Goal: Task Accomplishment & Management: Use online tool/utility

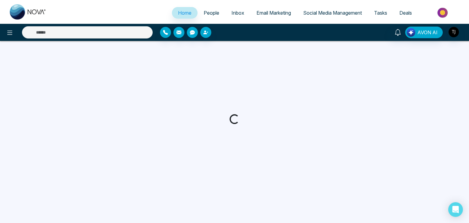
select select "*"
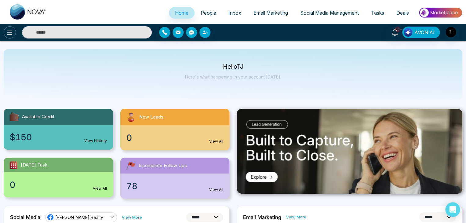
click at [6, 30] on button at bounding box center [10, 32] width 12 height 12
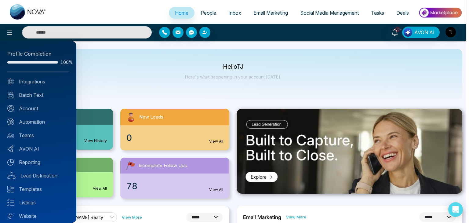
click at [117, 67] on div at bounding box center [234, 111] width 469 height 223
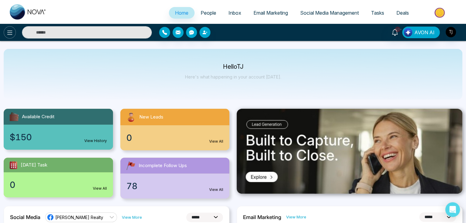
click at [7, 31] on icon at bounding box center [9, 32] width 7 height 7
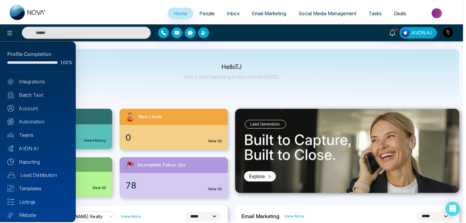
scroll to position [17, 0]
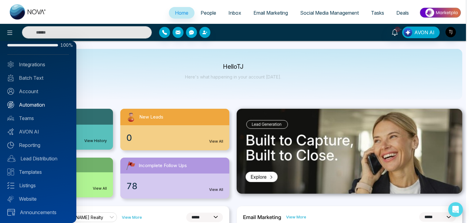
click at [43, 105] on link "Automation" at bounding box center [38, 104] width 62 height 7
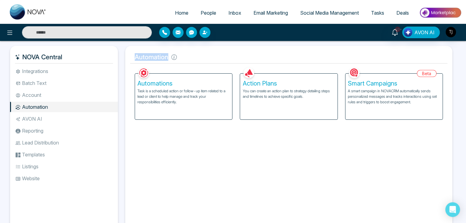
drag, startPoint x: 135, startPoint y: 58, endPoint x: 177, endPoint y: 57, distance: 41.6
click at [177, 57] on h5 "Automation" at bounding box center [289, 57] width 318 height 13
click at [184, 60] on h5 "Automation" at bounding box center [289, 57] width 318 height 13
click at [288, 83] on h5 "Action Plans" at bounding box center [289, 83] width 92 height 7
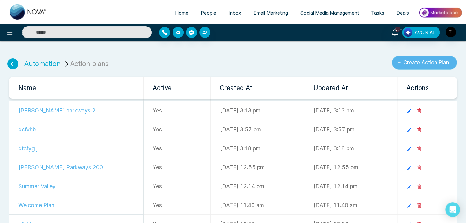
click at [400, 59] on button "Create Action Plan" at bounding box center [424, 63] width 65 height 14
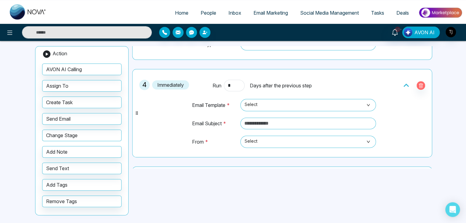
scroll to position [194, 0]
click at [281, 103] on span "Select" at bounding box center [308, 105] width 127 height 10
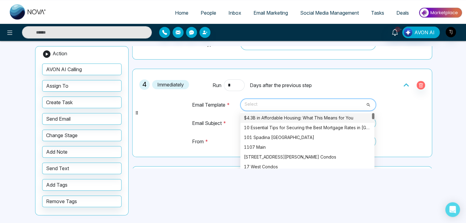
click at [281, 103] on span "Select" at bounding box center [308, 105] width 127 height 10
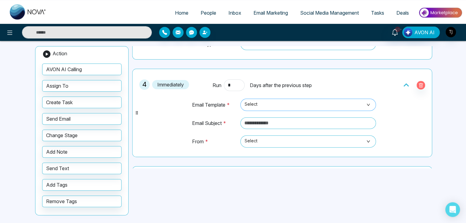
click at [266, 103] on span "Select" at bounding box center [308, 105] width 127 height 10
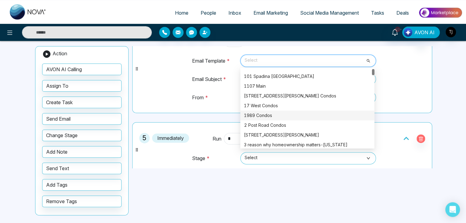
scroll to position [0, 0]
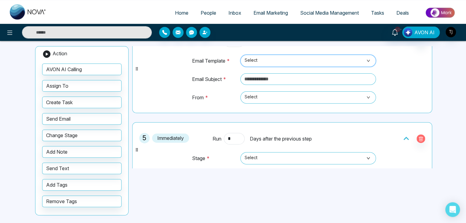
click at [315, 58] on span "Select" at bounding box center [308, 61] width 127 height 10
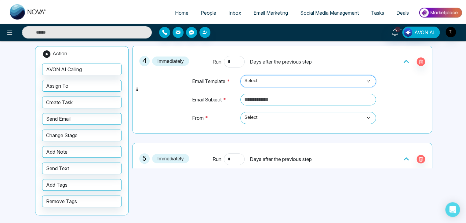
scroll to position [218, 0]
click at [272, 15] on span "Email Marketing" at bounding box center [271, 13] width 35 height 6
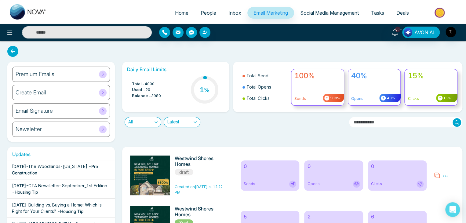
click at [91, 93] on div "Create Email" at bounding box center [61, 92] width 98 height 15
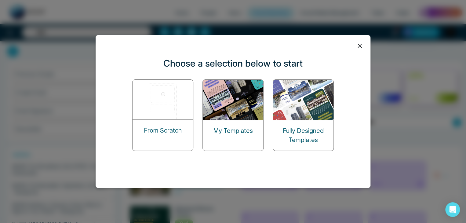
click at [172, 126] on p "From Scratch" at bounding box center [163, 130] width 38 height 9
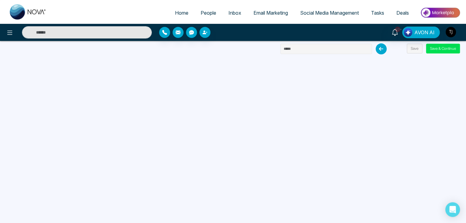
click at [302, 50] on input "text" at bounding box center [327, 49] width 92 height 10
type input "*"
type input "****"
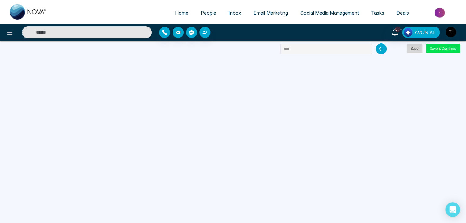
click at [416, 51] on button "Save" at bounding box center [415, 49] width 16 height 10
click at [414, 48] on button "Save" at bounding box center [415, 49] width 16 height 10
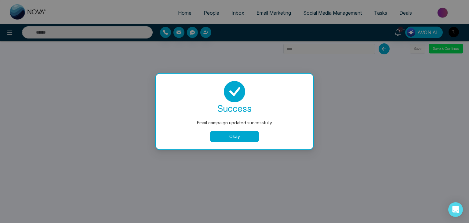
click at [222, 137] on body "Home People Inbox Email Marketing Social Media Management Tasks Deals 10+ AVON …" at bounding box center [234, 111] width 469 height 223
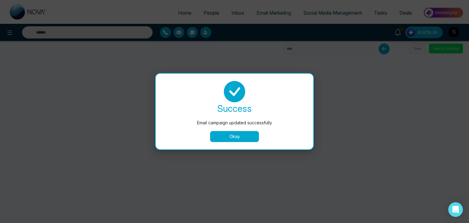
click at [232, 132] on button "Okay" at bounding box center [234, 136] width 49 height 11
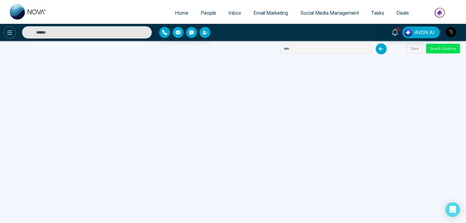
click at [9, 35] on icon at bounding box center [9, 32] width 7 height 7
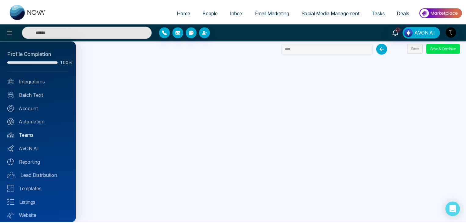
scroll to position [17, 0]
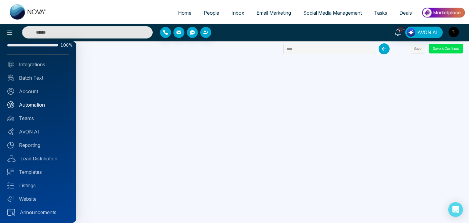
click at [42, 101] on link "Automation" at bounding box center [38, 104] width 62 height 7
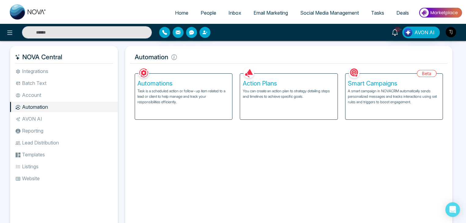
click at [284, 94] on p "You can create an action plan to strategy detailing steps and timelines to achi…" at bounding box center [289, 93] width 92 height 11
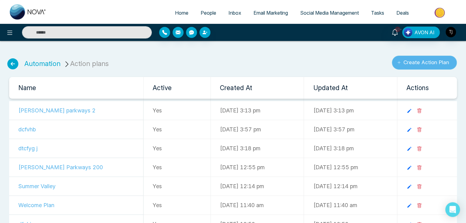
click at [428, 63] on button "Create Action Plan" at bounding box center [424, 63] width 65 height 14
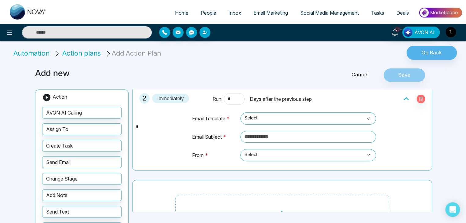
scroll to position [82, 0]
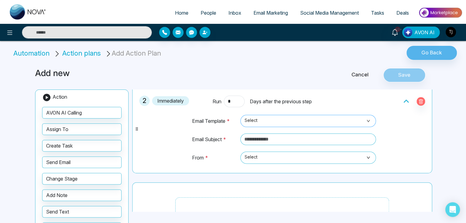
click at [308, 116] on span "Select" at bounding box center [308, 121] width 127 height 10
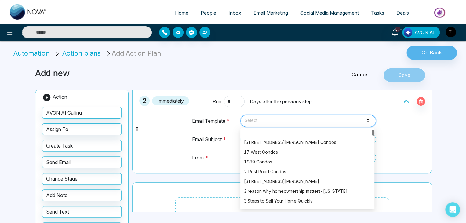
scroll to position [0, 0]
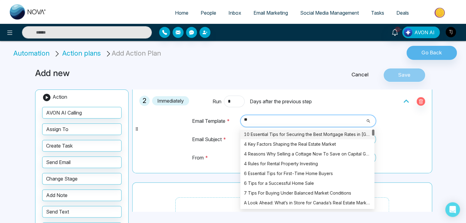
type input "***"
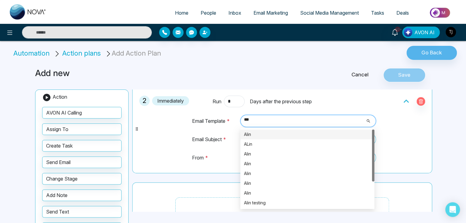
click at [296, 133] on div "Alin" at bounding box center [307, 134] width 127 height 7
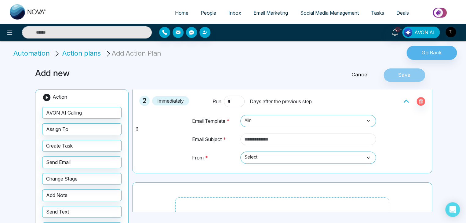
click at [288, 139] on input "text" at bounding box center [309, 140] width 136 height 12
type input "*"
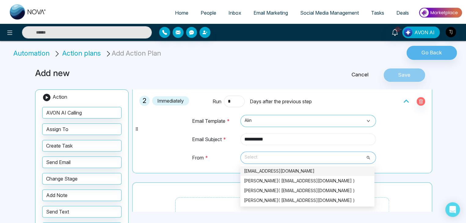
click at [284, 154] on span "Select" at bounding box center [308, 158] width 127 height 10
type input "*********"
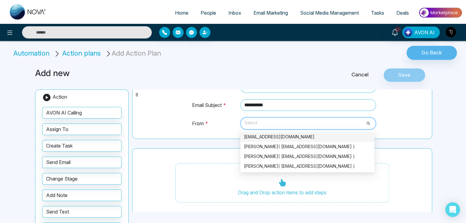
scroll to position [116, 0]
click at [295, 134] on div "tirstonjames@gmail.com" at bounding box center [307, 137] width 127 height 7
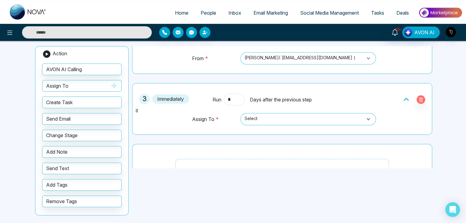
scroll to position [138, 0]
click at [284, 119] on span "Select" at bounding box center [308, 119] width 127 height 10
click at [219, 116] on td "Assign To *" at bounding box center [215, 121] width 46 height 19
click at [254, 114] on span "Select" at bounding box center [308, 119] width 127 height 10
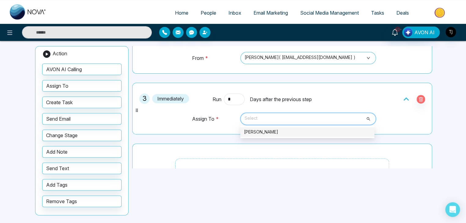
click at [257, 129] on div "[PERSON_NAME]" at bounding box center [307, 132] width 127 height 7
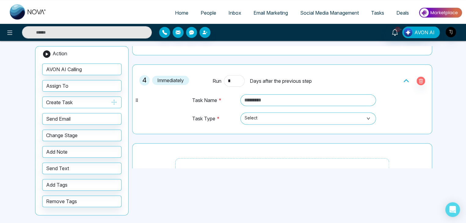
scroll to position [218, 0]
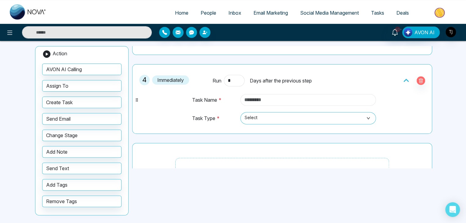
click at [287, 101] on input "text" at bounding box center [309, 100] width 136 height 12
click at [287, 116] on span "Select" at bounding box center [308, 118] width 127 height 10
type input "****"
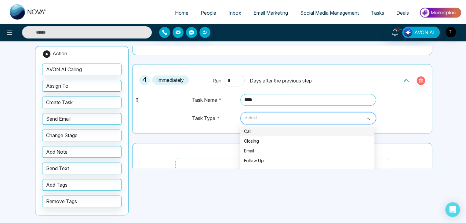
click at [286, 129] on div "Call" at bounding box center [307, 131] width 127 height 7
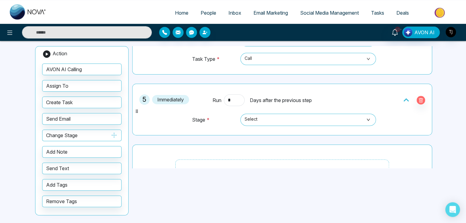
scroll to position [278, 0]
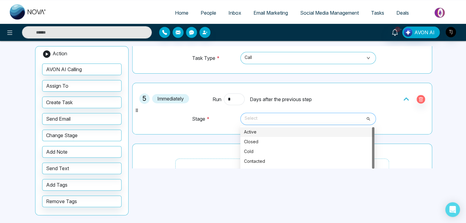
click at [263, 117] on span "Select" at bounding box center [308, 119] width 127 height 10
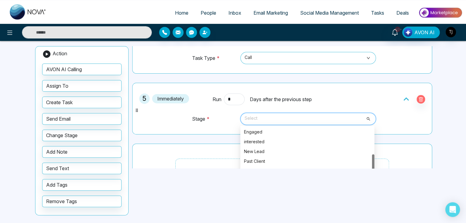
scroll to position [51, 0]
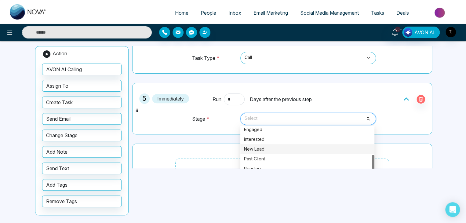
click at [278, 144] on div "New Lead" at bounding box center [308, 149] width 134 height 10
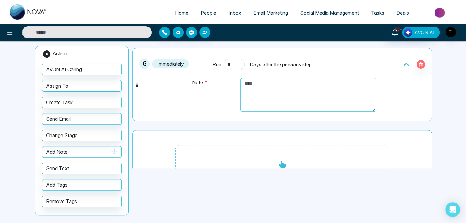
scroll to position [376, 0]
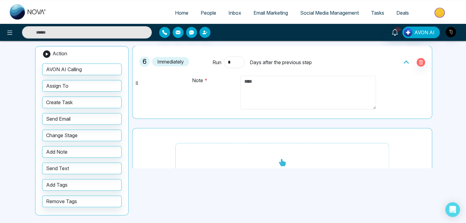
click at [278, 81] on textarea at bounding box center [309, 93] width 136 height 34
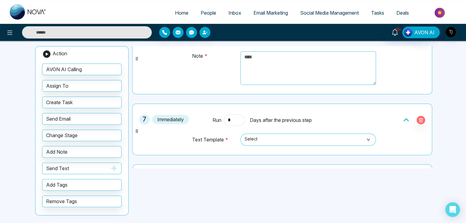
scroll to position [433, 0]
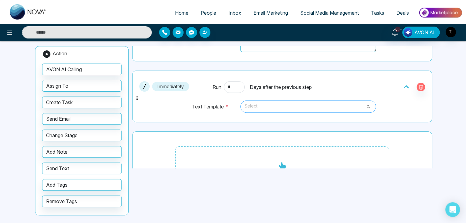
click at [277, 103] on span "Select" at bounding box center [308, 106] width 127 height 10
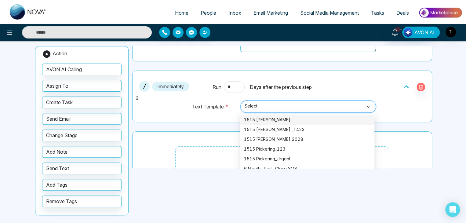
click at [259, 106] on span "Select" at bounding box center [308, 106] width 127 height 10
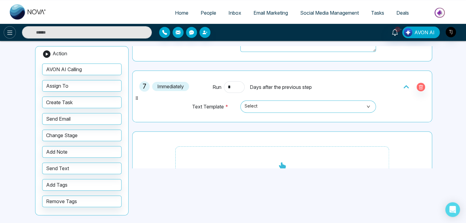
click at [5, 31] on button at bounding box center [10, 32] width 12 height 12
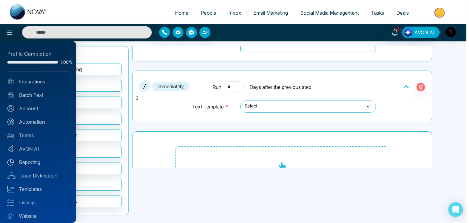
click at [448, 108] on div at bounding box center [234, 111] width 469 height 223
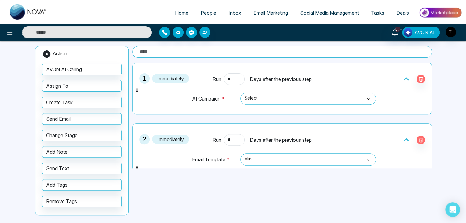
scroll to position [0, 0]
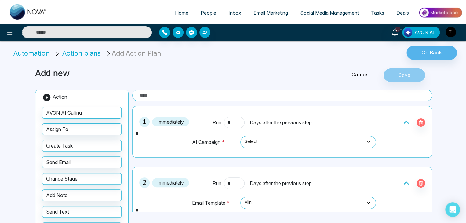
click at [290, 96] on input "text" at bounding box center [282, 96] width 300 height 12
click at [396, 73] on button "Save" at bounding box center [405, 75] width 42 height 14
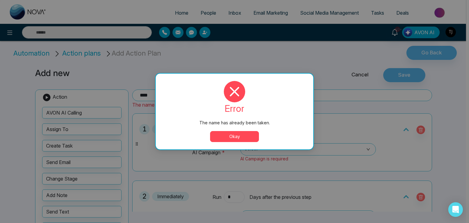
click at [242, 141] on button "Okay" at bounding box center [234, 136] width 49 height 11
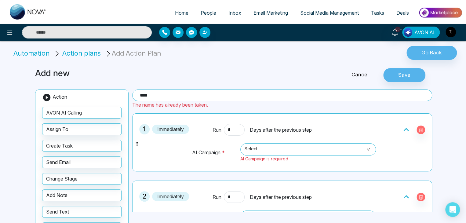
click at [193, 95] on input "****" at bounding box center [282, 96] width 300 height 12
type input "******"
click at [399, 75] on button "Save" at bounding box center [405, 75] width 42 height 14
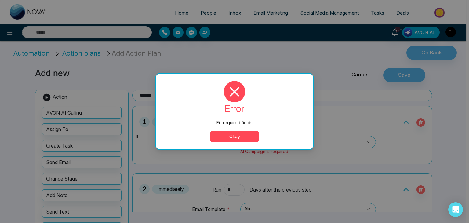
click at [245, 133] on button "Okay" at bounding box center [234, 136] width 49 height 11
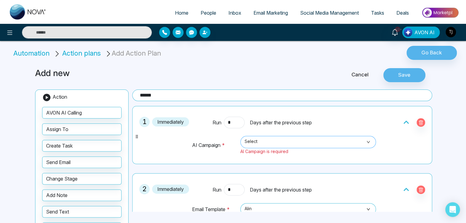
click at [263, 143] on span "Select" at bounding box center [308, 142] width 127 height 10
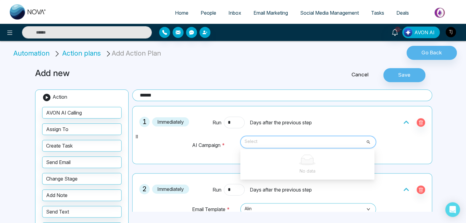
click at [262, 141] on span "Select" at bounding box center [308, 142] width 127 height 10
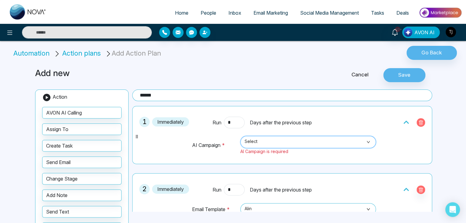
click at [419, 121] on icon "button" at bounding box center [421, 122] width 4 height 5
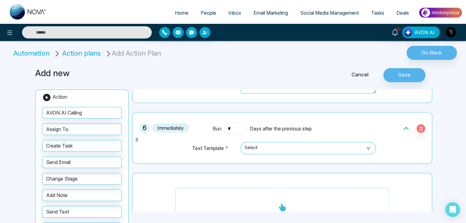
scroll to position [373, 0]
click at [317, 147] on span "Select" at bounding box center [308, 149] width 127 height 10
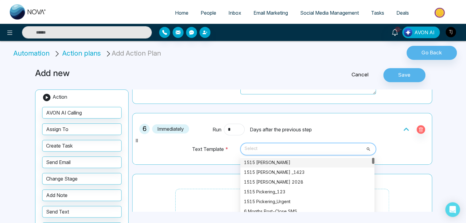
click at [314, 159] on div "1515 [PERSON_NAME]" at bounding box center [307, 162] width 127 height 7
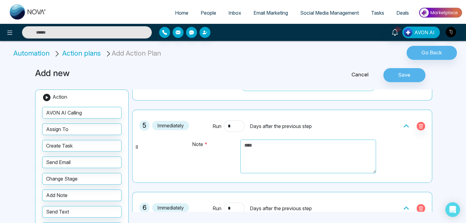
scroll to position [294, 0]
drag, startPoint x: 314, startPoint y: 157, endPoint x: 302, endPoint y: 155, distance: 12.2
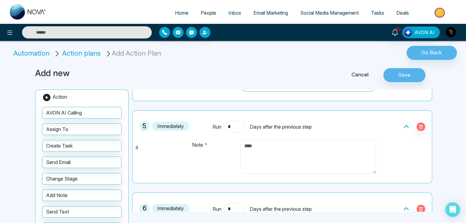
click at [302, 155] on textarea at bounding box center [309, 157] width 136 height 34
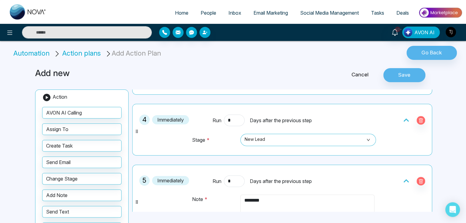
scroll to position [236, 0]
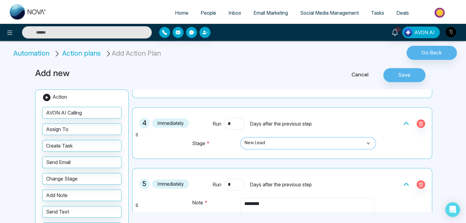
type textarea "*******"
click at [315, 138] on input "search" at bounding box center [306, 142] width 124 height 9
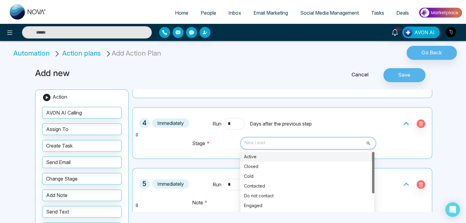
click at [314, 152] on div "Active" at bounding box center [308, 157] width 134 height 10
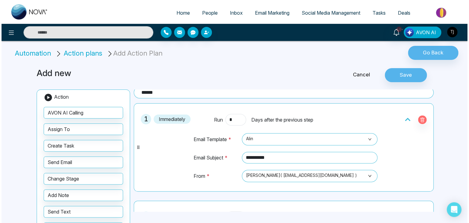
scroll to position [0, 0]
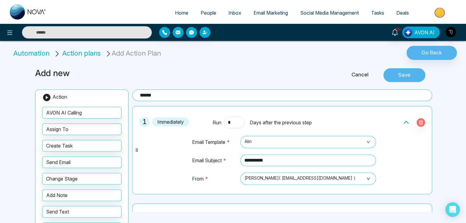
click at [410, 73] on button "Save" at bounding box center [405, 75] width 42 height 14
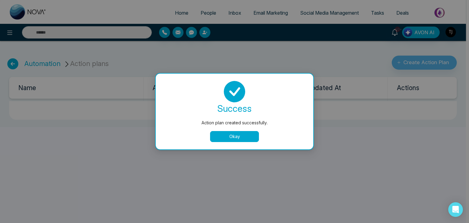
click at [234, 133] on button "Okay" at bounding box center [234, 136] width 49 height 11
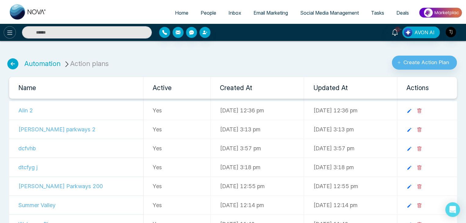
click at [5, 29] on button at bounding box center [10, 32] width 12 height 12
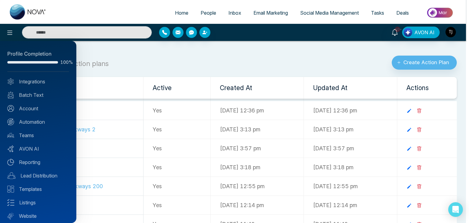
scroll to position [17, 0]
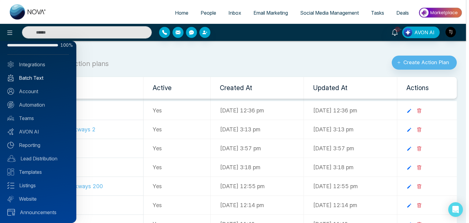
click at [50, 77] on link "Batch Text" at bounding box center [38, 77] width 62 height 7
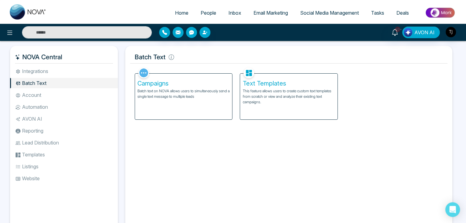
click at [265, 86] on h5 "Text Templates" at bounding box center [289, 83] width 92 height 7
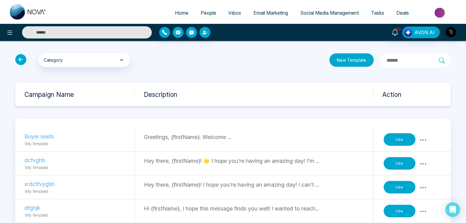
click at [331, 61] on button "New Template" at bounding box center [351, 60] width 45 height 14
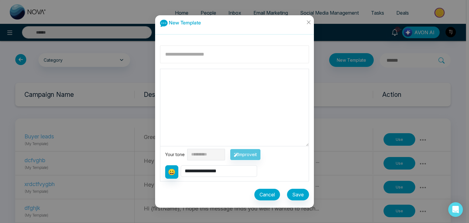
click at [207, 54] on input at bounding box center [234, 55] width 149 height 18
type input "**********"
click at [200, 80] on textarea at bounding box center [234, 107] width 149 height 77
type textarea "*"
click at [203, 49] on input "**********" at bounding box center [234, 55] width 149 height 18
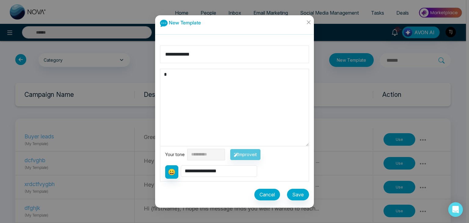
click at [203, 49] on input "**********" at bounding box center [234, 55] width 149 height 18
type input "*******"
click at [204, 70] on textarea "*" at bounding box center [234, 107] width 149 height 77
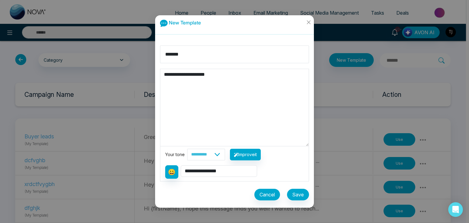
type textarea "**********"
click at [216, 156] on select "**********" at bounding box center [206, 155] width 38 height 12
select select "*******"
click at [187, 149] on select "**********" at bounding box center [206, 155] width 38 height 12
click at [261, 156] on button "Improve it" at bounding box center [245, 155] width 31 height 12
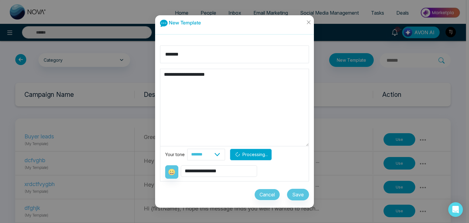
type textarea "**********"
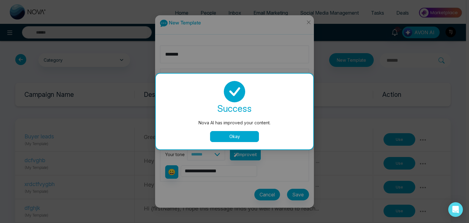
click at [238, 136] on button "Okay" at bounding box center [234, 136] width 49 height 11
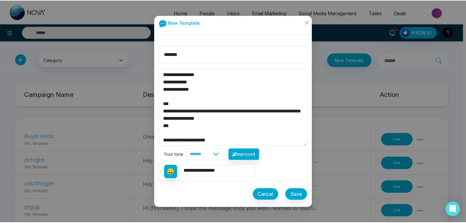
scroll to position [73, 0]
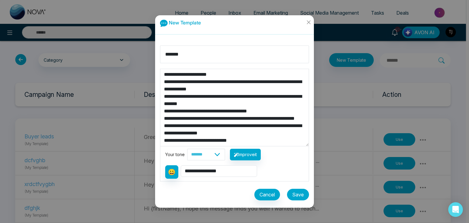
click at [298, 196] on button "Save" at bounding box center [298, 195] width 22 height 12
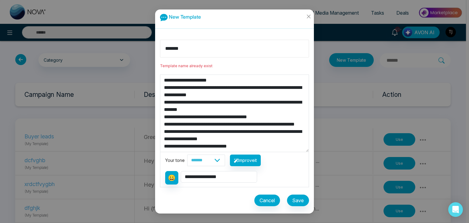
click at [216, 50] on input "*******" at bounding box center [234, 49] width 149 height 18
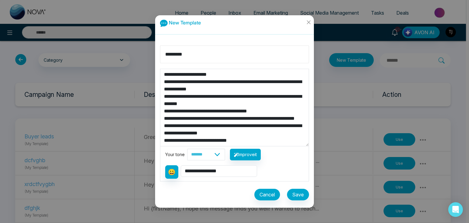
type input "*********"
click at [298, 192] on button "Save" at bounding box center [298, 195] width 22 height 12
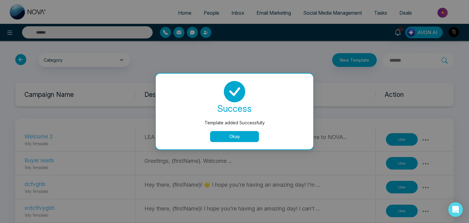
click at [242, 131] on button "Okay" at bounding box center [234, 136] width 49 height 11
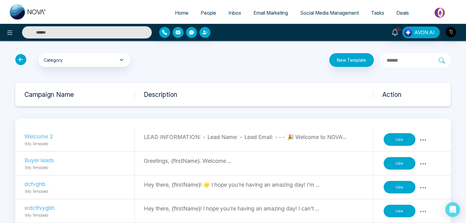
click at [20, 61] on icon at bounding box center [20, 59] width 11 height 11
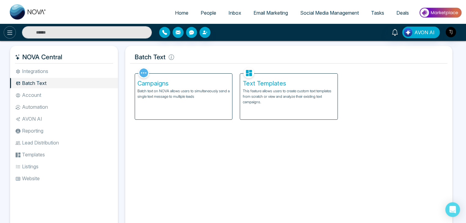
click at [8, 33] on icon at bounding box center [9, 32] width 7 height 7
click at [49, 104] on body "Home People Inbox Email Marketing Social Media Management Tasks Deals 10+ AVON …" at bounding box center [233, 111] width 466 height 223
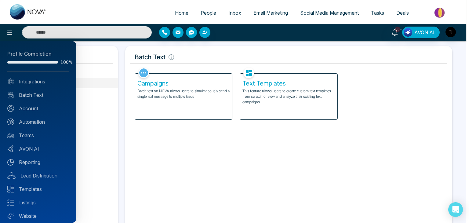
click at [117, 113] on div at bounding box center [234, 111] width 469 height 223
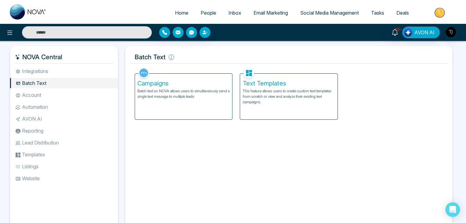
click at [64, 111] on li "Automation" at bounding box center [64, 107] width 108 height 10
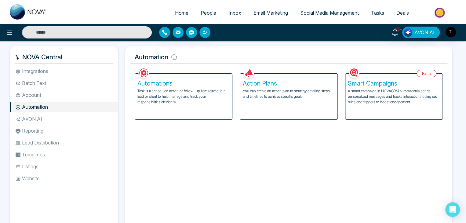
click at [259, 103] on div "Action Plans You can create an action plan to strategy detailing steps and time…" at bounding box center [288, 97] width 97 height 46
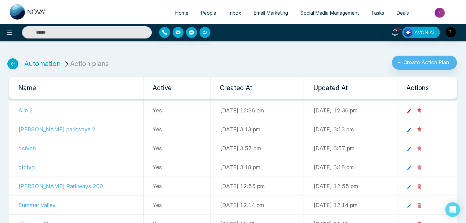
click at [412, 109] on icon at bounding box center [410, 111] width 6 height 6
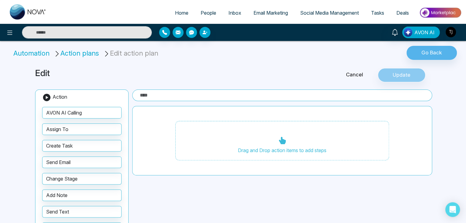
type input "******"
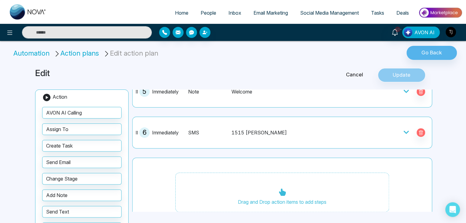
scroll to position [194, 0]
click at [403, 129] on icon at bounding box center [406, 132] width 6 height 6
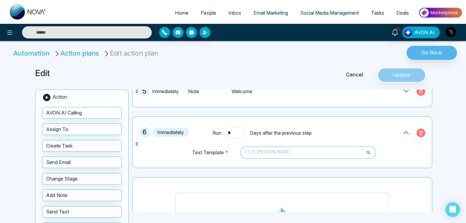
click at [315, 150] on span "1515 [PERSON_NAME]" at bounding box center [308, 152] width 127 height 10
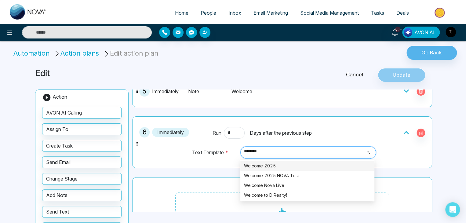
type input "*******"
click at [420, 132] on icon "button" at bounding box center [421, 133] width 5 height 5
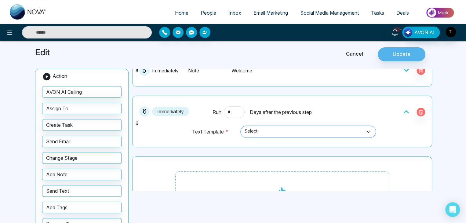
click at [343, 132] on span "Select" at bounding box center [308, 132] width 127 height 10
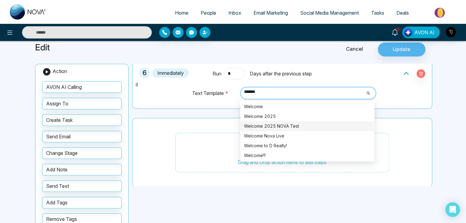
scroll to position [27, 0]
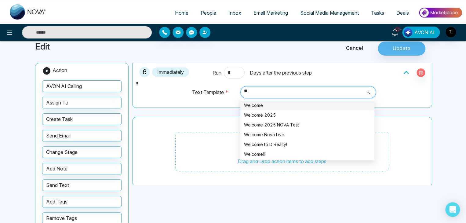
type input "*"
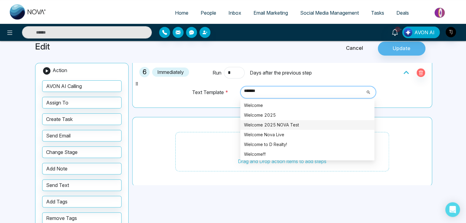
type input "*******"
click at [403, 117] on div "Drag and Drop action items to add steps" at bounding box center [282, 152] width 300 height 70
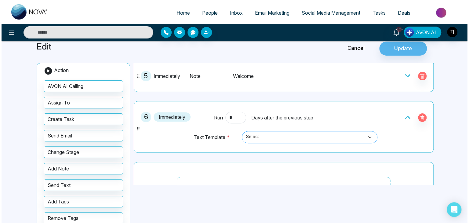
scroll to position [179, 0]
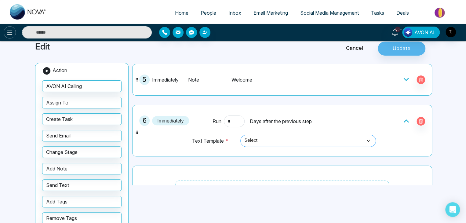
click at [5, 28] on button at bounding box center [10, 32] width 12 height 12
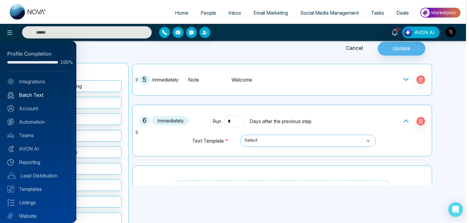
click at [44, 97] on link "Batch Text" at bounding box center [38, 94] width 62 height 7
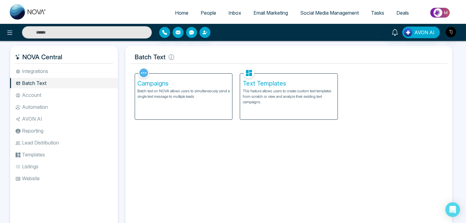
click at [287, 98] on p "This feature allows users to create custom text templates from scratch or view …" at bounding box center [289, 96] width 92 height 17
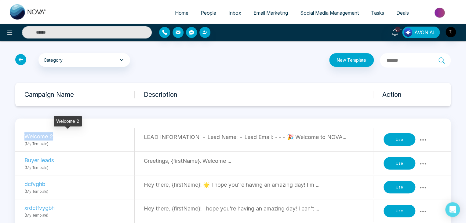
drag, startPoint x: 52, startPoint y: 136, endPoint x: 7, endPoint y: 133, distance: 45.0
click at [78, 134] on p "Welcome 2" at bounding box center [66, 136] width 84 height 8
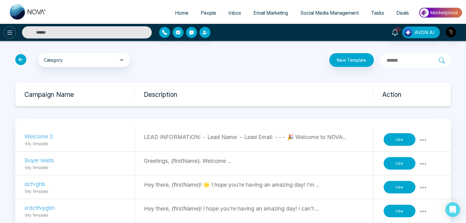
click at [11, 31] on icon at bounding box center [9, 32] width 7 height 7
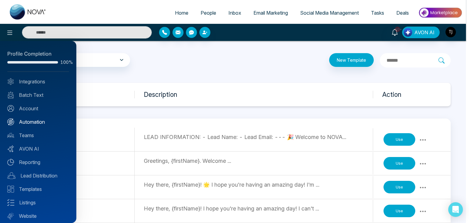
click at [40, 123] on link "Automation" at bounding box center [38, 121] width 62 height 7
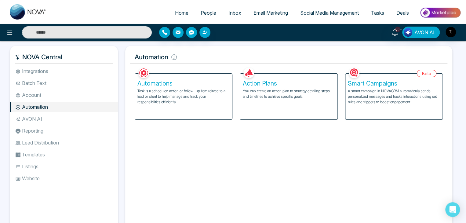
click at [287, 105] on div "Action Plans You can create an action plan to strategy detailing steps and time…" at bounding box center [288, 97] width 97 height 46
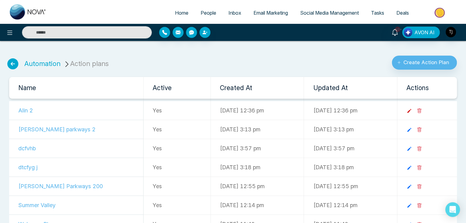
click at [411, 112] on icon at bounding box center [409, 111] width 4 height 4
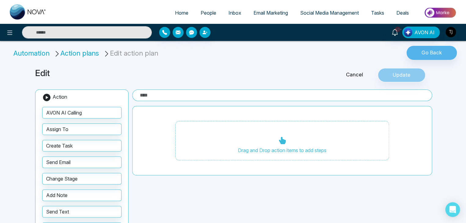
type input "******"
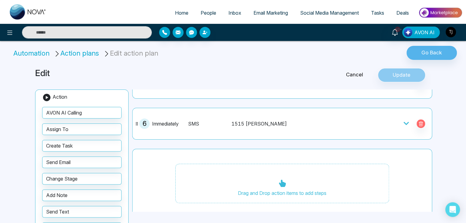
scroll to position [208, 0]
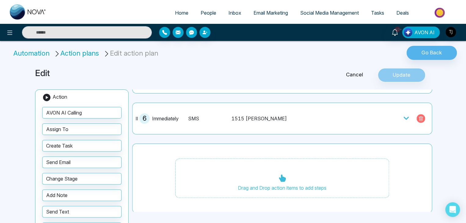
click at [420, 119] on icon "button" at bounding box center [421, 119] width 2 height 2
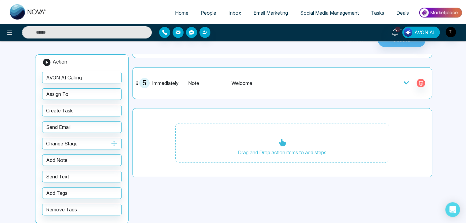
scroll to position [35, 0]
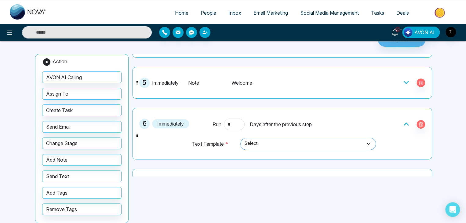
click at [294, 142] on span "Select" at bounding box center [308, 144] width 127 height 10
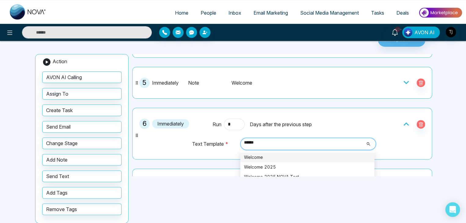
type input "*******"
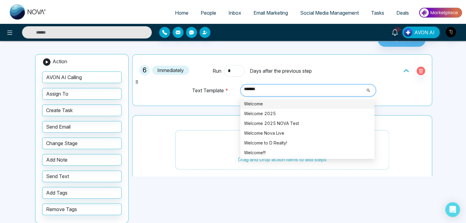
scroll to position [221, 0]
click at [288, 100] on div "Welcome" at bounding box center [307, 103] width 127 height 7
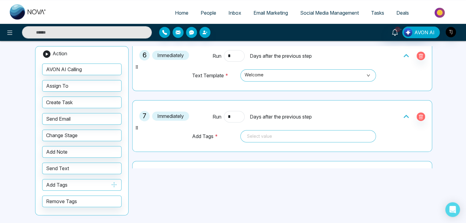
scroll to position [265, 0]
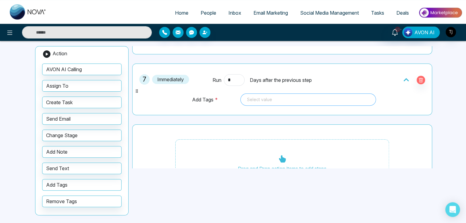
click at [288, 96] on div at bounding box center [308, 99] width 127 height 7
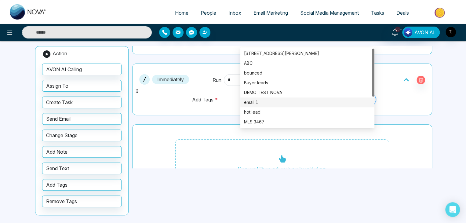
click at [212, 102] on td "Add Tags *" at bounding box center [215, 102] width 46 height 19
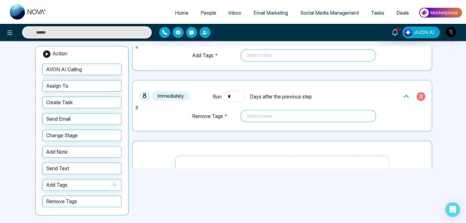
scroll to position [310, 0]
click at [271, 110] on div "Select value" at bounding box center [309, 115] width 136 height 12
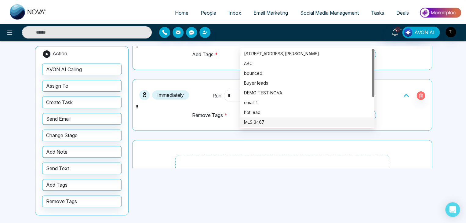
click at [232, 144] on div "Drag and Drop action items to add steps" at bounding box center [282, 175] width 300 height 70
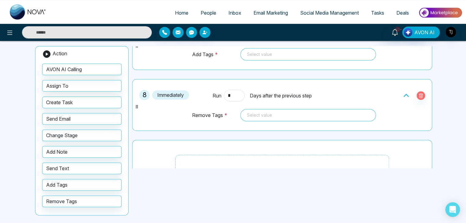
scroll to position [293, 0]
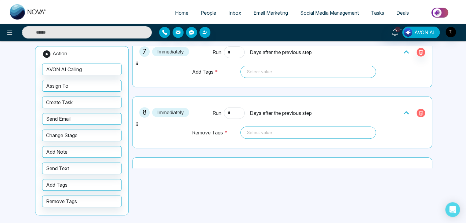
click at [420, 111] on icon "button" at bounding box center [421, 113] width 5 height 5
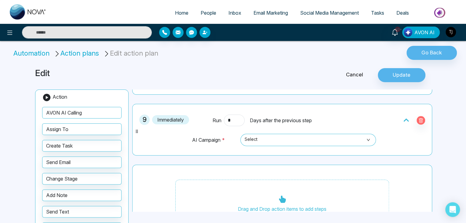
scroll to position [394, 0]
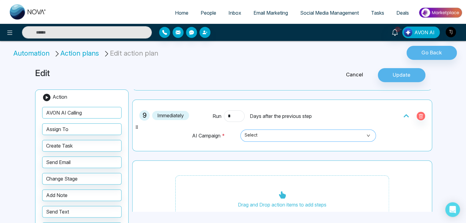
click at [280, 131] on span "Select" at bounding box center [308, 136] width 127 height 10
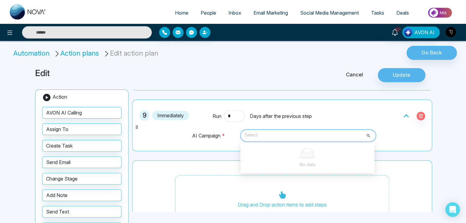
click at [280, 131] on span "Select" at bounding box center [308, 136] width 127 height 10
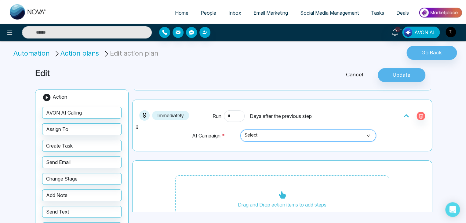
scroll to position [410, 0]
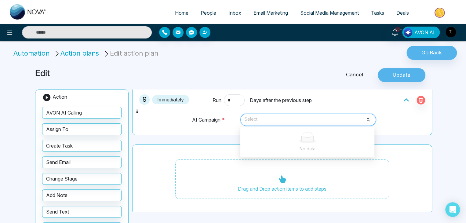
click at [249, 115] on span "Select" at bounding box center [308, 120] width 127 height 10
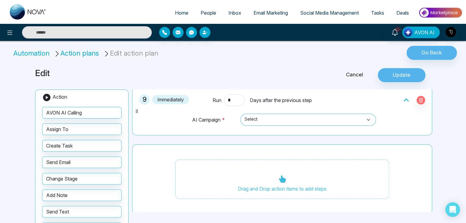
click at [179, 75] on h3 "Edit" at bounding box center [166, 73] width 262 height 10
click at [11, 28] on button at bounding box center [10, 32] width 12 height 12
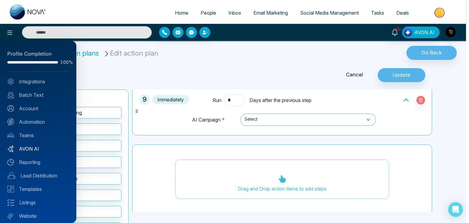
click at [37, 149] on link "AVON AI" at bounding box center [38, 148] width 62 height 7
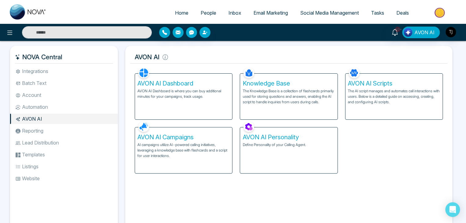
click at [78, 105] on li "Automation" at bounding box center [64, 107] width 108 height 10
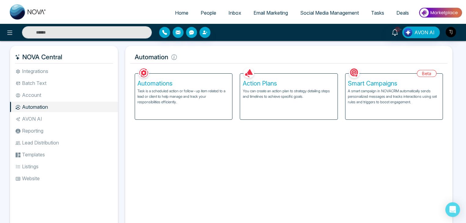
click at [277, 89] on p "You can create an action plan to strategy detailing steps and timelines to achi…" at bounding box center [289, 93] width 92 height 11
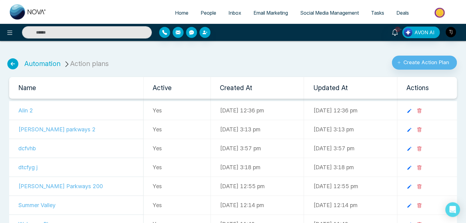
click at [15, 61] on icon at bounding box center [12, 63] width 11 height 11
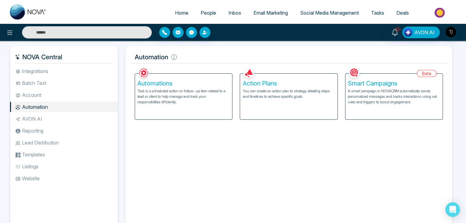
click at [203, 96] on p "Task is a scheduled action or follow-up item related to a lead or client to hel…" at bounding box center [184, 96] width 92 height 17
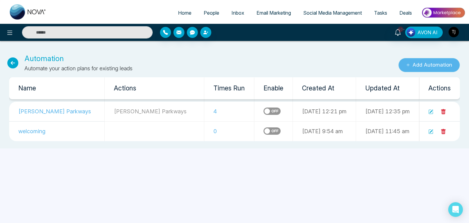
click at [445, 68] on button "Add Automation" at bounding box center [429, 65] width 61 height 14
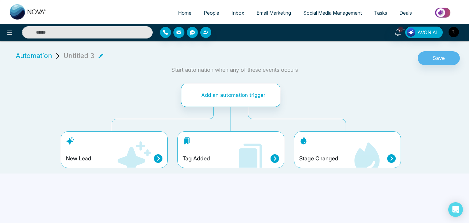
click at [125, 144] on icon at bounding box center [134, 158] width 37 height 37
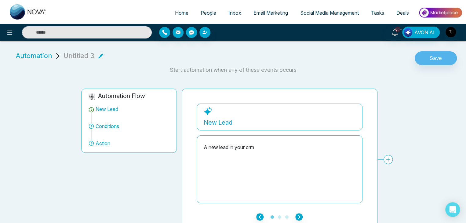
scroll to position [7, 0]
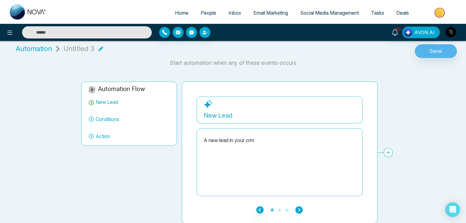
click at [300, 208] on icon "button" at bounding box center [299, 209] width 7 height 7
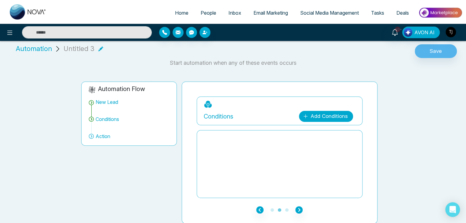
click at [311, 114] on link "Add Conditions" at bounding box center [326, 116] width 54 height 11
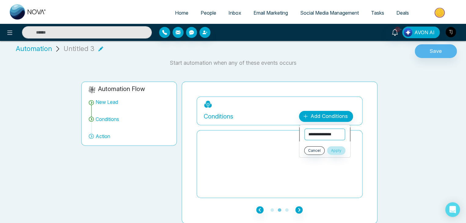
click at [315, 130] on select "**********" at bounding box center [325, 135] width 41 height 12
click at [315, 133] on select "**********" at bounding box center [325, 135] width 41 height 12
click at [294, 145] on div at bounding box center [280, 164] width 152 height 61
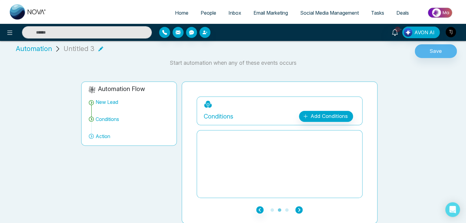
click at [299, 212] on icon "button" at bounding box center [299, 209] width 7 height 7
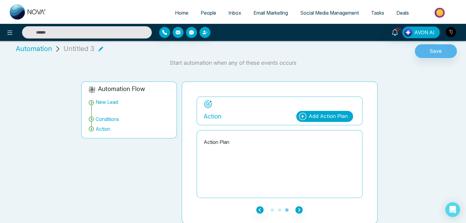
click at [312, 118] on div "Add Action Plan" at bounding box center [328, 116] width 39 height 8
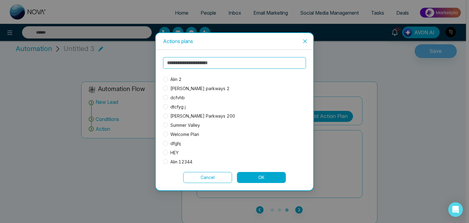
click at [172, 79] on span "Alin 2" at bounding box center [176, 79] width 16 height 7
click at [248, 178] on button "OK" at bounding box center [261, 177] width 49 height 11
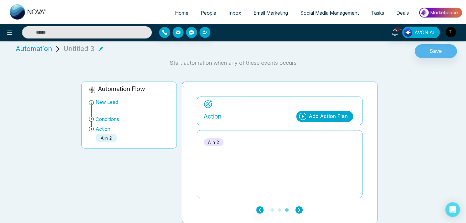
click at [301, 208] on icon "button" at bounding box center [299, 209] width 7 height 7
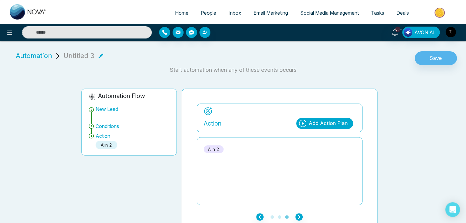
click at [96, 53] on div "Untitled 3" at bounding box center [84, 56] width 40 height 10
click at [98, 56] on icon at bounding box center [100, 55] width 5 height 5
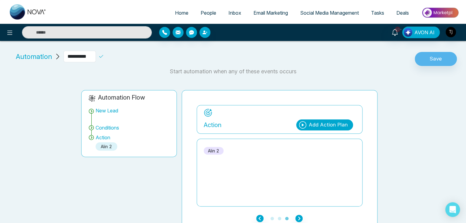
click at [131, 61] on li "**********" at bounding box center [71, 57] width 117 height 12
click at [428, 62] on button "Save" at bounding box center [436, 59] width 42 height 14
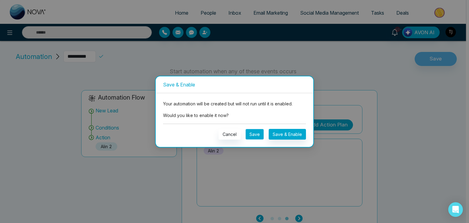
click at [258, 135] on button "Save" at bounding box center [255, 134] width 18 height 11
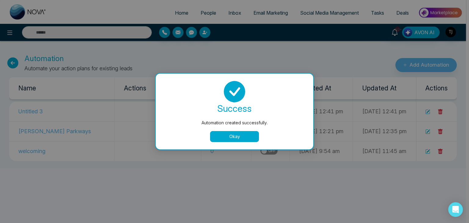
click at [245, 134] on button "Okay" at bounding box center [234, 136] width 49 height 11
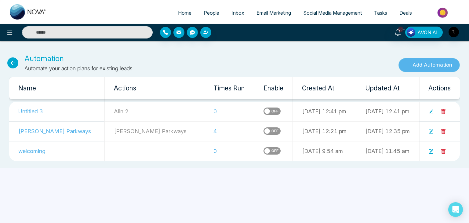
click at [426, 70] on button "Add Automation" at bounding box center [429, 65] width 61 height 14
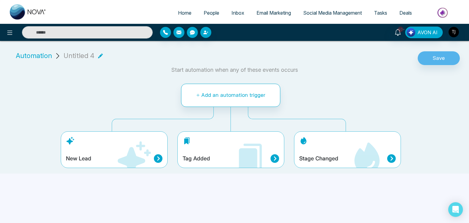
click at [232, 141] on icon at bounding box center [250, 158] width 37 height 37
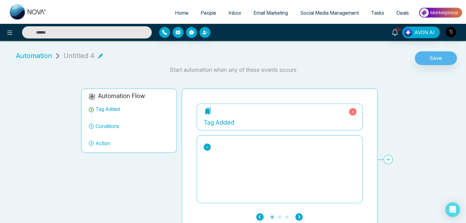
click at [207, 145] on icon at bounding box center [207, 147] width 4 height 4
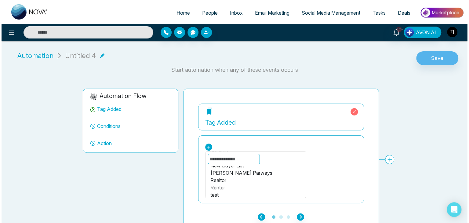
scroll to position [65, 0]
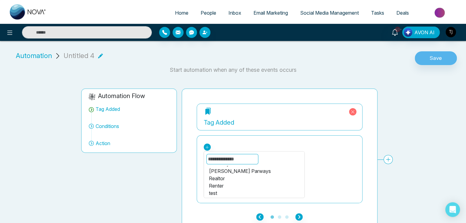
click at [247, 170] on div "[PERSON_NAME] Parways" at bounding box center [254, 170] width 91 height 7
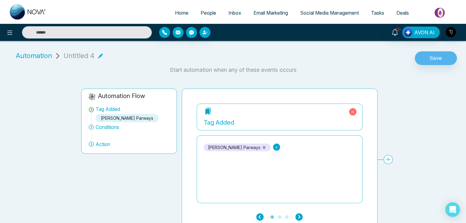
click at [300, 218] on icon "button" at bounding box center [299, 216] width 7 height 7
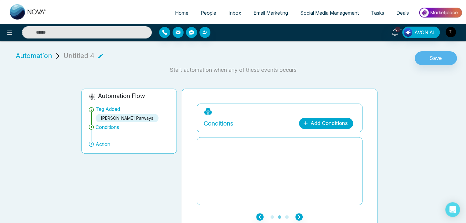
click at [326, 121] on link "Add Conditions" at bounding box center [326, 123] width 54 height 11
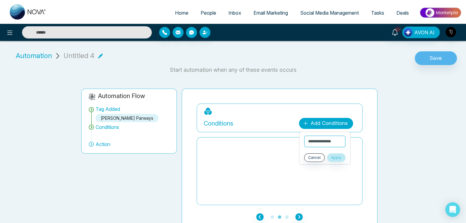
click at [326, 121] on link "Add Conditions" at bounding box center [326, 123] width 54 height 11
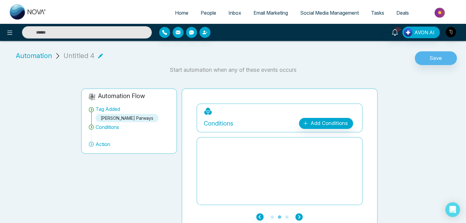
click at [301, 215] on icon "button" at bounding box center [299, 216] width 7 height 7
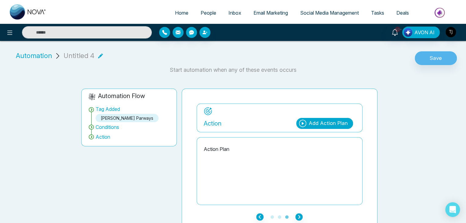
click at [329, 123] on div "Add Action Plan" at bounding box center [328, 124] width 39 height 8
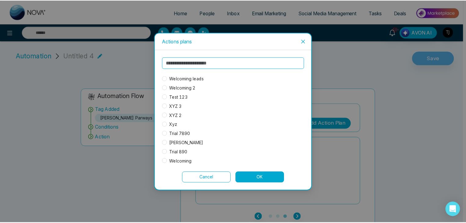
scroll to position [0, 0]
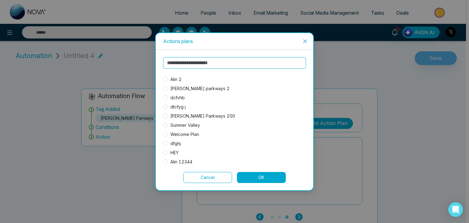
click at [308, 41] on icon "close" at bounding box center [305, 41] width 5 height 5
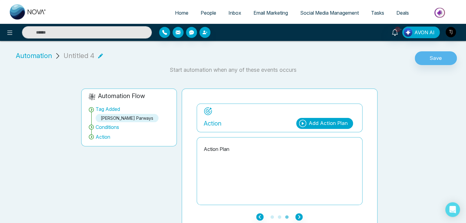
click at [22, 55] on span "Automation" at bounding box center [34, 56] width 36 height 10
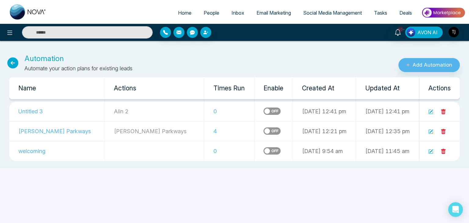
click at [11, 61] on icon at bounding box center [12, 62] width 11 height 11
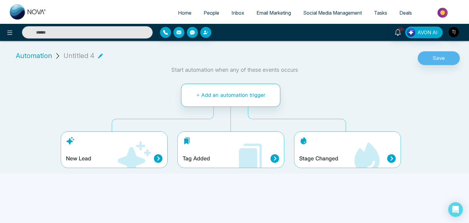
click at [314, 142] on div "Stage Changed" at bounding box center [347, 149] width 107 height 37
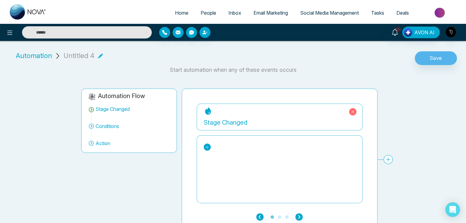
click at [208, 144] on link at bounding box center [207, 147] width 7 height 7
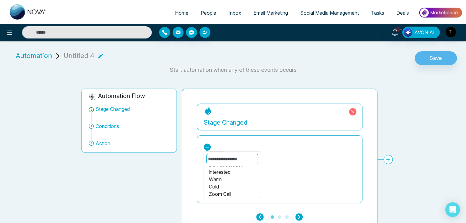
scroll to position [57, 0]
click at [231, 185] on div "Cold" at bounding box center [232, 186] width 47 height 7
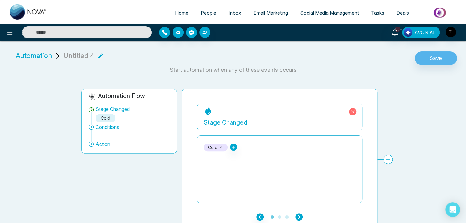
click at [302, 217] on icon "button" at bounding box center [299, 216] width 7 height 7
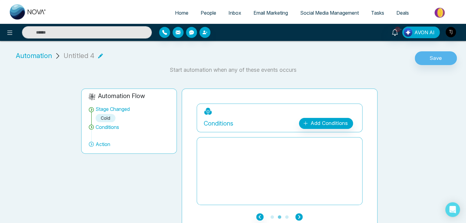
click at [299, 216] on icon "button" at bounding box center [299, 216] width 7 height 7
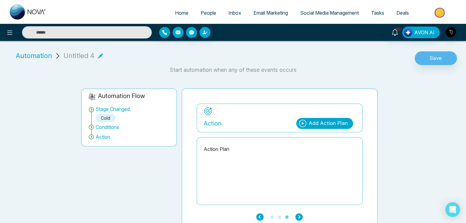
click at [327, 124] on div "Add Action Plan" at bounding box center [328, 124] width 39 height 8
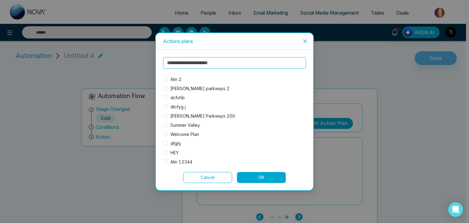
click at [179, 77] on span "Alin 2" at bounding box center [176, 79] width 16 height 7
click at [267, 174] on button "OK" at bounding box center [261, 177] width 49 height 11
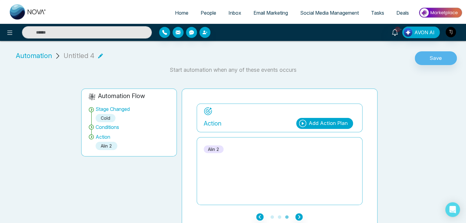
click at [42, 57] on span "Automation" at bounding box center [34, 56] width 36 height 10
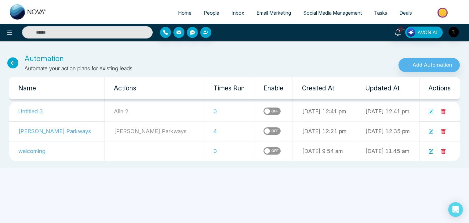
click at [9, 59] on icon at bounding box center [12, 62] width 11 height 11
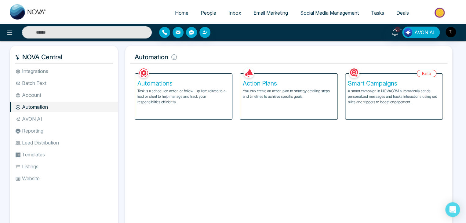
click at [294, 94] on p "You can create an action plan to strategy detailing steps and timelines to achi…" at bounding box center [289, 93] width 92 height 11
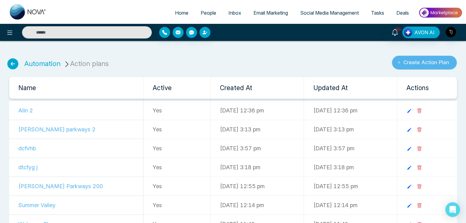
click at [404, 66] on button "Create Action Plan" at bounding box center [424, 63] width 65 height 14
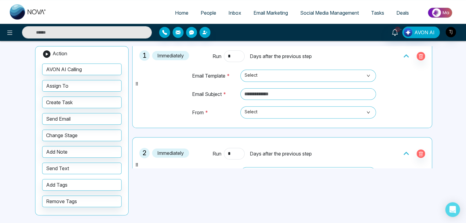
scroll to position [22, 0]
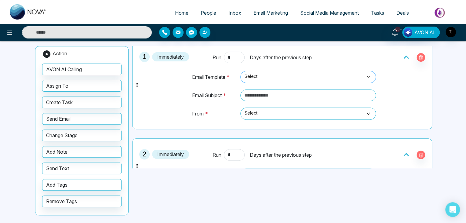
click at [254, 76] on span "Select" at bounding box center [308, 77] width 127 height 10
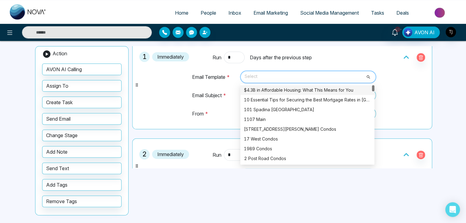
click at [254, 76] on span "Select" at bounding box center [308, 77] width 127 height 10
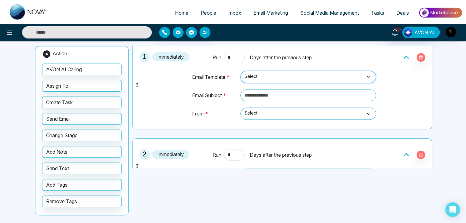
click at [254, 76] on span "Select" at bounding box center [308, 77] width 127 height 10
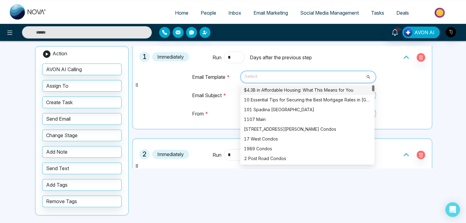
click at [254, 76] on span "Select" at bounding box center [308, 77] width 127 height 10
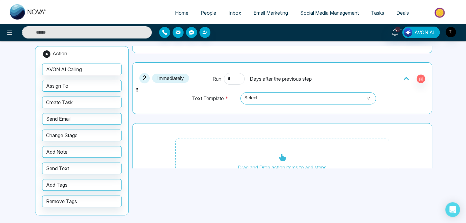
scroll to position [98, 0]
click at [271, 94] on span "Select" at bounding box center [308, 98] width 127 height 10
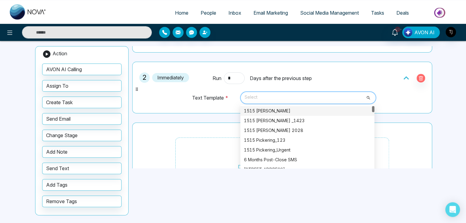
click at [271, 94] on span "Select" at bounding box center [308, 98] width 127 height 10
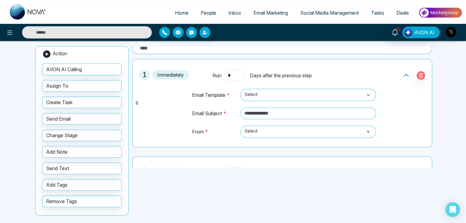
scroll to position [0, 0]
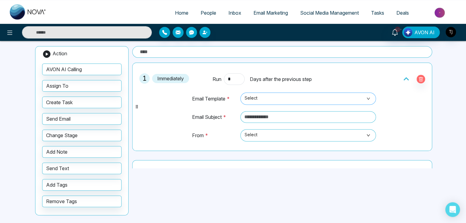
click at [282, 98] on span "Select" at bounding box center [308, 99] width 127 height 10
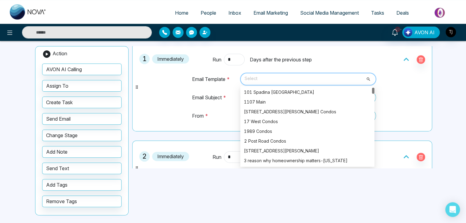
scroll to position [20, 0]
click at [282, 75] on span "Select" at bounding box center [308, 79] width 127 height 10
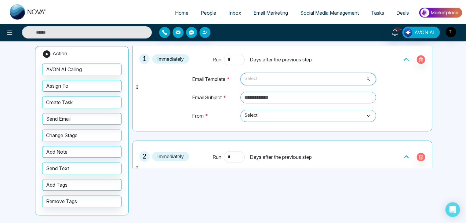
click at [256, 82] on span "Select" at bounding box center [308, 79] width 127 height 10
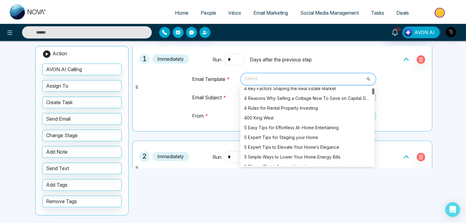
scroll to position [132, 0]
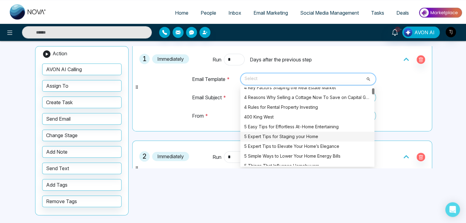
click at [150, 102] on div "1 Immediately Run * Days after the previous step Email Template * Select 5417 1…" at bounding box center [282, 87] width 293 height 82
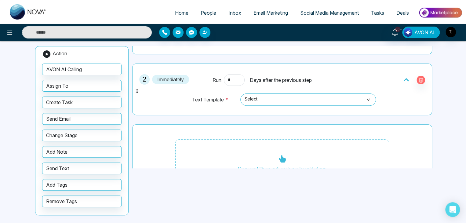
scroll to position [98, 0]
click at [260, 101] on span "Select" at bounding box center [308, 99] width 127 height 10
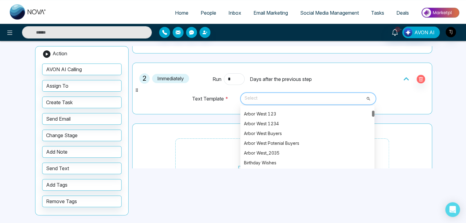
scroll to position [96, 0]
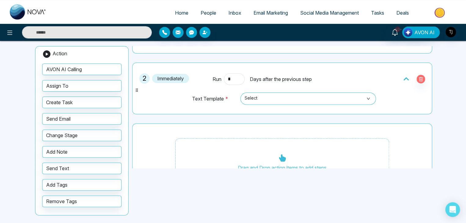
click at [177, 101] on div "2 Immediately Run * Days after the previous step Text Template * Select 722 728…" at bounding box center [282, 88] width 293 height 45
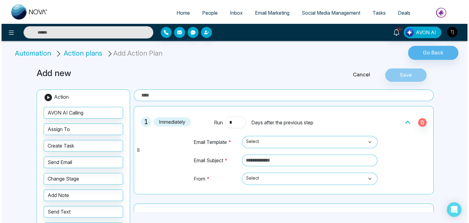
scroll to position [0, 0]
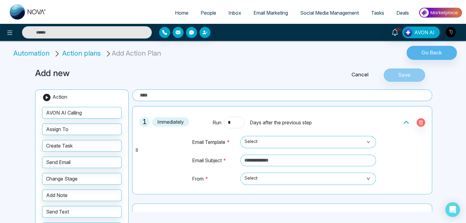
click at [31, 53] on li "Automation" at bounding box center [32, 53] width 38 height 10
click at [5, 33] on button at bounding box center [10, 32] width 12 height 12
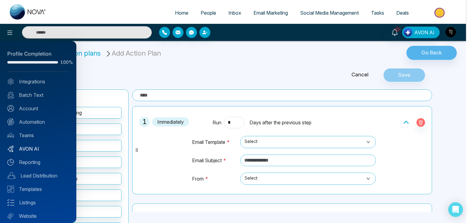
scroll to position [17, 0]
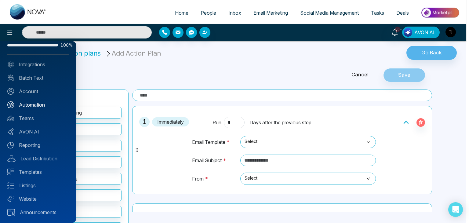
click at [42, 105] on link "Automation" at bounding box center [38, 104] width 62 height 7
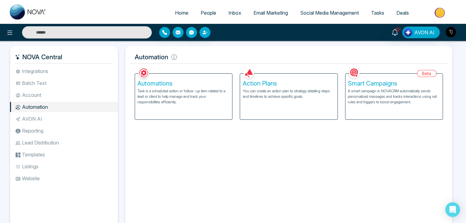
click at [64, 114] on li "AVON AI" at bounding box center [64, 119] width 108 height 10
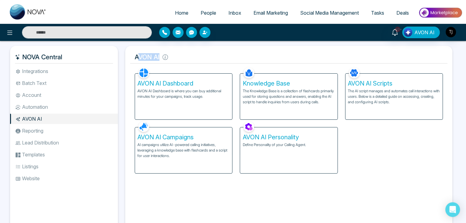
drag, startPoint x: 160, startPoint y: 60, endPoint x: 138, endPoint y: 57, distance: 22.2
click at [138, 57] on h5 "AVON AI" at bounding box center [289, 57] width 318 height 13
click at [145, 57] on h5 "AVON AI" at bounding box center [289, 57] width 318 height 13
click at [155, 59] on h5 "AVON AI" at bounding box center [289, 57] width 318 height 13
click at [286, 144] on p "Define Personality of your Calling Agent." at bounding box center [289, 145] width 92 height 6
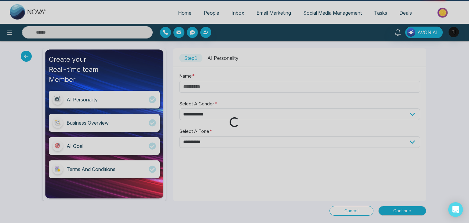
type input "****"
select select "****"
select select "*******"
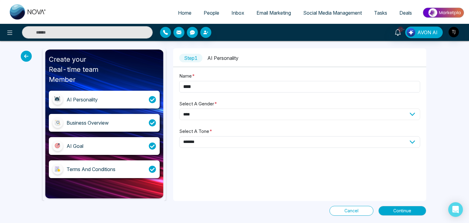
click at [230, 116] on select "**********" at bounding box center [299, 115] width 241 height 12
click at [230, 141] on select "**********" at bounding box center [299, 142] width 241 height 12
click at [249, 89] on input "****" at bounding box center [299, 87] width 241 height 12
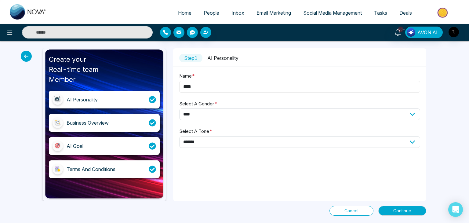
click at [249, 89] on input "****" at bounding box center [299, 87] width 241 height 12
click at [237, 93] on div "**********" at bounding box center [299, 113] width 253 height 83
click at [235, 111] on select "**********" at bounding box center [299, 115] width 241 height 12
click at [179, 109] on select "**********" at bounding box center [299, 115] width 241 height 12
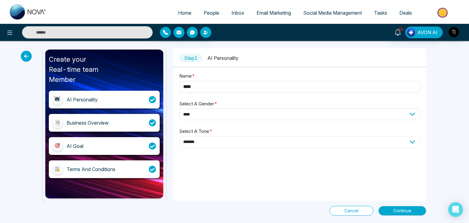
click at [233, 143] on select "**********" at bounding box center [299, 142] width 241 height 12
click at [179, 136] on select "**********" at bounding box center [299, 142] width 241 height 12
drag, startPoint x: 392, startPoint y: 208, endPoint x: 401, endPoint y: 209, distance: 8.3
click at [401, 209] on span "Continue" at bounding box center [403, 211] width 18 height 7
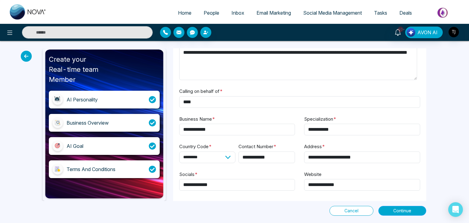
scroll to position [43, 0]
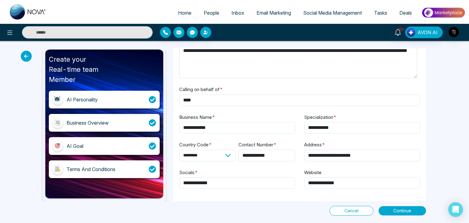
drag, startPoint x: 201, startPoint y: 102, endPoint x: 181, endPoint y: 101, distance: 19.6
drag, startPoint x: 181, startPoint y: 101, endPoint x: 174, endPoint y: 103, distance: 6.9
drag, startPoint x: 174, startPoint y: 103, endPoint x: 290, endPoint y: 99, distance: 115.6
click at [290, 99] on input "****" at bounding box center [299, 100] width 241 height 12
click at [297, 144] on div "**********" at bounding box center [299, 155] width 241 height 28
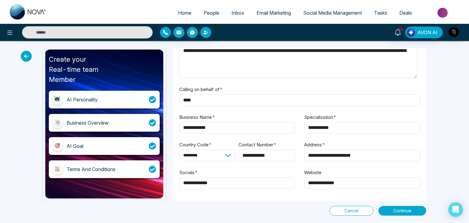
click at [396, 208] on span "Continue" at bounding box center [403, 211] width 18 height 7
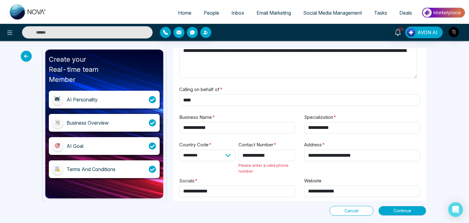
click at [246, 156] on input "**********" at bounding box center [267, 156] width 57 height 12
click at [248, 156] on input "**********" at bounding box center [267, 156] width 57 height 12
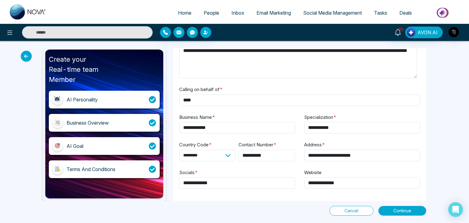
type input "**********"
click at [408, 208] on span "Continue" at bounding box center [403, 211] width 18 height 7
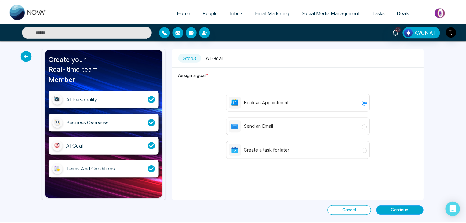
scroll to position [0, 0]
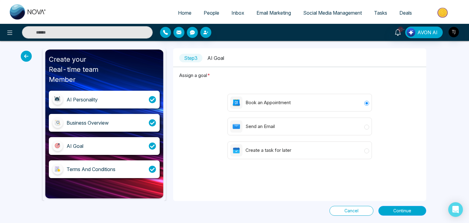
click at [396, 209] on span "Continue" at bounding box center [403, 211] width 18 height 7
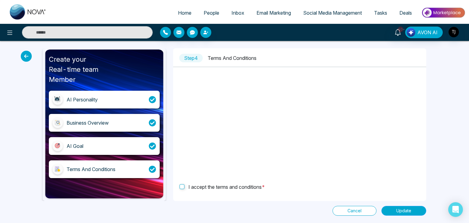
click at [410, 208] on span "Update" at bounding box center [404, 211] width 15 height 7
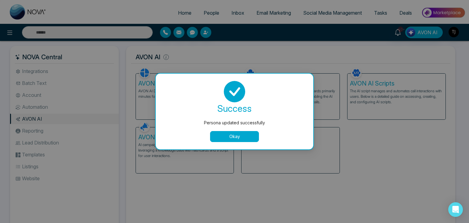
click at [244, 139] on button "Okay" at bounding box center [234, 136] width 49 height 11
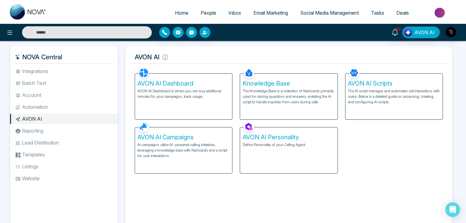
click at [283, 83] on h5 "Knowledge Base" at bounding box center [289, 83] width 92 height 7
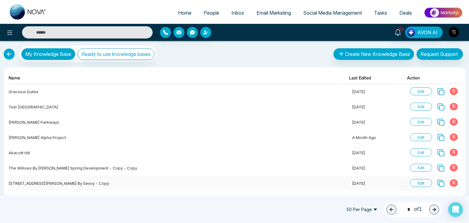
drag, startPoint x: 424, startPoint y: 182, endPoint x: 421, endPoint y: 183, distance: 3.7
click at [421, 183] on span "Edit" at bounding box center [421, 183] width 22 height 8
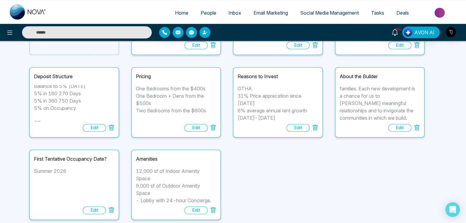
scroll to position [108, 0]
click at [281, 102] on div "Durham is on the Rise. The fastest population growth in the GTA vs all other 90…" at bounding box center [278, 103] width 81 height 37
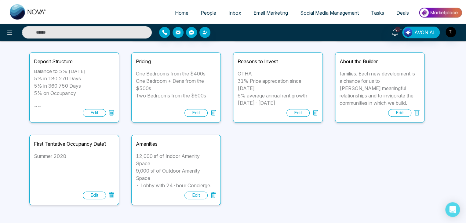
scroll to position [0, 0]
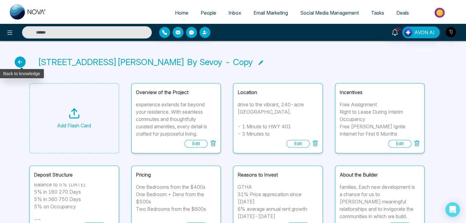
click at [20, 63] on icon at bounding box center [20, 62] width 11 height 11
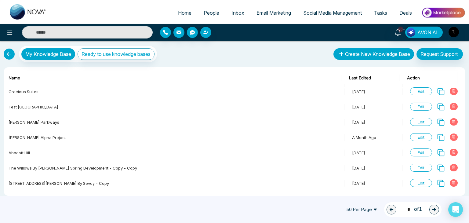
click at [352, 54] on button "Create New Knowledge Base" at bounding box center [374, 54] width 81 height 12
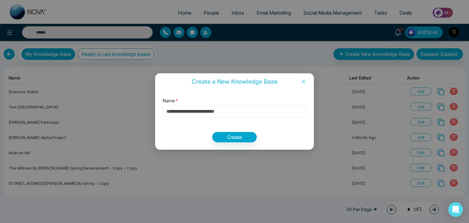
click at [246, 111] on input "Name *" at bounding box center [235, 112] width 144 height 12
type input "****"
click at [234, 134] on button "Create" at bounding box center [234, 137] width 45 height 10
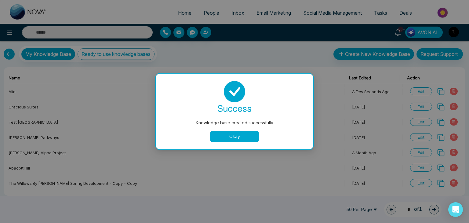
click at [231, 134] on button "Okay" at bounding box center [234, 136] width 49 height 11
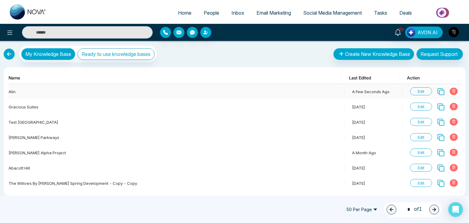
click at [420, 89] on span "Edit" at bounding box center [421, 91] width 22 height 8
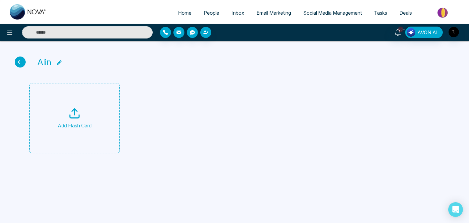
click at [72, 108] on icon at bounding box center [74, 113] width 12 height 12
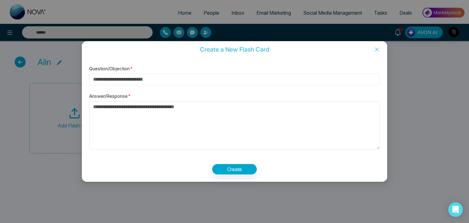
click at [175, 79] on input "Question/Objection *" at bounding box center [234, 80] width 291 height 12
click at [193, 104] on textarea "Answer/Response *" at bounding box center [234, 125] width 291 height 48
click at [377, 50] on icon "close" at bounding box center [377, 49] width 5 height 5
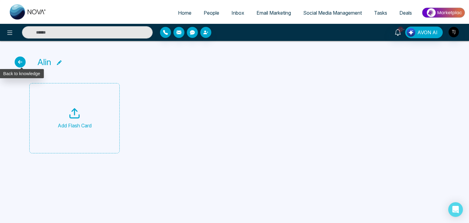
click at [21, 60] on icon at bounding box center [20, 62] width 11 height 11
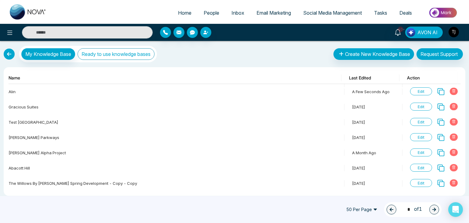
click at [132, 49] on button "Ready to use knowledge bases" at bounding box center [116, 54] width 77 height 12
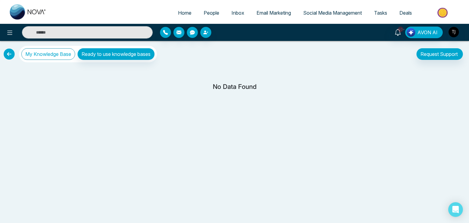
click at [63, 54] on button "My Knowledge Base" at bounding box center [48, 54] width 54 height 12
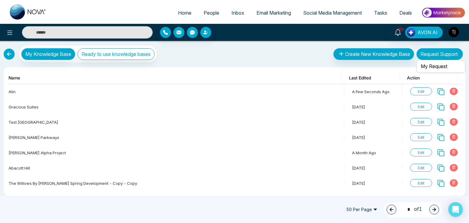
click at [438, 51] on button "Request Support" at bounding box center [440, 54] width 46 height 12
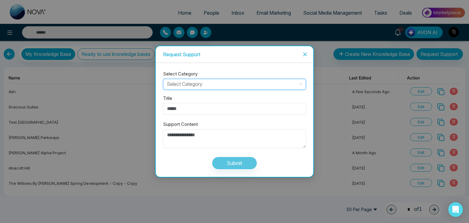
click at [234, 85] on input "search" at bounding box center [232, 83] width 131 height 9
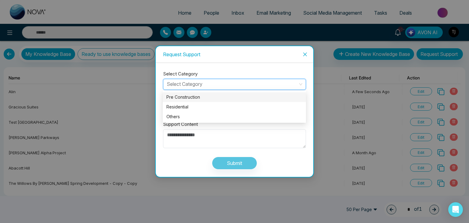
click at [227, 98] on div "Pre Construction" at bounding box center [235, 97] width 136 height 7
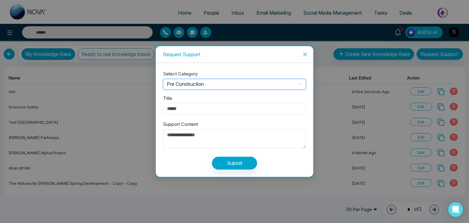
click at [214, 113] on input "Title" at bounding box center [234, 109] width 143 height 12
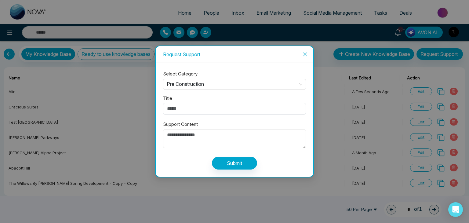
click at [205, 138] on textarea "Support Content" at bounding box center [234, 138] width 143 height 19
click at [304, 56] on icon "close" at bounding box center [305, 54] width 5 height 5
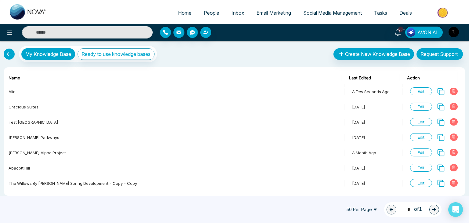
click at [6, 53] on link at bounding box center [9, 54] width 11 height 11
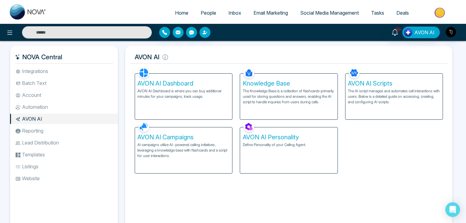
click at [380, 90] on p "The AI script manages and automates call interactions with users. Below is a de…" at bounding box center [394, 96] width 92 height 17
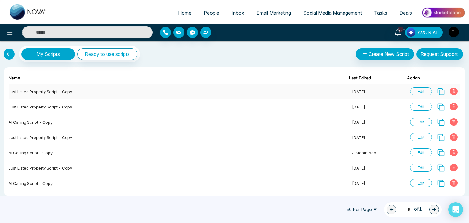
click at [422, 92] on span "Edit" at bounding box center [421, 91] width 22 height 8
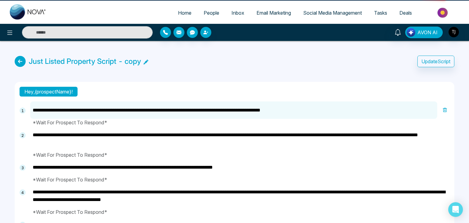
type textarea "**********"
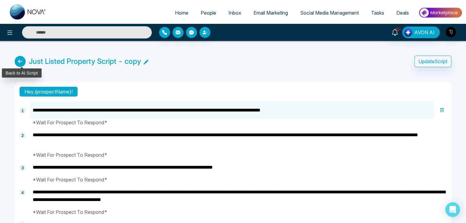
click at [20, 63] on icon at bounding box center [20, 61] width 11 height 11
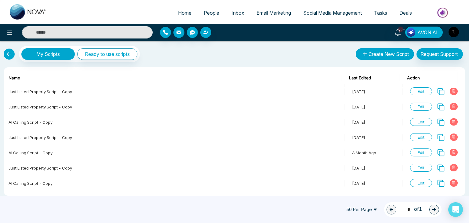
click at [378, 57] on button "Create New Script" at bounding box center [385, 54] width 58 height 12
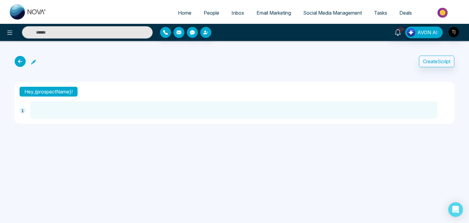
click at [76, 112] on textarea at bounding box center [233, 109] width 407 height 17
type textarea "*"
type textarea "**"
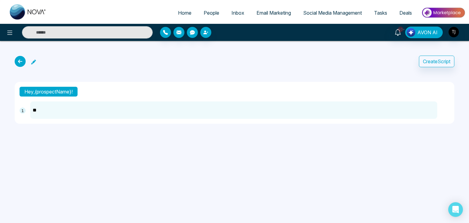
type textarea "***"
click at [428, 61] on button "Create Script" at bounding box center [436, 62] width 35 height 12
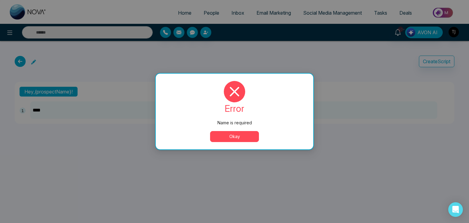
click at [240, 134] on button "Okay" at bounding box center [234, 136] width 49 height 11
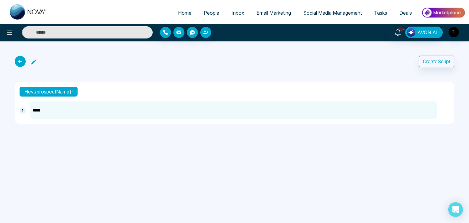
click at [33, 60] on icon at bounding box center [33, 62] width 5 height 5
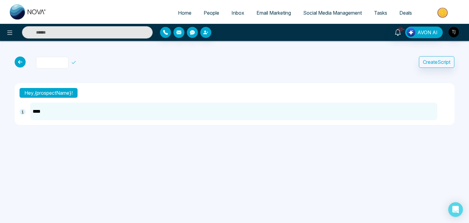
click at [60, 65] on input "text" at bounding box center [52, 63] width 32 height 12
type input "****"
click at [76, 62] on icon at bounding box center [74, 62] width 4 height 3
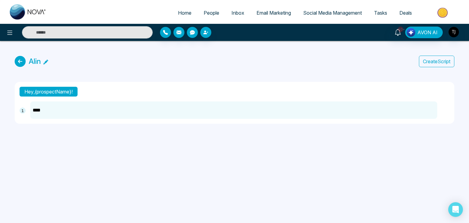
click at [424, 60] on button "Create Script" at bounding box center [436, 62] width 35 height 12
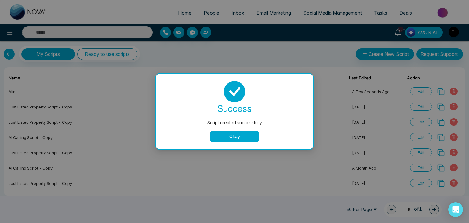
click at [246, 134] on button "Okay" at bounding box center [234, 136] width 49 height 11
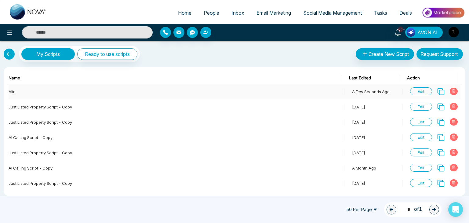
click at [414, 88] on span "Edit" at bounding box center [421, 91] width 22 height 8
type textarea "***"
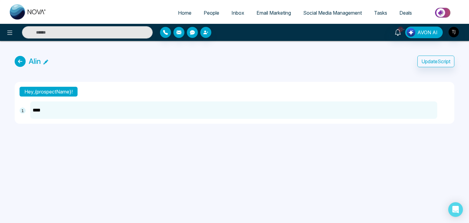
click at [185, 114] on textarea "***" at bounding box center [233, 109] width 407 height 17
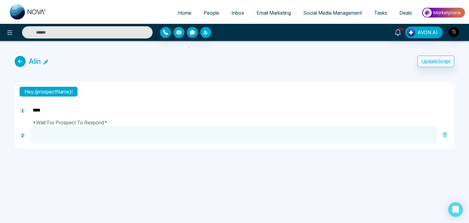
type textarea "*"
type textarea "**"
type textarea "***"
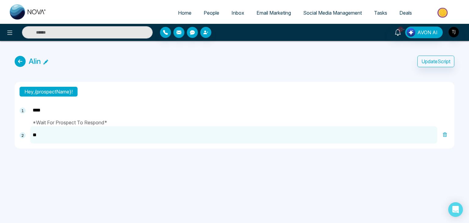
type textarea "***"
type textarea "****"
type textarea "*****"
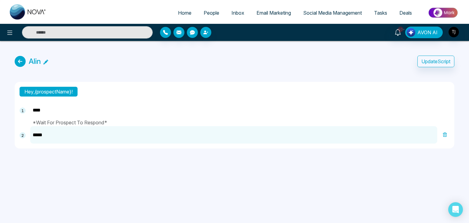
type textarea "******"
type textarea "*******"
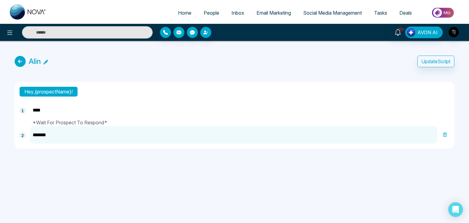
type textarea "*******"
type textarea "*********"
type textarea "**********"
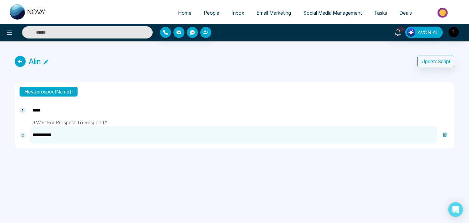
type textarea "**********"
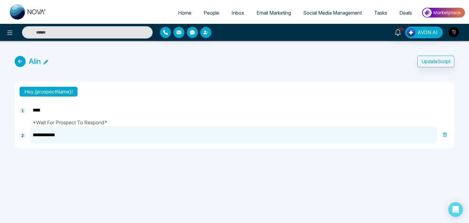
type textarea "**********"
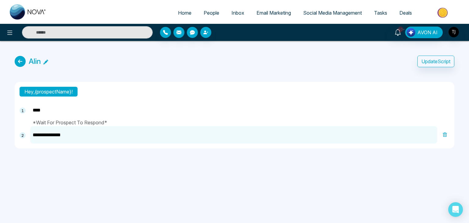
type textarea "**********"
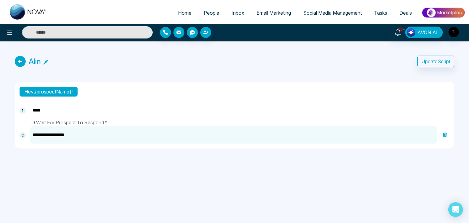
type textarea "**********"
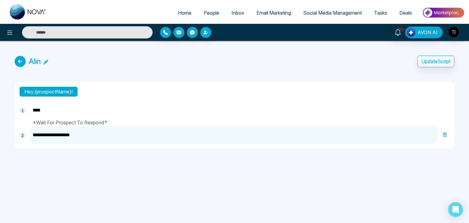
type textarea "**********"
click at [431, 61] on button "Update Script" at bounding box center [436, 62] width 37 height 12
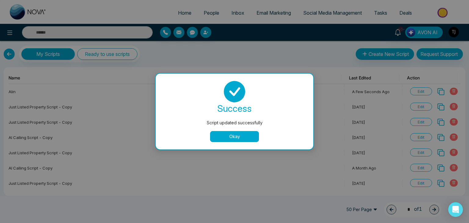
click at [255, 138] on button "Okay" at bounding box center [234, 136] width 49 height 11
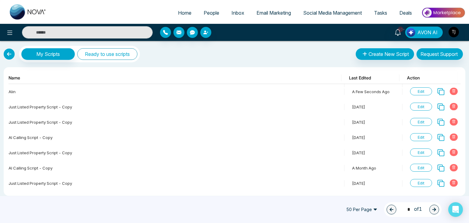
click at [125, 52] on button "Ready to use scripts" at bounding box center [107, 54] width 60 height 12
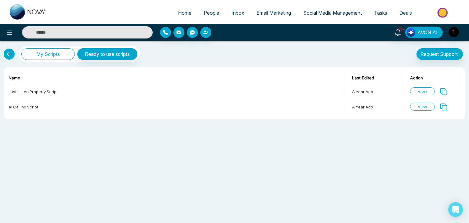
click at [45, 56] on button "My Scripts" at bounding box center [47, 54] width 53 height 12
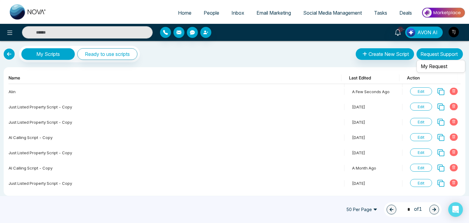
click at [441, 52] on button "Request Support" at bounding box center [440, 54] width 46 height 12
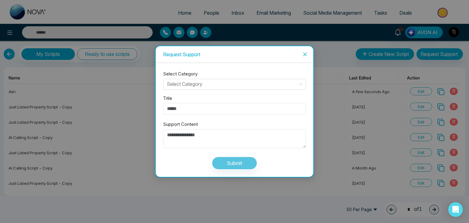
click at [304, 54] on icon "close" at bounding box center [305, 54] width 5 height 5
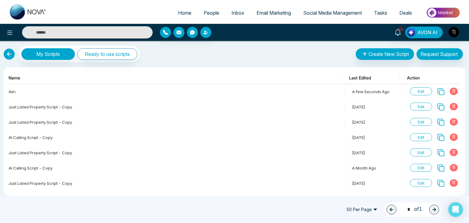
click at [9, 51] on link at bounding box center [9, 54] width 11 height 11
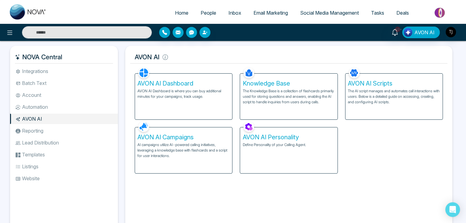
click at [179, 94] on p "AVON AI Dashboard is where you can buy additional minutes for your campaigns, t…" at bounding box center [184, 93] width 92 height 11
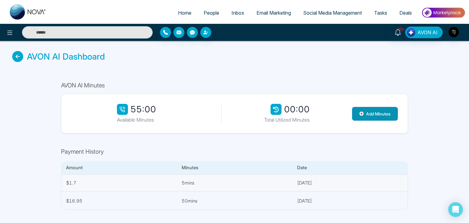
click at [372, 111] on button "Add Minutes" at bounding box center [375, 114] width 46 height 14
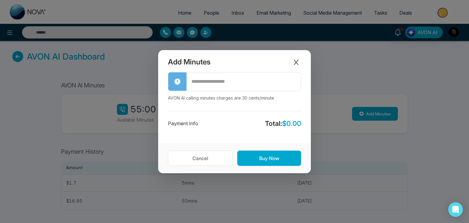
click at [220, 79] on input "text" at bounding box center [244, 81] width 114 height 17
type input "***"
drag, startPoint x: 301, startPoint y: 125, endPoint x: 274, endPoint y: 126, distance: 26.6
click at [274, 126] on span "Total: $ 90.00" at bounding box center [281, 124] width 40 height 10
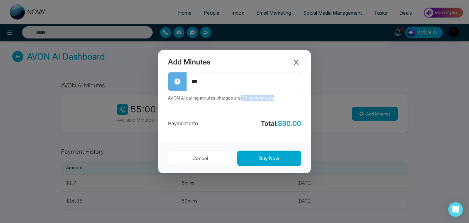
drag, startPoint x: 242, startPoint y: 98, endPoint x: 284, endPoint y: 96, distance: 41.9
click at [284, 96] on p "AVON AI calling minutes charges are 30 cents/minute" at bounding box center [234, 98] width 133 height 6
click at [282, 105] on div "*** AVON AI calling minutes charges are 30 cents/minute Payment Info Total: $ 9…" at bounding box center [234, 107] width 153 height 71
click at [249, 84] on input "***" at bounding box center [244, 81] width 114 height 17
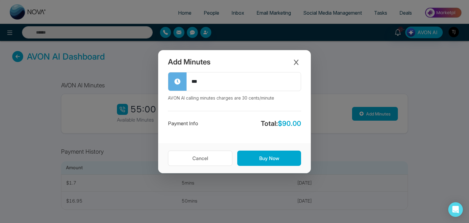
click at [243, 110] on div "*** AVON AI calling minutes charges are 30 cents/minute Payment Info Total: $ 9…" at bounding box center [234, 107] width 153 height 71
click at [295, 59] on icon "Close modal" at bounding box center [296, 62] width 6 height 6
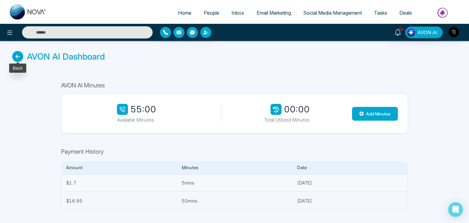
click at [16, 56] on icon at bounding box center [17, 56] width 11 height 11
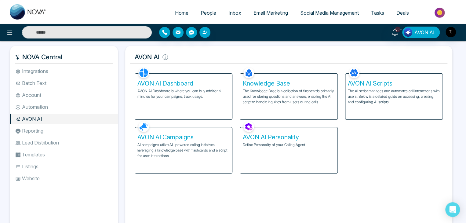
click at [203, 138] on h5 "AVON AI Campaigns" at bounding box center [184, 137] width 92 height 7
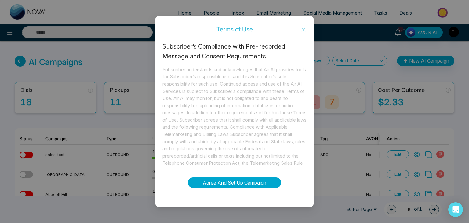
click at [244, 183] on button "Agree And Set Up Campaign" at bounding box center [235, 183] width 94 height 10
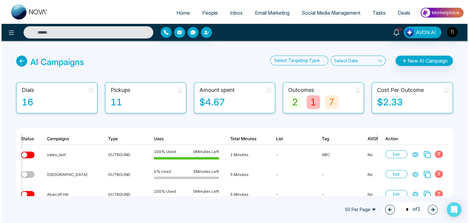
scroll to position [0, 3]
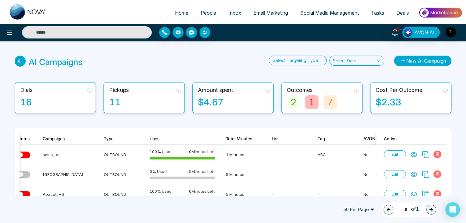
click at [412, 60] on button "New AI Campaign" at bounding box center [422, 61] width 57 height 10
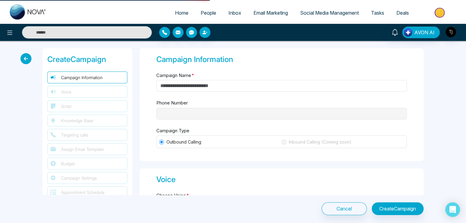
type input "**********"
type input "********"
type input "**********"
click at [209, 88] on input "Campaign Name *" at bounding box center [283, 86] width 252 height 12
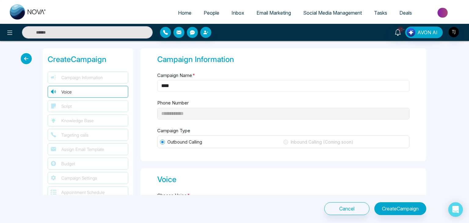
scroll to position [26, 0]
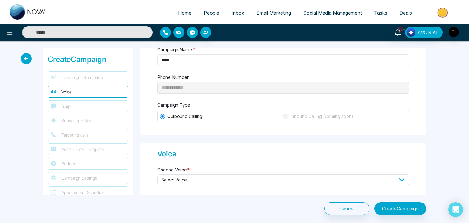
type input "****"
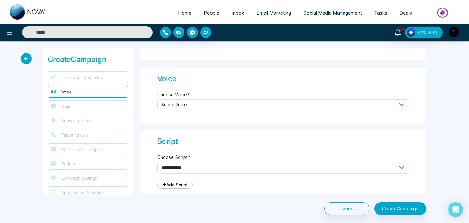
scroll to position [101, 0]
click at [215, 102] on span "Select Voice" at bounding box center [283, 104] width 252 height 11
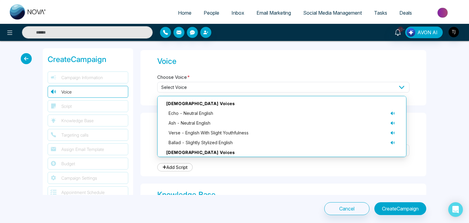
scroll to position [119, 0]
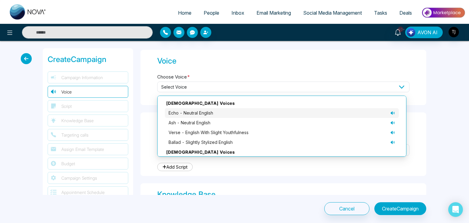
click at [394, 112] on icon at bounding box center [394, 113] width 1 height 2
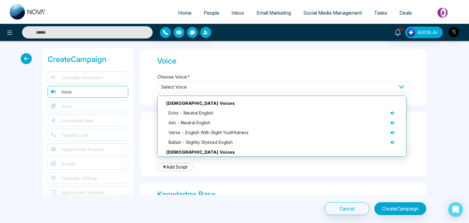
scroll to position [42, 0]
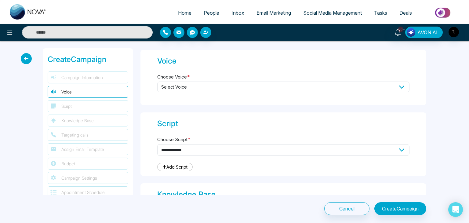
click at [319, 70] on div "Voice Choose Voice * Select Voice [DEMOGRAPHIC_DATA] Voices echo - neutral Engl…" at bounding box center [284, 77] width 286 height 55
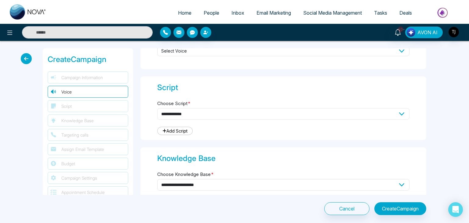
click at [306, 115] on select "**********" at bounding box center [283, 114] width 252 height 12
select select "***"
click at [157, 108] on select "**********" at bounding box center [283, 114] width 252 height 12
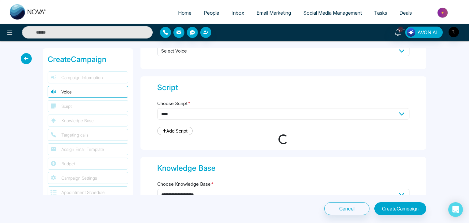
type textarea "**********"
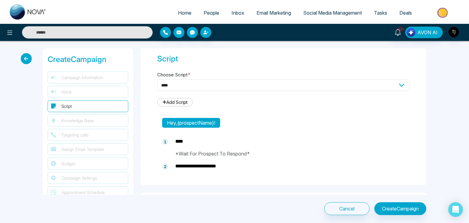
scroll to position [183, 0]
click at [286, 82] on select "**********" at bounding box center [283, 85] width 252 height 12
select select "***"
click at [157, 79] on select "**********" at bounding box center [283, 85] width 252 height 12
type textarea "**********"
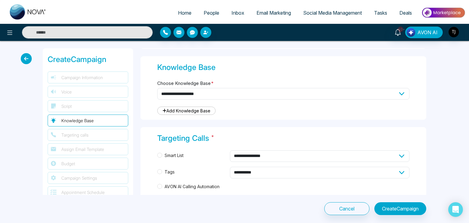
scroll to position [529, 0]
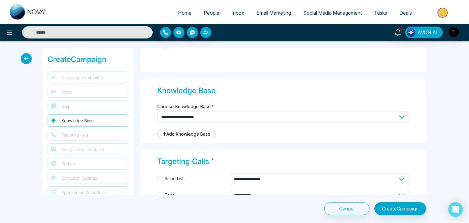
click at [304, 112] on select "**********" at bounding box center [283, 117] width 252 height 12
select select "***"
click at [157, 111] on select "**********" at bounding box center [283, 117] width 252 height 12
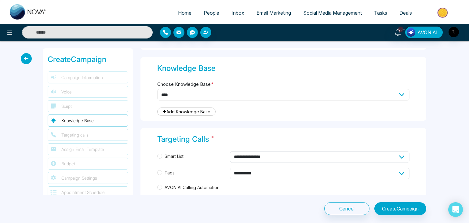
scroll to position [606, 0]
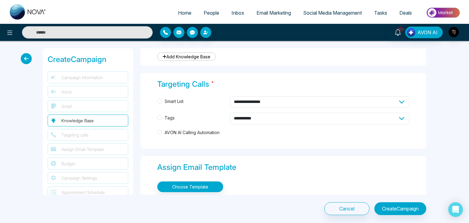
click at [177, 130] on span "AVON AI Calling Automation" at bounding box center [192, 132] width 60 height 7
click at [264, 99] on select "**********" at bounding box center [320, 102] width 180 height 12
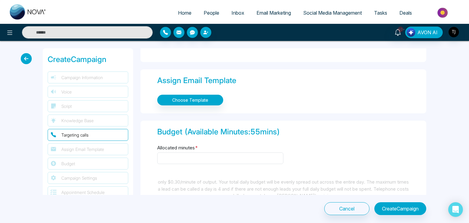
scroll to position [693, 0]
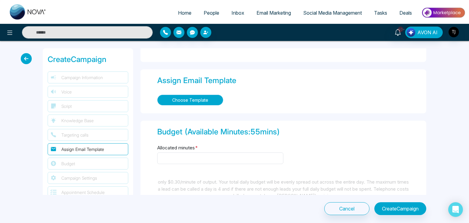
click at [201, 96] on button "Choose Template" at bounding box center [190, 100] width 66 height 11
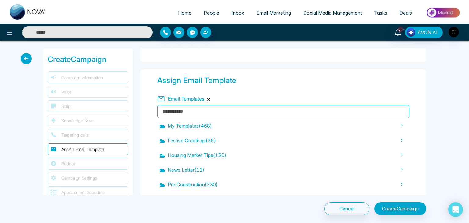
click at [209, 98] on button "button" at bounding box center [209, 100] width 4 height 4
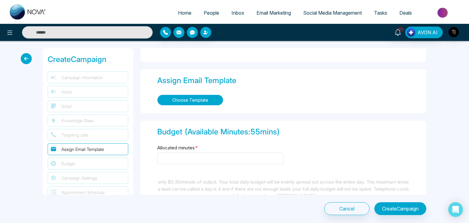
click at [193, 99] on button "Choose Template" at bounding box center [190, 100] width 66 height 11
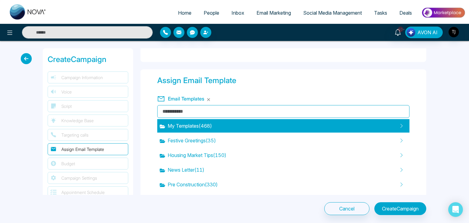
click at [205, 123] on span "My Templates ( 468 )" at bounding box center [186, 125] width 52 height 7
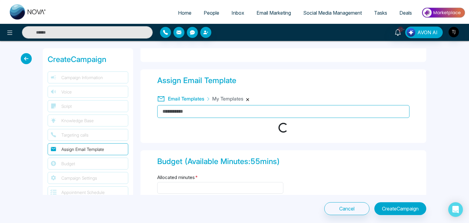
click at [249, 98] on button "button" at bounding box center [248, 100] width 4 height 4
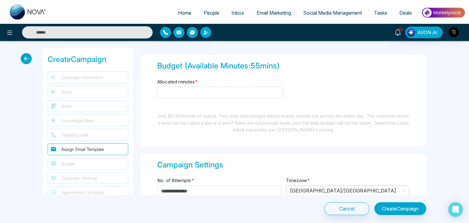
scroll to position [759, 0]
click at [235, 91] on input "Allocated minutes *" at bounding box center [220, 93] width 126 height 12
type input "*"
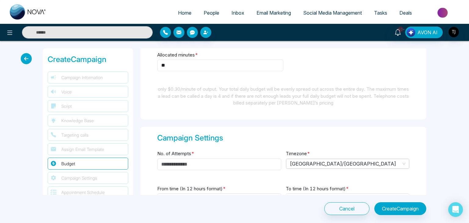
scroll to position [787, 0]
type input "**"
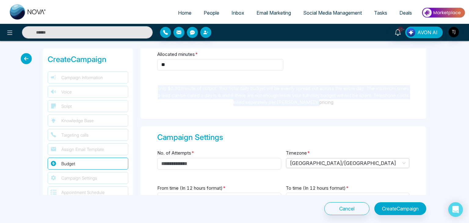
drag, startPoint x: 158, startPoint y: 88, endPoint x: 354, endPoint y: 98, distance: 196.5
click at [354, 98] on div "only $0.30/minute of output. Your total daily budget will be evenly spread out …" at bounding box center [283, 95] width 252 height 21
click at [349, 102] on div "only $0.30/minute of output. Your total daily budget will be evenly spread out …" at bounding box center [283, 95] width 252 height 21
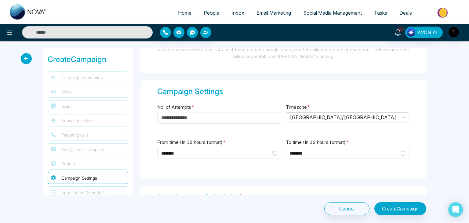
scroll to position [848, 0]
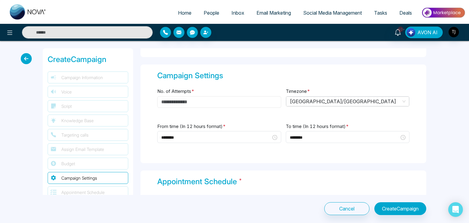
click at [192, 102] on input "No. of Attempts *" at bounding box center [219, 102] width 124 height 12
type input "*"
click at [246, 109] on div "No. of Attempts * *" at bounding box center [219, 101] width 124 height 28
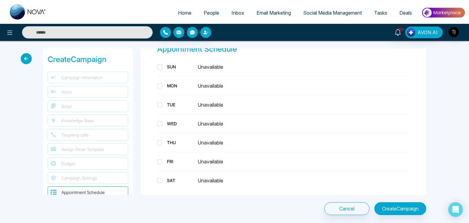
scroll to position [981, 0]
click at [160, 84] on span at bounding box center [159, 86] width 5 height 5
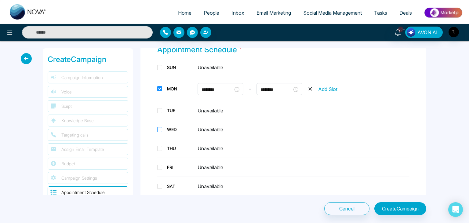
click at [160, 127] on span at bounding box center [159, 129] width 5 height 5
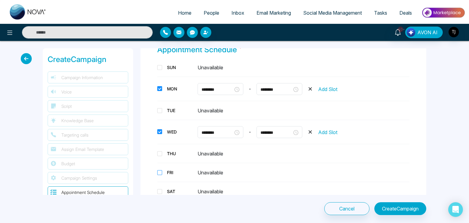
click at [159, 170] on span at bounding box center [159, 172] width 5 height 5
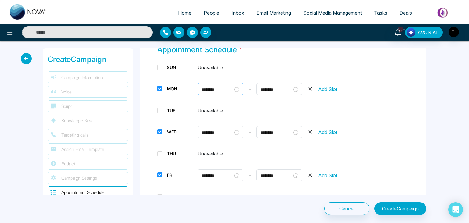
click at [219, 87] on input "********" at bounding box center [218, 89] width 32 height 7
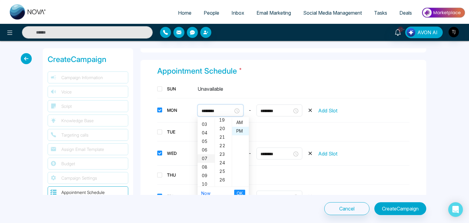
scroll to position [24, 0]
click at [205, 180] on div "10" at bounding box center [206, 184] width 17 height 9
click at [223, 180] on div "29" at bounding box center [223, 184] width 17 height 9
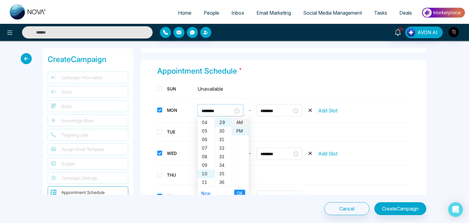
click at [241, 119] on div "AM" at bounding box center [240, 122] width 17 height 9
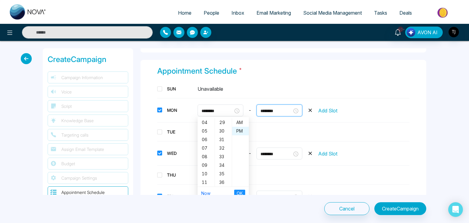
type input "********"
click at [284, 108] on input "********" at bounding box center [277, 111] width 32 height 7
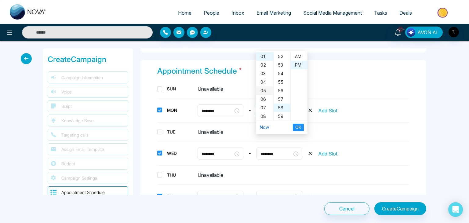
click at [265, 86] on div "05" at bounding box center [264, 90] width 17 height 9
type input "********"
click at [296, 124] on span "OK" at bounding box center [299, 127] width 6 height 7
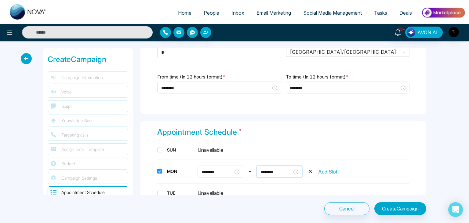
scroll to position [1103, 0]
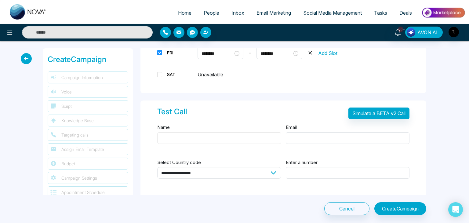
click at [216, 132] on input "Name" at bounding box center [219, 138] width 124 height 12
click at [399, 212] on button "Create Campaign" at bounding box center [401, 208] width 52 height 13
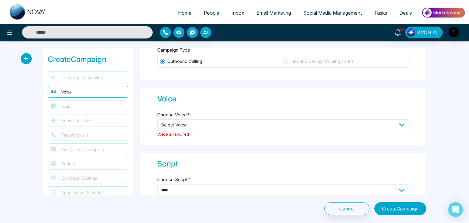
scroll to position [73, 0]
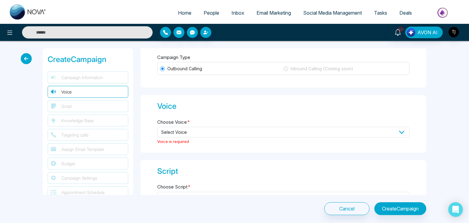
click at [342, 132] on span "Select Voice" at bounding box center [283, 132] width 252 height 11
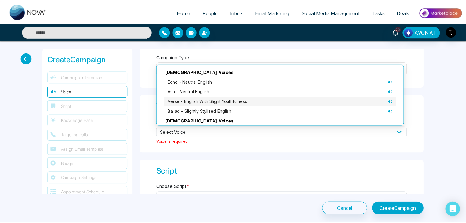
scroll to position [42, 0]
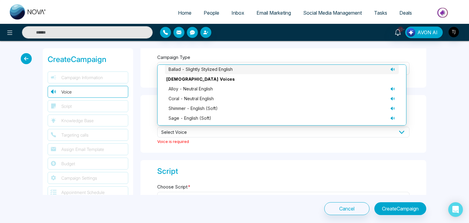
click at [285, 68] on div "ballad - slightly stylized English" at bounding box center [282, 69] width 227 height 7
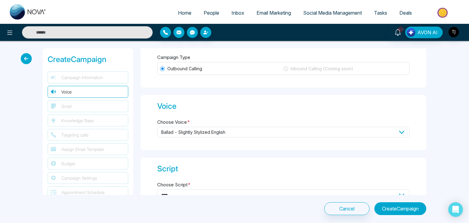
click at [382, 209] on button "Create Campaign" at bounding box center [401, 208] width 52 height 13
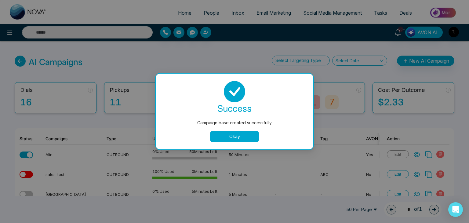
click at [243, 136] on button "Okay" at bounding box center [234, 136] width 49 height 11
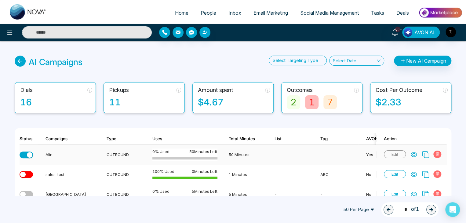
click at [28, 155] on div "button" at bounding box center [30, 155] width 6 height 6
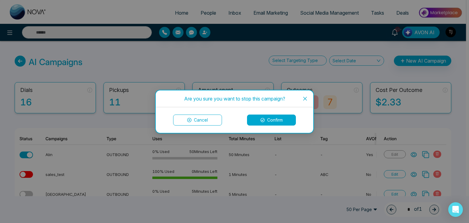
click at [267, 116] on button "Confirm" at bounding box center [271, 120] width 49 height 11
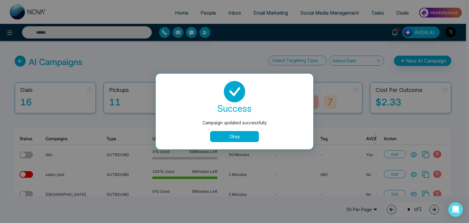
click at [230, 136] on button "Okay" at bounding box center [234, 136] width 49 height 11
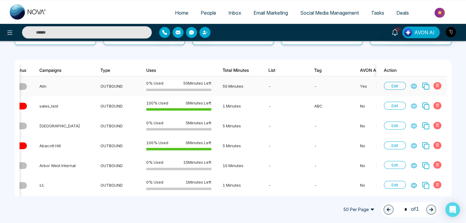
scroll to position [68, 0]
click at [413, 106] on icon at bounding box center [414, 106] width 6 height 6
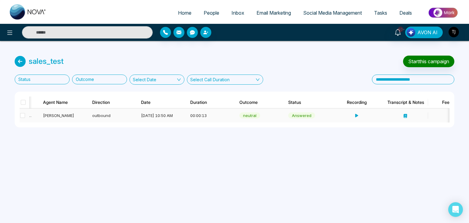
scroll to position [0, 169]
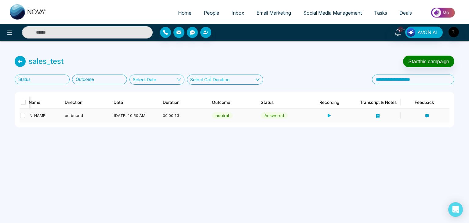
click at [378, 114] on icon at bounding box center [378, 116] width 3 height 4
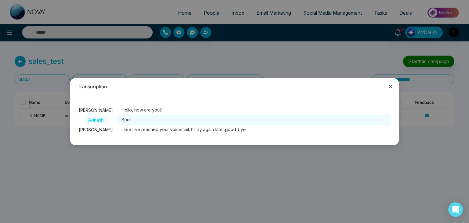
click at [391, 85] on icon "close" at bounding box center [390, 86] width 5 height 5
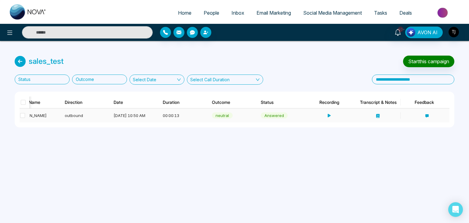
click at [427, 114] on icon at bounding box center [427, 115] width 3 height 3
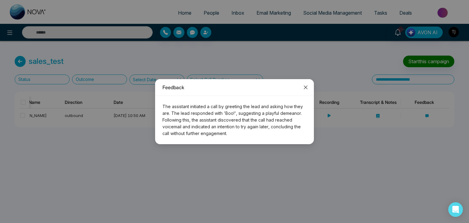
click at [307, 87] on icon "close" at bounding box center [306, 87] width 5 height 5
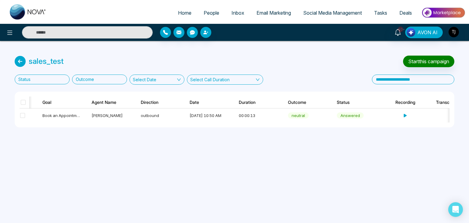
scroll to position [0, 60]
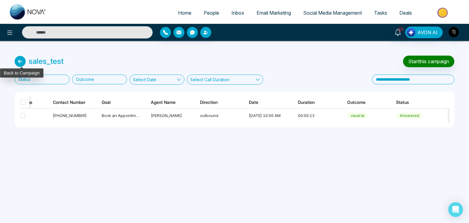
click at [18, 65] on icon at bounding box center [20, 61] width 11 height 11
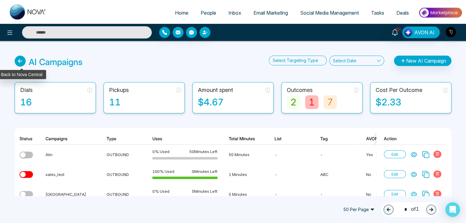
click at [21, 62] on icon at bounding box center [20, 61] width 11 height 11
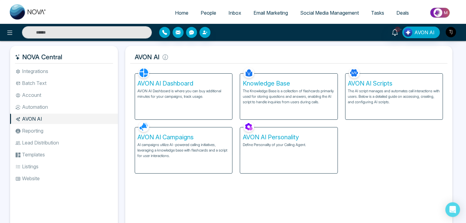
click at [68, 112] on li "Automation" at bounding box center [64, 107] width 108 height 10
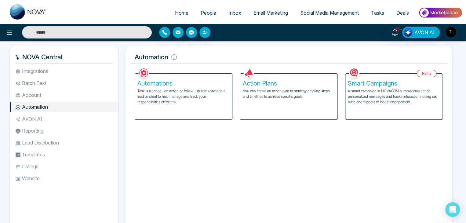
click at [71, 120] on li "AVON AI" at bounding box center [64, 119] width 108 height 10
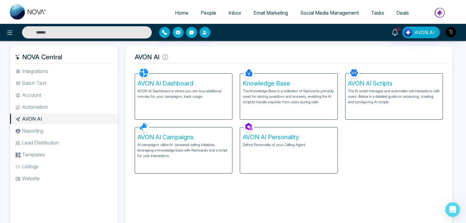
click at [82, 110] on li "Automation" at bounding box center [64, 107] width 108 height 10
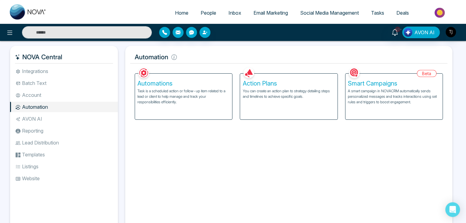
drag, startPoint x: 286, startPoint y: 89, endPoint x: 271, endPoint y: 92, distance: 15.9
click at [271, 92] on p "You can create an action plan to strategy detailing steps and timelines to achi…" at bounding box center [289, 93] width 92 height 11
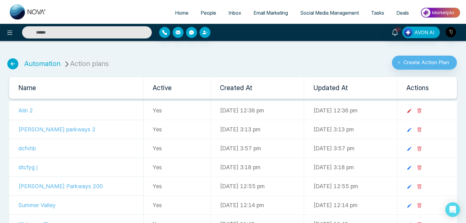
click at [412, 109] on icon at bounding box center [410, 111] width 6 height 6
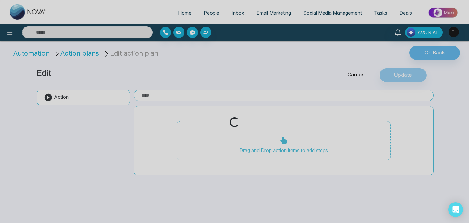
type input "******"
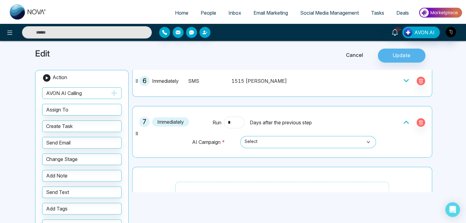
scroll to position [218, 0]
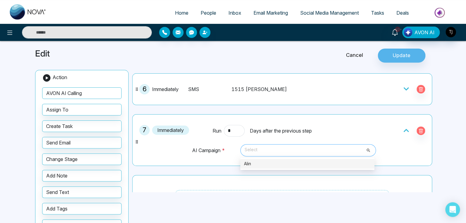
click at [313, 149] on span "Select" at bounding box center [308, 150] width 127 height 10
click at [268, 147] on span "Select" at bounding box center [308, 150] width 127 height 10
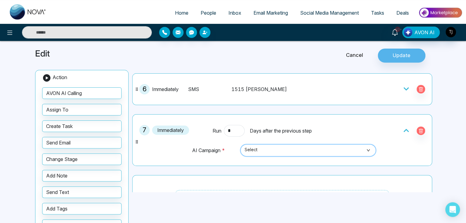
click at [268, 147] on span "Select" at bounding box center [308, 150] width 127 height 10
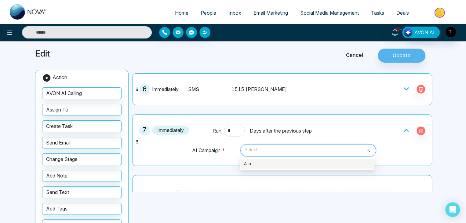
click at [290, 149] on span "Select" at bounding box center [308, 150] width 127 height 10
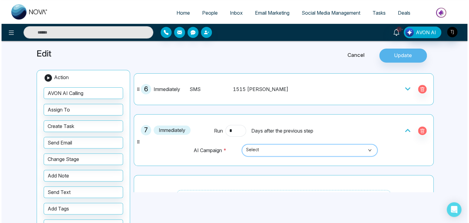
scroll to position [0, 0]
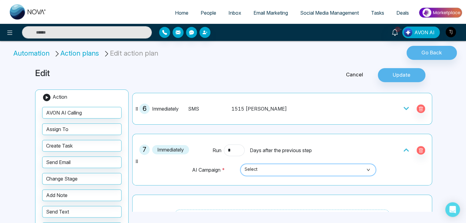
click at [34, 56] on li "Automation" at bounding box center [32, 53] width 38 height 10
click at [2, 34] on div at bounding box center [78, 32] width 156 height 12
click at [11, 34] on icon at bounding box center [9, 32] width 7 height 7
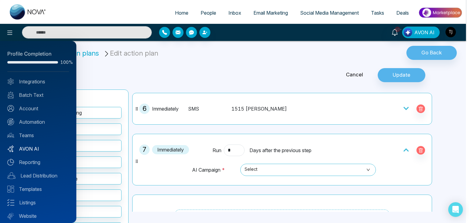
click at [41, 147] on link "AVON AI" at bounding box center [38, 148] width 62 height 7
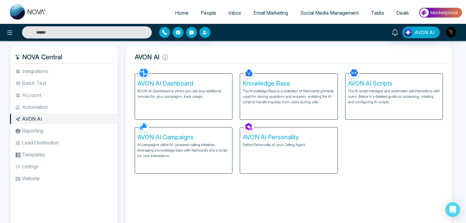
click at [201, 145] on p "AI campaigns utilize AI-powered calling initiatives, leveraging a knowledge bas…" at bounding box center [184, 150] width 92 height 17
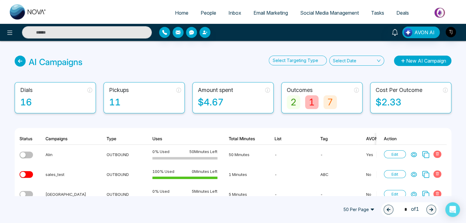
click at [411, 64] on button "New AI Campaign" at bounding box center [422, 61] width 57 height 10
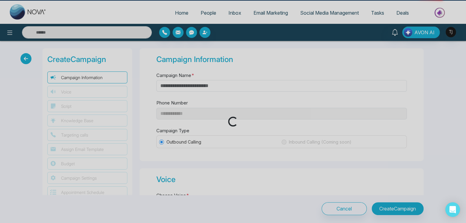
type input "**********"
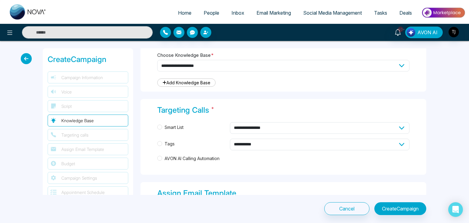
scroll to position [274, 0]
click at [30, 61] on icon at bounding box center [26, 58] width 11 height 11
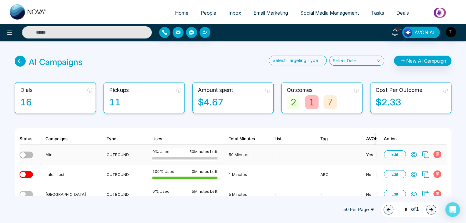
click at [400, 154] on span "Edit" at bounding box center [395, 154] width 22 height 8
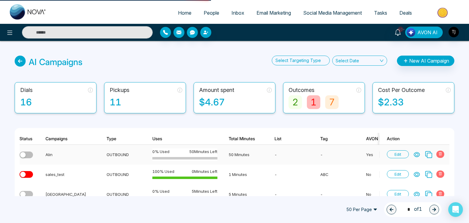
select select "***"
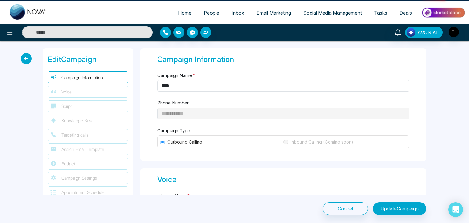
type textarea "**********"
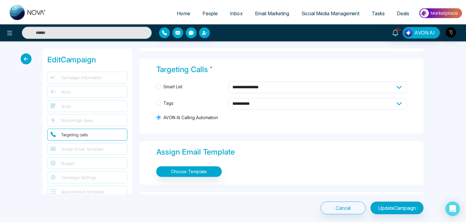
scroll to position [622, 0]
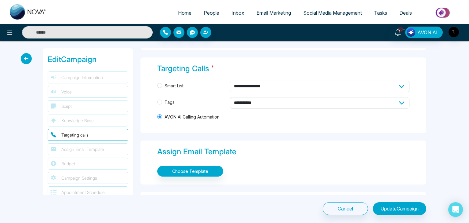
click at [20, 58] on div "**********" at bounding box center [234, 132] width 469 height 182
click at [26, 60] on icon at bounding box center [26, 58] width 11 height 11
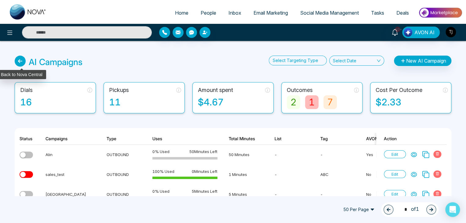
click at [23, 61] on icon at bounding box center [20, 61] width 11 height 11
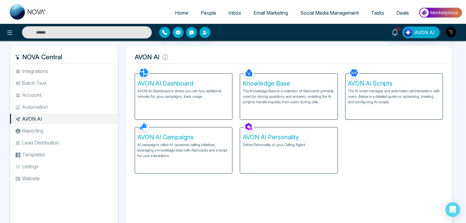
click at [66, 103] on li "Automation" at bounding box center [64, 107] width 108 height 10
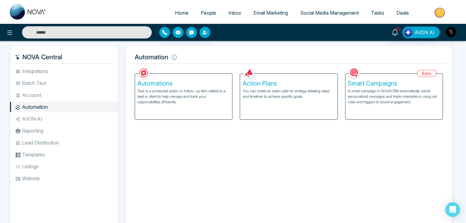
click at [224, 101] on p "Task is a scheduled action or follow-up item related to a lead or client to hel…" at bounding box center [184, 96] width 92 height 17
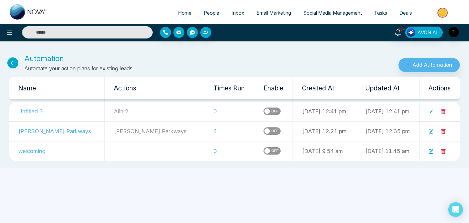
click at [16, 61] on icon at bounding box center [12, 62] width 11 height 11
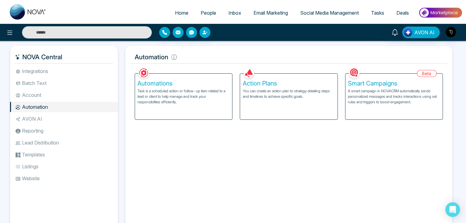
click at [252, 98] on p "You can create an action plan to strategy detailing steps and timelines to achi…" at bounding box center [289, 93] width 92 height 11
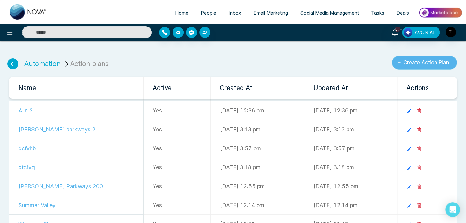
click at [422, 65] on button "Create Action Plan" at bounding box center [424, 63] width 65 height 14
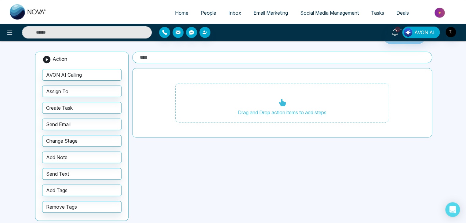
scroll to position [40, 0]
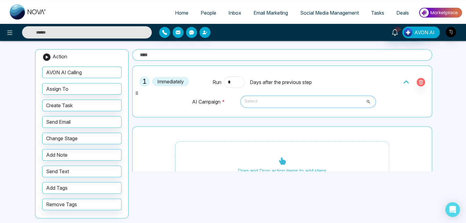
click at [274, 100] on span "Select" at bounding box center [308, 102] width 127 height 10
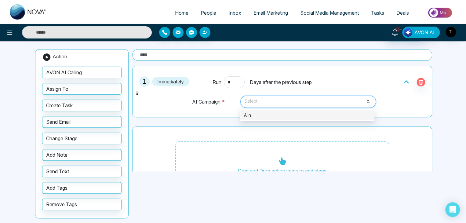
click at [271, 115] on div "Alin" at bounding box center [307, 115] width 127 height 7
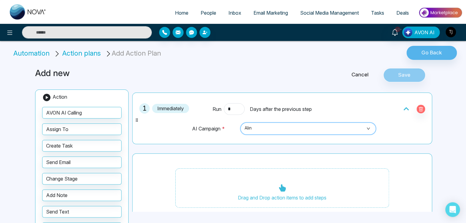
scroll to position [0, 0]
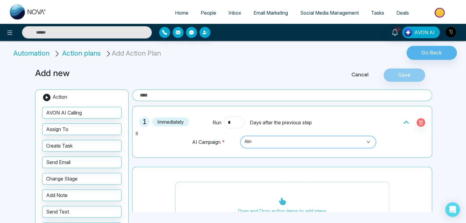
click at [44, 57] on li "Automation" at bounding box center [32, 53] width 38 height 10
click at [38, 53] on li "Automation" at bounding box center [32, 53] width 38 height 10
click at [359, 75] on link "Cancel" at bounding box center [360, 75] width 46 height 8
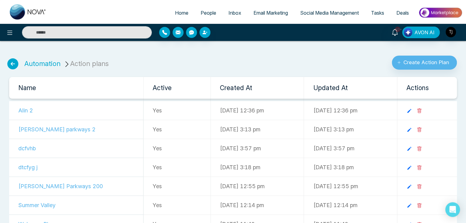
click at [8, 64] on icon at bounding box center [12, 63] width 11 height 11
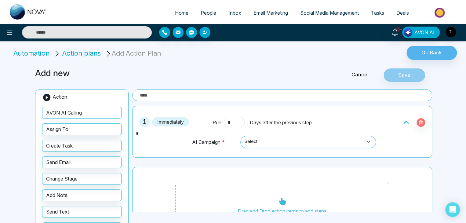
click at [295, 143] on span "Select" at bounding box center [308, 142] width 127 height 10
click at [287, 143] on span "Select" at bounding box center [308, 142] width 127 height 10
click at [222, 84] on div "Add new Cancel Save Action AVON AI Calling Assign To Create Task Send Email Cha…" at bounding box center [232, 164] width 403 height 207
click at [11, 35] on icon at bounding box center [9, 33] width 5 height 4
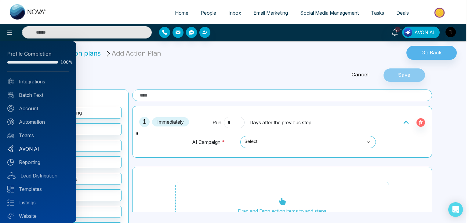
click at [44, 148] on link "AVON AI" at bounding box center [38, 148] width 62 height 7
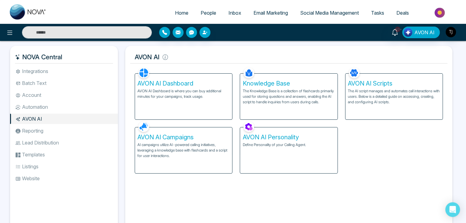
click at [192, 145] on p "AI campaigns utilize AI-powered calling initiatives, leveraging a knowledge bas…" at bounding box center [184, 150] width 92 height 17
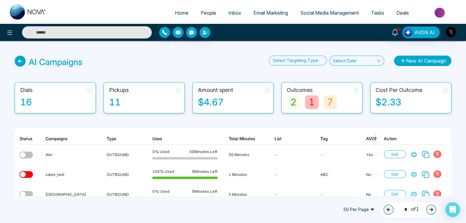
click at [436, 61] on button "New AI Campaign" at bounding box center [422, 61] width 57 height 10
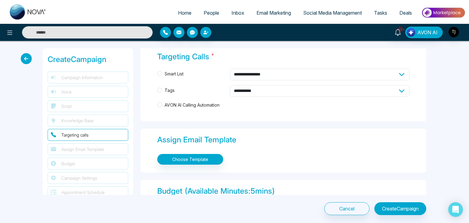
scroll to position [331, 0]
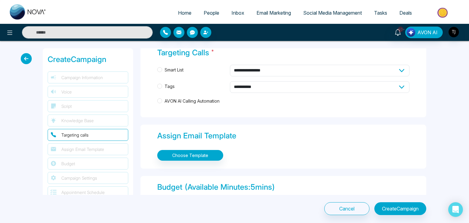
click at [187, 99] on span "AVON AI Calling Automation" at bounding box center [192, 101] width 60 height 7
click at [177, 99] on span "AVON AI Calling Automation" at bounding box center [192, 101] width 60 height 7
click at [224, 99] on label "AVON AI Calling Automation" at bounding box center [283, 101] width 252 height 7
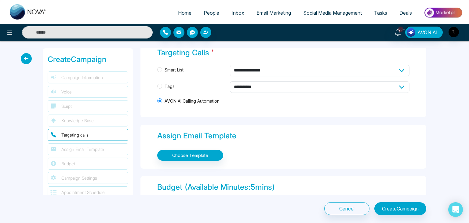
click at [25, 55] on icon at bounding box center [26, 58] width 11 height 11
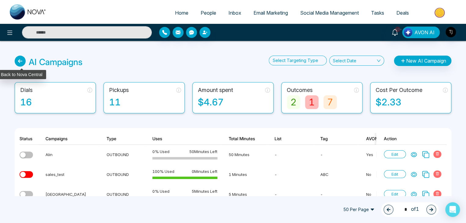
click at [21, 63] on icon at bounding box center [20, 61] width 11 height 11
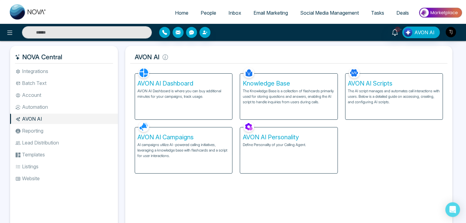
click at [54, 105] on li "Automation" at bounding box center [64, 107] width 108 height 10
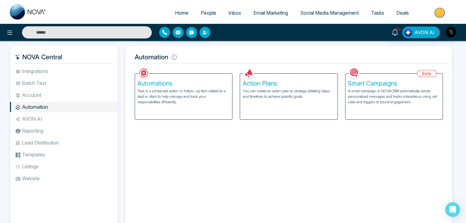
click at [384, 85] on h5 "Smart Campaigns" at bounding box center [394, 83] width 92 height 7
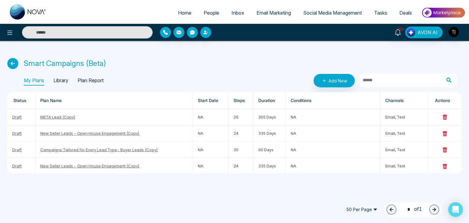
click at [62, 80] on p "Library" at bounding box center [60, 81] width 15 height 10
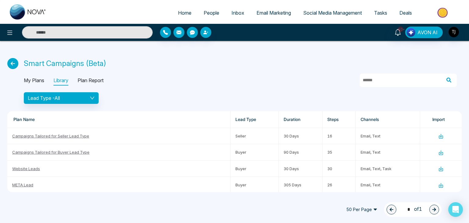
click at [43, 81] on p "My Plans" at bounding box center [34, 81] width 20 height 10
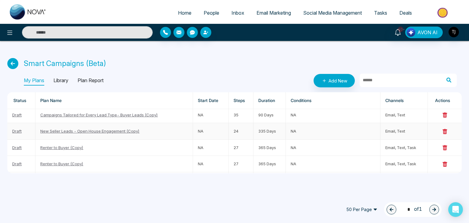
scroll to position [49, 0]
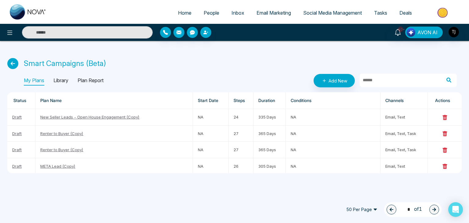
click at [93, 77] on p "Plan Report" at bounding box center [91, 81] width 26 height 10
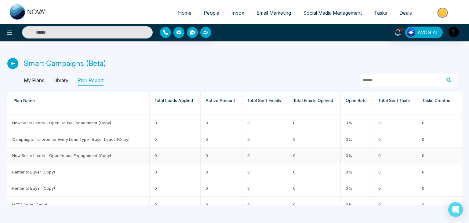
scroll to position [0, 0]
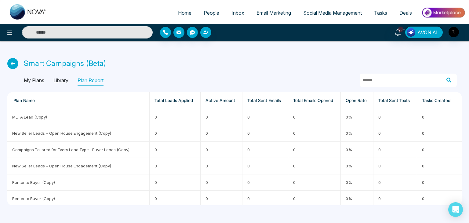
click at [60, 81] on p "Library" at bounding box center [60, 81] width 15 height 10
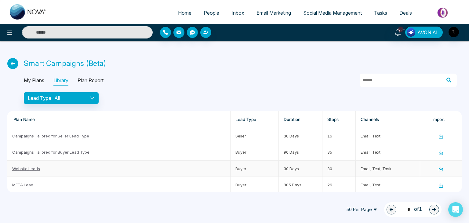
scroll to position [47, 0]
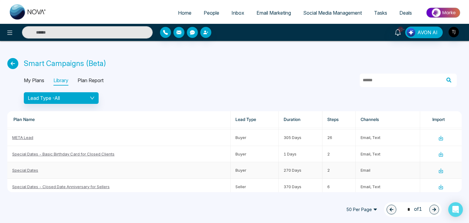
click at [27, 168] on link "Special Dates" at bounding box center [25, 170] width 26 height 5
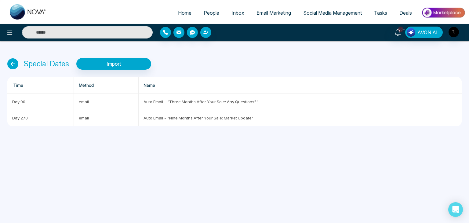
click at [15, 64] on icon at bounding box center [12, 63] width 11 height 11
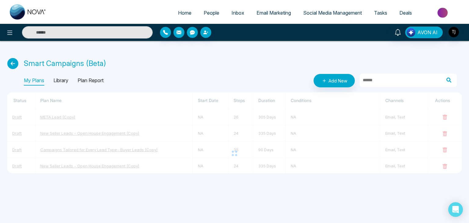
scroll to position [10, 0]
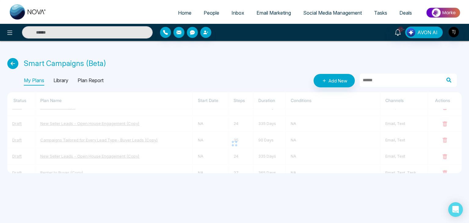
click at [61, 81] on p "Library" at bounding box center [60, 81] width 15 height 10
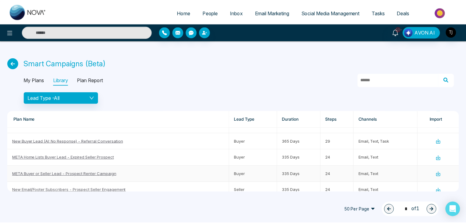
scroll to position [273, 0]
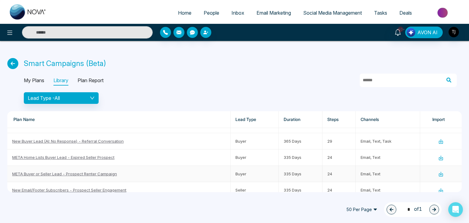
click at [105, 172] on link "META Buyer or Seller Lead - Prospect Renter Campaign" at bounding box center [64, 173] width 105 height 5
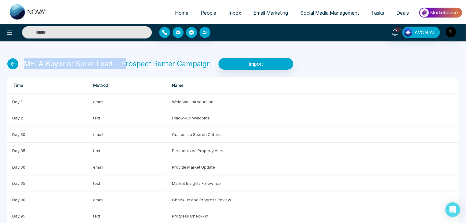
drag, startPoint x: 25, startPoint y: 64, endPoint x: 124, endPoint y: 63, distance: 99.3
click at [124, 63] on p "META Buyer or Seller Lead - Prospect Renter Campaign" at bounding box center [117, 63] width 187 height 11
click at [147, 65] on p "META Buyer or Seller Lead - Prospect Renter Campaign" at bounding box center [117, 63] width 187 height 11
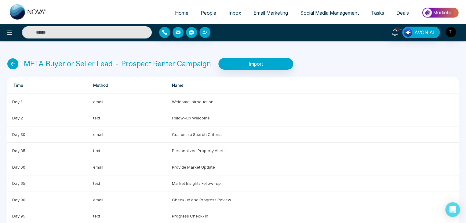
click at [10, 68] on icon at bounding box center [12, 63] width 11 height 11
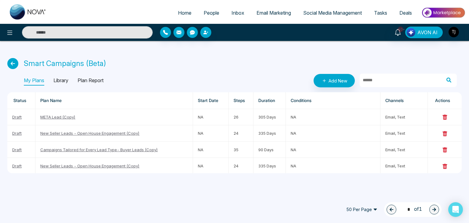
click at [8, 64] on icon at bounding box center [12, 63] width 11 height 11
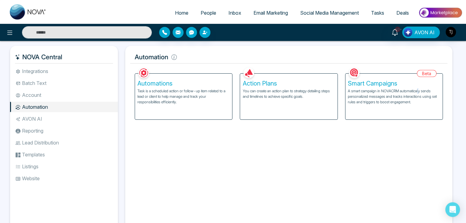
drag, startPoint x: 397, startPoint y: 101, endPoint x: 419, endPoint y: 91, distance: 23.9
click at [419, 91] on p "A smart campaign in NOVACRM automatically sends personalized messages and track…" at bounding box center [394, 96] width 92 height 17
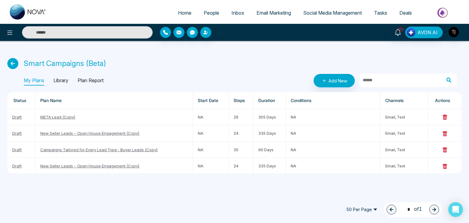
click at [67, 77] on p "Library" at bounding box center [60, 81] width 15 height 10
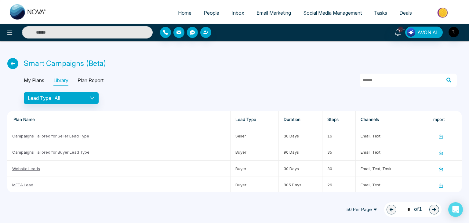
click at [86, 78] on p "Plan Report" at bounding box center [91, 81] width 26 height 10
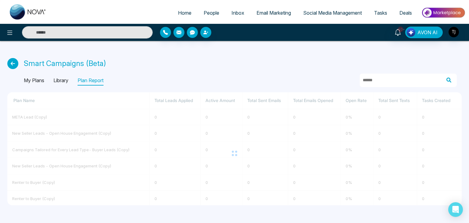
click at [34, 80] on p "My Plans" at bounding box center [34, 81] width 20 height 10
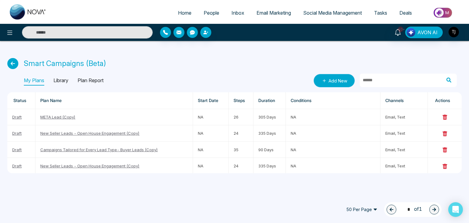
click at [322, 76] on link "Add New" at bounding box center [334, 80] width 41 height 13
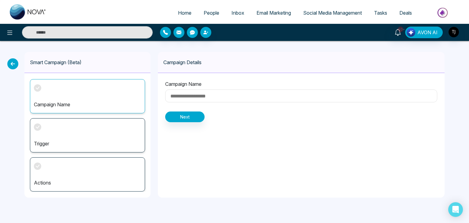
click at [205, 95] on input at bounding box center [301, 96] width 272 height 13
type input "****"
click at [194, 112] on button "Next" at bounding box center [184, 117] width 39 height 11
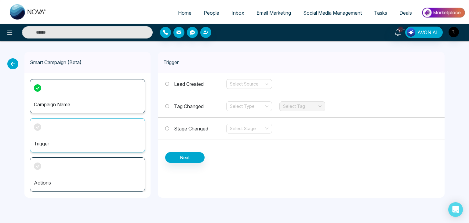
click at [204, 104] on span "Tag Changed" at bounding box center [189, 106] width 30 height 6
click at [201, 129] on span "Stage Changed" at bounding box center [191, 129] width 34 height 6
click at [204, 107] on span "Tag Changed" at bounding box center [189, 106] width 30 height 6
click at [79, 175] on div "Actions" at bounding box center [87, 174] width 115 height 34
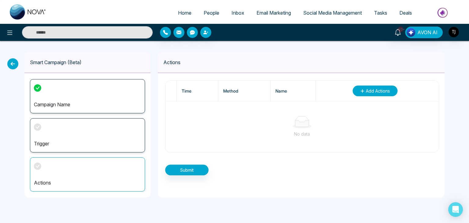
click at [384, 88] on span "Add Actions" at bounding box center [378, 91] width 24 height 6
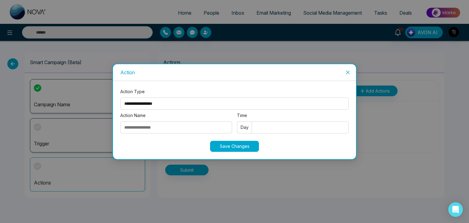
click at [211, 101] on select "**********" at bounding box center [234, 104] width 229 height 12
select select "*****"
click at [120, 98] on select "**********" at bounding box center [234, 104] width 229 height 12
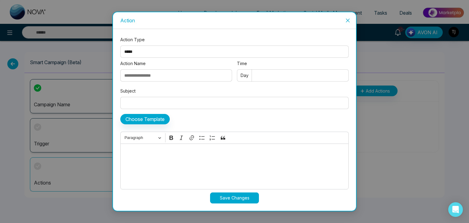
click at [195, 76] on input "Action Name" at bounding box center [176, 75] width 112 height 12
type input "*"
type input "*****"
click at [277, 80] on input "Time" at bounding box center [293, 75] width 112 height 12
type input "*"
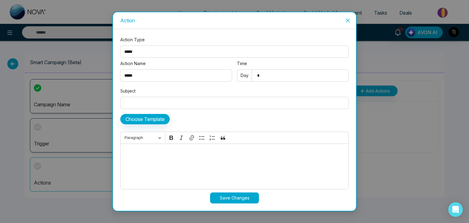
click at [263, 103] on input "Subject" at bounding box center [234, 103] width 229 height 12
click at [260, 164] on div "Editor editing area: main" at bounding box center [234, 167] width 229 height 46
click at [347, 20] on icon "close" at bounding box center [348, 20] width 5 height 5
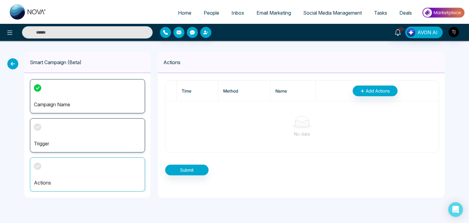
click at [15, 64] on icon at bounding box center [12, 63] width 11 height 11
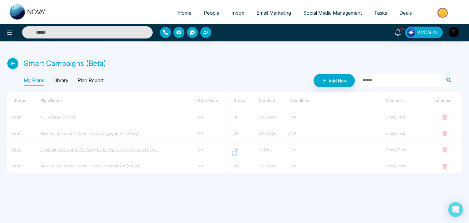
click at [64, 79] on p "Library" at bounding box center [60, 81] width 15 height 10
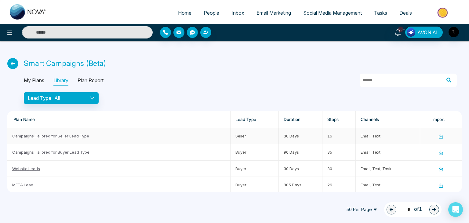
click at [440, 137] on icon at bounding box center [441, 136] width 2 height 4
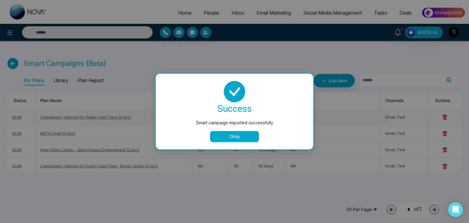
click at [250, 136] on button "Okay" at bounding box center [234, 136] width 49 height 11
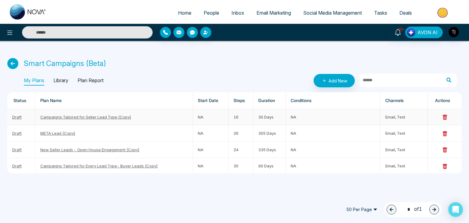
click at [104, 116] on link "Campaigns Tailored for Seller Lead Type (Copy)" at bounding box center [85, 117] width 91 height 5
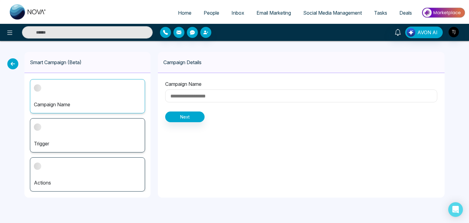
type input "**********"
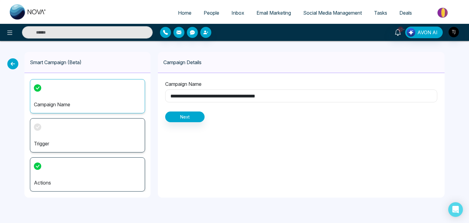
click at [116, 135] on div "Trigger" at bounding box center [87, 135] width 115 height 34
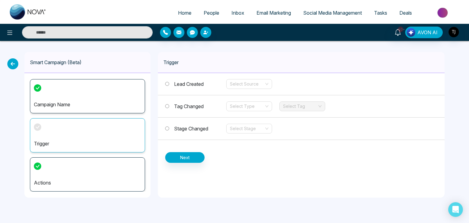
click at [186, 105] on span "Tag Changed" at bounding box center [189, 106] width 30 height 6
click at [188, 126] on span "Stage Changed" at bounding box center [191, 129] width 34 height 6
click at [191, 107] on span "Tag Changed" at bounding box center [189, 106] width 30 height 6
click at [241, 103] on input "search" at bounding box center [247, 106] width 34 height 9
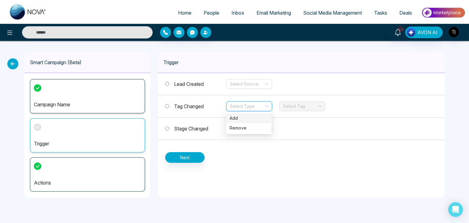
click at [241, 103] on input "search" at bounding box center [247, 106] width 34 height 9
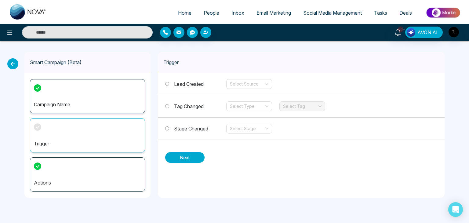
click at [193, 152] on button "Next" at bounding box center [184, 157] width 39 height 11
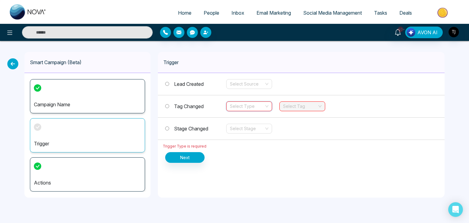
click at [235, 106] on input "search" at bounding box center [247, 106] width 34 height 9
click at [237, 115] on div "Add" at bounding box center [249, 118] width 39 height 7
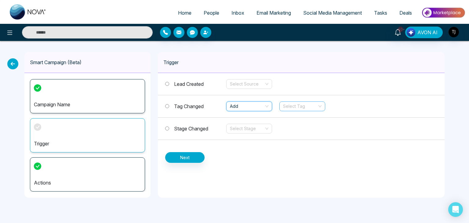
click at [282, 103] on div "Select Tag" at bounding box center [303, 106] width 46 height 10
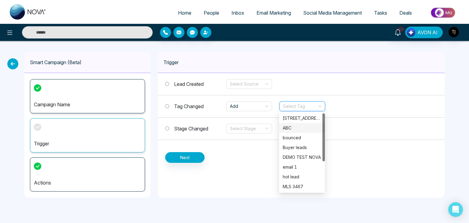
click at [287, 126] on div "ABC" at bounding box center [302, 128] width 39 height 7
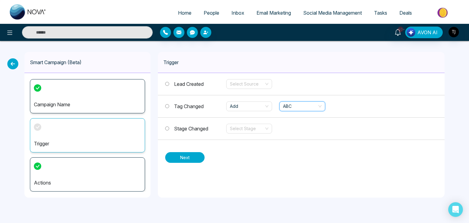
click at [181, 156] on button "Next" at bounding box center [184, 157] width 39 height 11
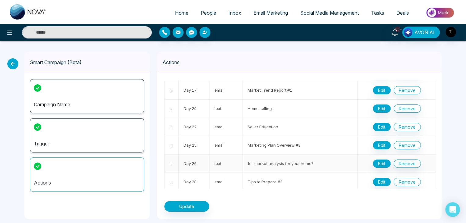
scroll to position [203, 0]
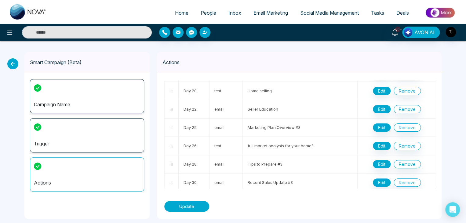
click at [187, 204] on button "Update" at bounding box center [186, 206] width 45 height 11
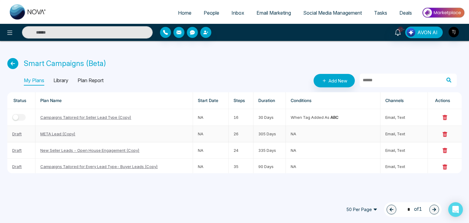
click at [227, 137] on td "NA" at bounding box center [210, 134] width 35 height 16
drag, startPoint x: 14, startPoint y: 118, endPoint x: 0, endPoint y: 119, distance: 13.8
click at [0, 119] on div "Smart Campaigns (Beta) My Plans Library Plan Report Add New Status Plan Name St…" at bounding box center [234, 111] width 469 height 140
click at [12, 64] on icon at bounding box center [12, 63] width 11 height 11
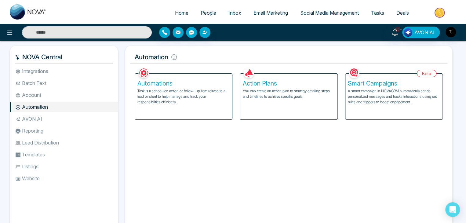
click at [76, 116] on li "AVON AI" at bounding box center [64, 119] width 108 height 10
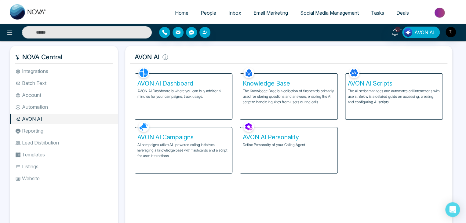
click at [53, 110] on li "Automation" at bounding box center [64, 107] width 108 height 10
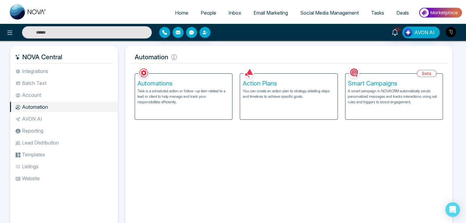
click at [54, 119] on li "AVON AI" at bounding box center [64, 119] width 108 height 10
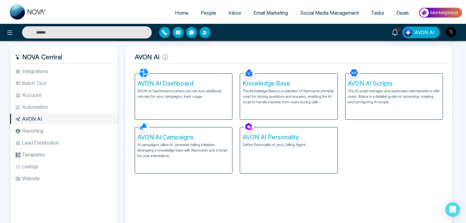
click at [66, 109] on li "Automation" at bounding box center [64, 107] width 108 height 10
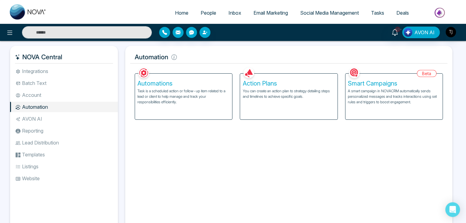
click at [67, 116] on li "AVON AI" at bounding box center [64, 119] width 108 height 10
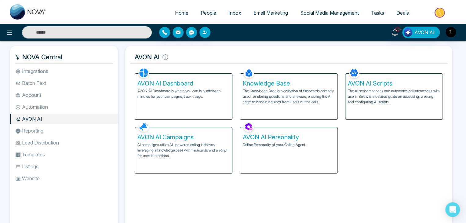
click at [64, 108] on li "Automation" at bounding box center [64, 107] width 108 height 10
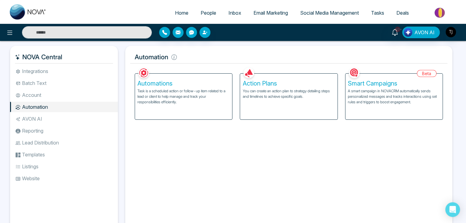
click at [74, 115] on li "AVON AI" at bounding box center [64, 119] width 108 height 10
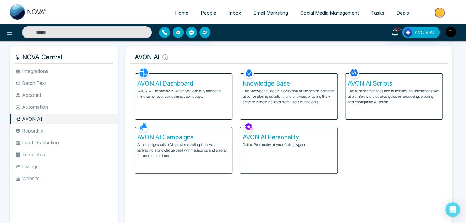
click at [187, 16] on link "Home" at bounding box center [182, 13] width 26 height 12
select select "*"
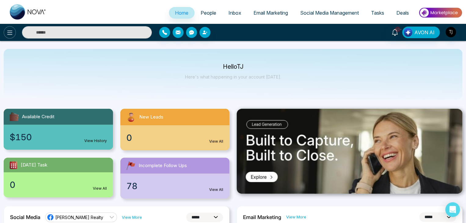
click at [6, 34] on icon at bounding box center [9, 32] width 7 height 7
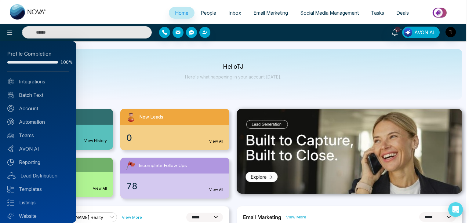
click at [43, 116] on div "Profile Completion 100% Integrations Batch Text Account Automation Teams AVON A…" at bounding box center [38, 132] width 76 height 182
click at [44, 119] on link "Automation" at bounding box center [38, 121] width 62 height 7
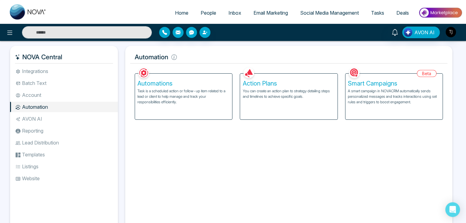
click at [201, 104] on p "Task is a scheduled action or follow-up item related to a lead or client to hel…" at bounding box center [184, 96] width 92 height 17
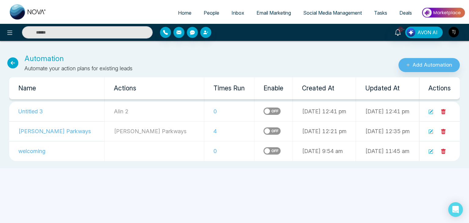
click at [445, 112] on icon at bounding box center [444, 112] width 6 height 6
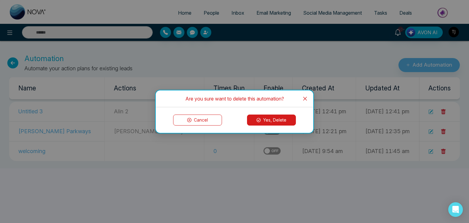
click at [290, 120] on button "Yes, Delete" at bounding box center [271, 120] width 49 height 11
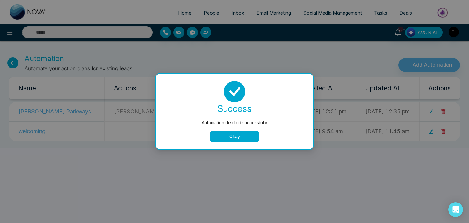
click at [216, 136] on button "Okay" at bounding box center [234, 136] width 49 height 11
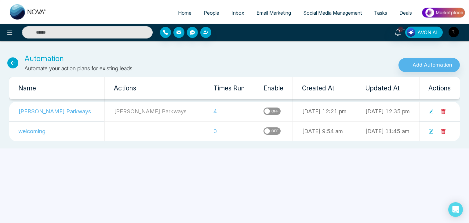
click at [12, 65] on icon at bounding box center [12, 62] width 11 height 11
click at [15, 61] on icon at bounding box center [12, 62] width 11 height 11
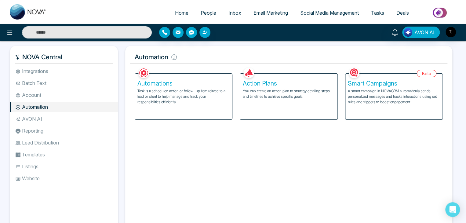
click at [268, 94] on p "You can create an action plan to strategy detailing steps and timelines to achi…" at bounding box center [289, 93] width 92 height 11
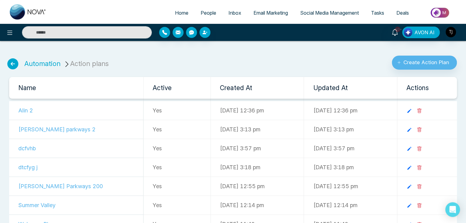
click at [421, 109] on icon at bounding box center [420, 111] width 4 height 5
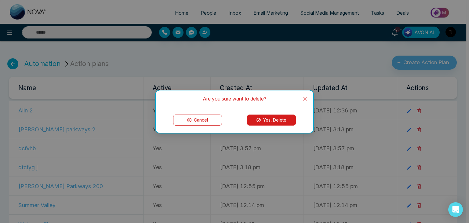
click at [293, 120] on button "Yes, Delete" at bounding box center [271, 120] width 49 height 11
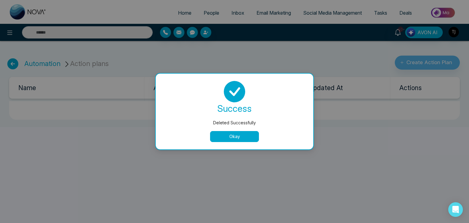
click at [248, 138] on button "Okay" at bounding box center [234, 136] width 49 height 11
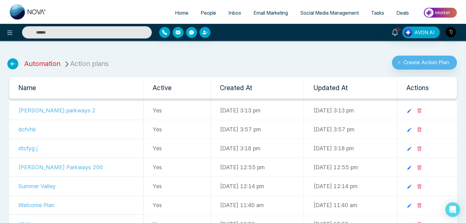
click at [34, 67] on link "Automation" at bounding box center [42, 64] width 36 height 8
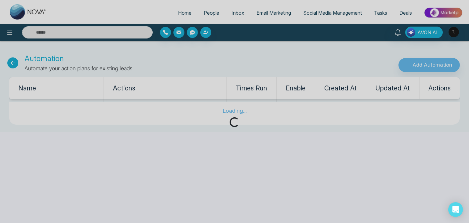
click at [8, 62] on div "Loading..." at bounding box center [234, 111] width 469 height 223
click at [12, 63] on icon at bounding box center [12, 62] width 11 height 11
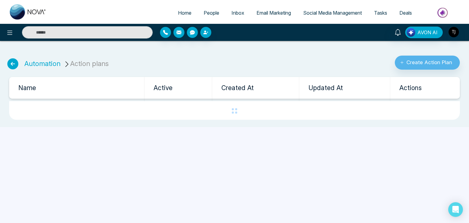
click at [12, 63] on icon at bounding box center [12, 63] width 11 height 11
click at [223, 14] on link "Inbox" at bounding box center [235, 13] width 25 height 12
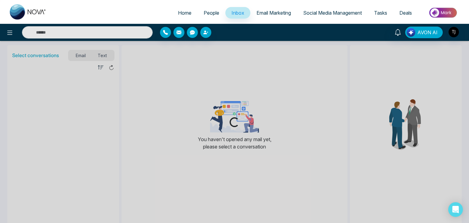
click at [212, 14] on span "People" at bounding box center [212, 13] width 16 height 6
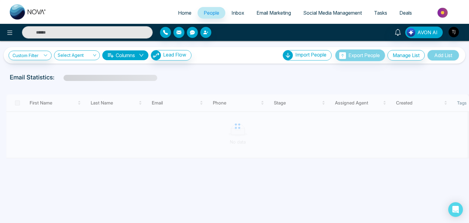
click at [181, 12] on span "Home" at bounding box center [184, 13] width 13 height 6
select select "*"
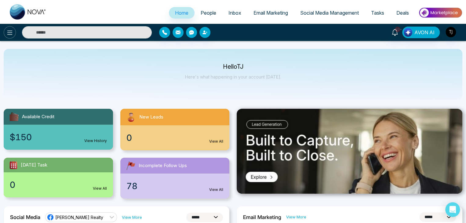
click at [9, 35] on icon at bounding box center [9, 32] width 7 height 7
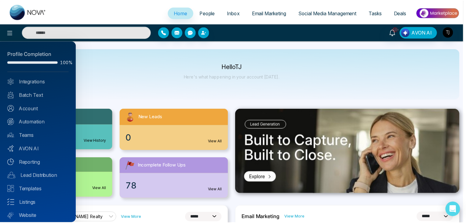
scroll to position [17, 0]
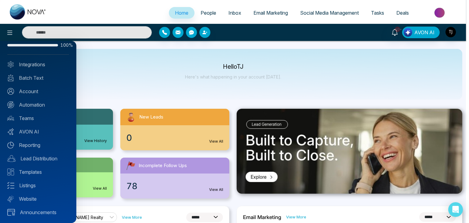
click at [166, 80] on div at bounding box center [234, 111] width 469 height 223
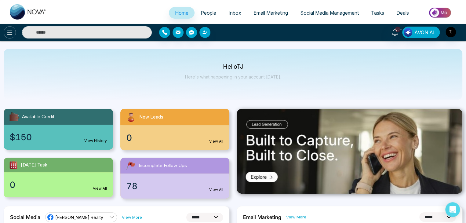
click at [13, 33] on icon at bounding box center [9, 32] width 7 height 7
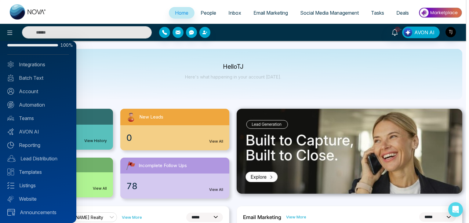
click at [49, 109] on div "Profile Completion 100% Integrations Batch Text Account Automation Teams AVON A…" at bounding box center [38, 132] width 76 height 182
click at [50, 107] on link "Automation" at bounding box center [38, 104] width 62 height 7
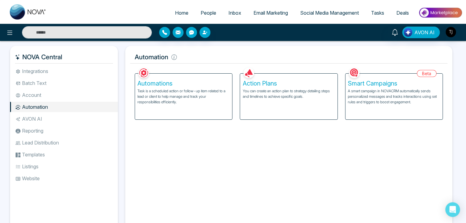
click at [193, 98] on p "Task is a scheduled action or follow-up item related to a lead or client to hel…" at bounding box center [184, 96] width 92 height 17
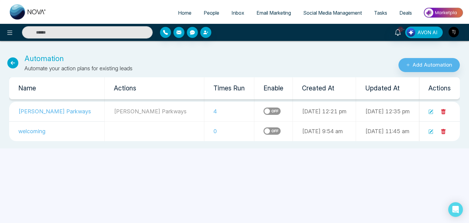
click at [12, 61] on icon at bounding box center [12, 62] width 11 height 11
click at [214, 17] on link "People" at bounding box center [212, 13] width 28 height 12
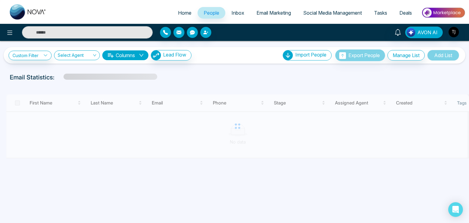
click at [179, 11] on span "Home" at bounding box center [184, 13] width 13 height 6
select select "*"
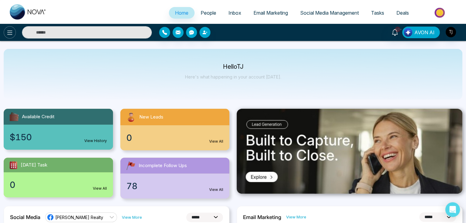
click at [7, 31] on icon at bounding box center [9, 32] width 7 height 7
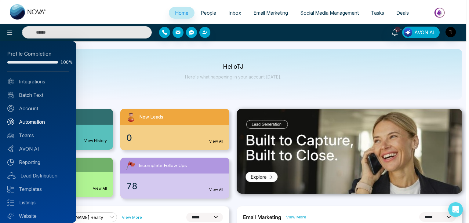
click at [53, 121] on link "Automation" at bounding box center [38, 121] width 62 height 7
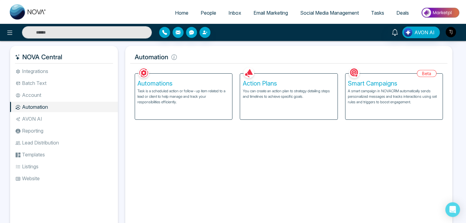
click at [281, 85] on h5 "Action Plans" at bounding box center [289, 83] width 92 height 7
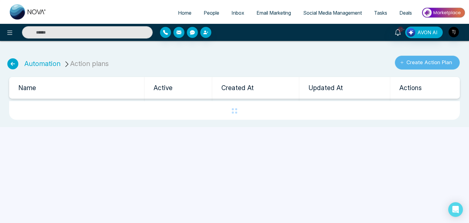
click at [434, 59] on button "Create Action Plan" at bounding box center [427, 63] width 65 height 14
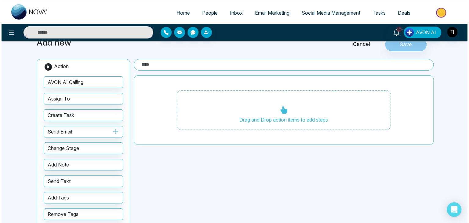
scroll to position [33, 0]
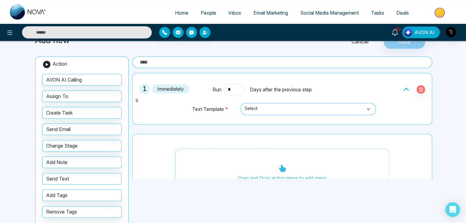
click at [302, 108] on span "Select" at bounding box center [308, 109] width 127 height 10
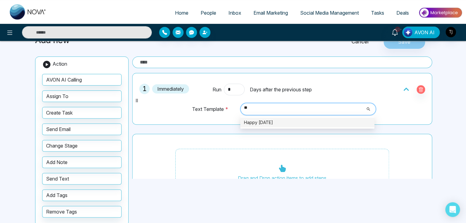
type input "*"
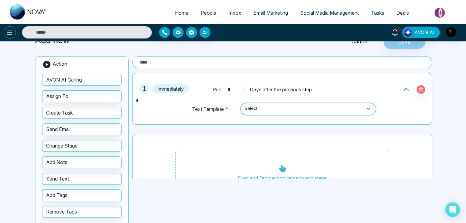
click at [7, 36] on icon at bounding box center [9, 32] width 7 height 7
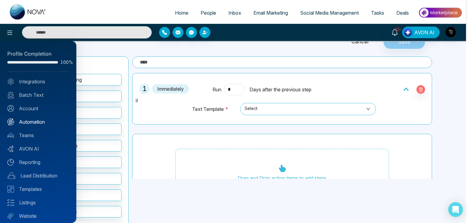
click at [35, 121] on link "Automation" at bounding box center [38, 121] width 62 height 7
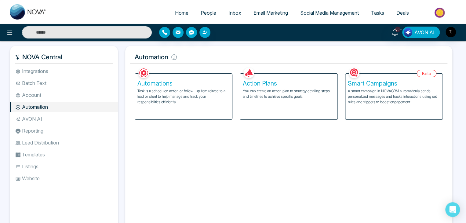
click at [227, 101] on p "Task is a scheduled action or follow-up item related to a lead or client to hel…" at bounding box center [184, 96] width 92 height 17
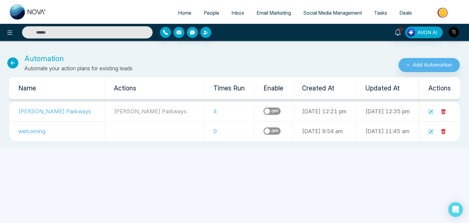
click at [13, 62] on icon at bounding box center [12, 62] width 11 height 11
click at [14, 64] on icon at bounding box center [12, 62] width 11 height 11
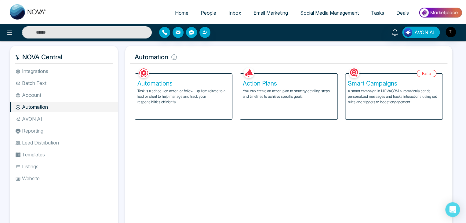
click at [53, 84] on li "Batch Text" at bounding box center [64, 83] width 108 height 10
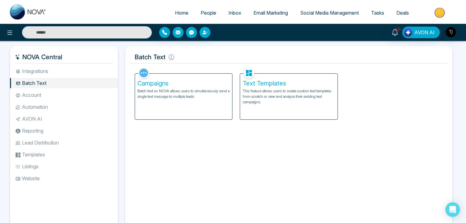
click at [278, 98] on p "This feature allows users to create custom text templates from scratch or view …" at bounding box center [289, 96] width 92 height 17
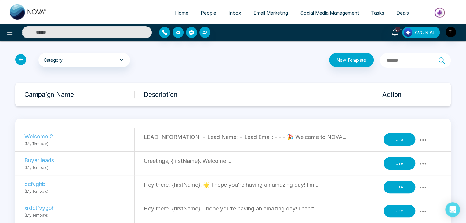
click at [18, 58] on icon at bounding box center [20, 59] width 11 height 11
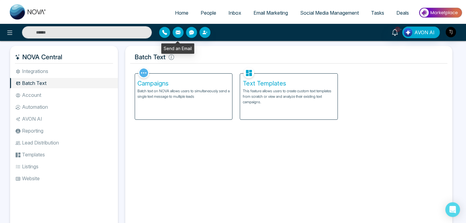
click at [174, 19] on li "Home" at bounding box center [182, 13] width 26 height 13
click at [184, 10] on span "Home" at bounding box center [181, 13] width 13 height 6
select select "*"
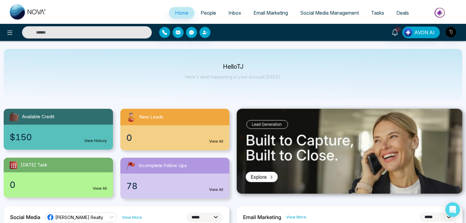
click at [284, 13] on span "Email Marketing" at bounding box center [271, 13] width 35 height 6
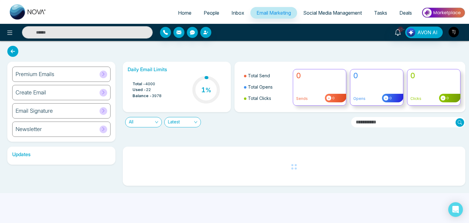
click at [181, 9] on link "Home" at bounding box center [185, 13] width 26 height 12
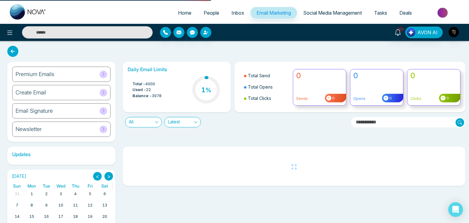
select select "*"
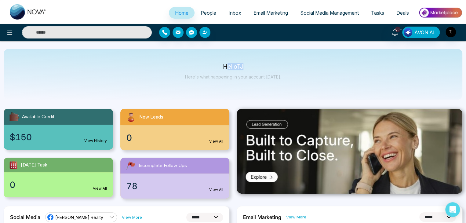
drag, startPoint x: 226, startPoint y: 66, endPoint x: 282, endPoint y: 68, distance: 55.9
click at [282, 68] on div "Hello [PERSON_NAME] Here's what happening in your account [DATE]." at bounding box center [233, 74] width 459 height 51
drag, startPoint x: 282, startPoint y: 68, endPoint x: 226, endPoint y: 59, distance: 56.2
click at [226, 59] on div "Hello [PERSON_NAME] Here's what happening in your account [DATE]." at bounding box center [233, 74] width 459 height 51
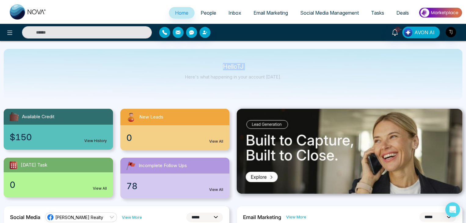
click at [226, 59] on div "Hello [PERSON_NAME] Here's what happening in your account [DATE]." at bounding box center [233, 74] width 459 height 51
drag, startPoint x: 223, startPoint y: 63, endPoint x: 283, endPoint y: 87, distance: 65.3
click at [283, 87] on div "Hello [PERSON_NAME] Here's what happening in your account [DATE]." at bounding box center [233, 74] width 459 height 51
select select "*"
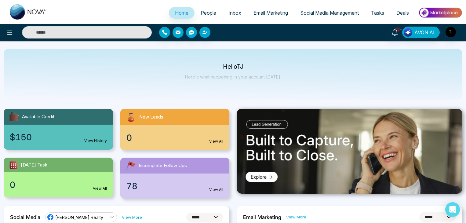
select select "*"
drag, startPoint x: 224, startPoint y: 69, endPoint x: 297, endPoint y: 89, distance: 75.7
click at [297, 89] on div "Hello [PERSON_NAME] Here's what happening in your account [DATE]." at bounding box center [233, 74] width 459 height 51
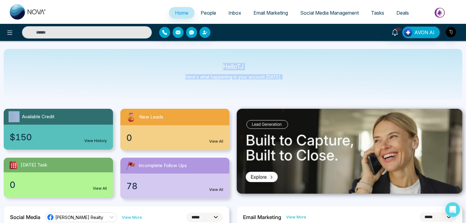
drag, startPoint x: 297, startPoint y: 89, endPoint x: 200, endPoint y: 54, distance: 103.0
click at [200, 54] on div "Hello [PERSON_NAME] Here's what happening in your account [DATE]." at bounding box center [233, 74] width 459 height 51
click at [203, 13] on span "People" at bounding box center [209, 13] width 16 height 6
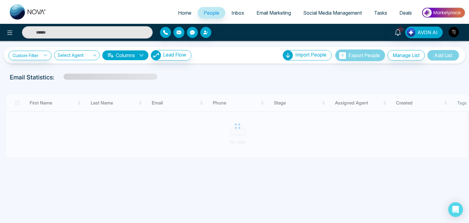
click at [126, 34] on input "text" at bounding box center [87, 32] width 131 height 12
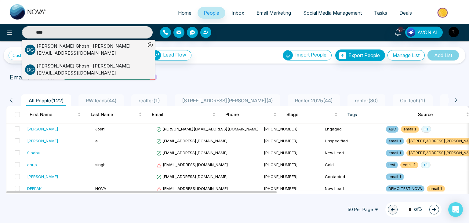
type input "****"
click at [110, 63] on div "Debargha Ghosh , debargha@mmnovatech.com" at bounding box center [91, 70] width 109 height 14
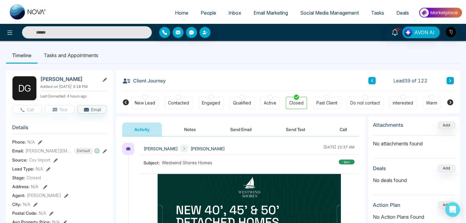
click at [134, 27] on input "text" at bounding box center [87, 32] width 130 height 12
type input "*******"
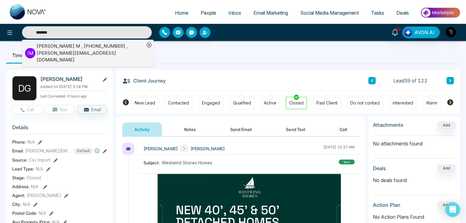
click at [83, 46] on div "Ishmeet M , +16474598564 , ishmeet@mmnovatech.com" at bounding box center [91, 53] width 108 height 21
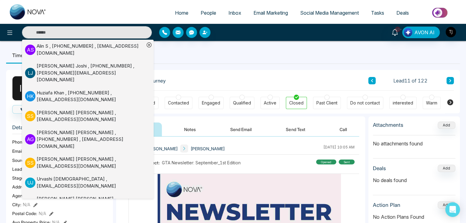
click at [186, 52] on ul "Timeline Tasks and Appointments" at bounding box center [233, 55] width 454 height 17
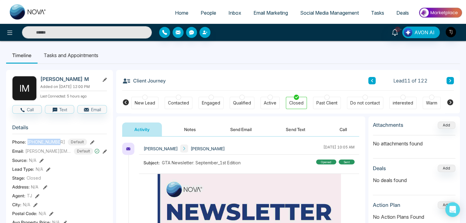
drag, startPoint x: 61, startPoint y: 140, endPoint x: 27, endPoint y: 143, distance: 34.3
click at [27, 143] on div "Phone: +16474598564 Default" at bounding box center [59, 142] width 95 height 7
copy span "+16474598564"
click at [131, 57] on ul "Timeline Tasks and Appointments" at bounding box center [233, 55] width 454 height 17
click at [115, 36] on input "text" at bounding box center [87, 32] width 130 height 12
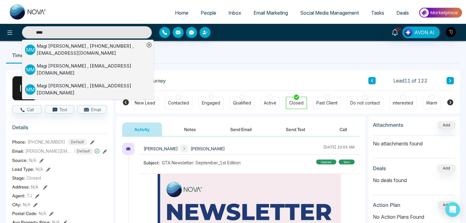
type input "****"
click at [110, 47] on div "Magi Mannepalli , +16472175256 , magimannepalli@gmail.com" at bounding box center [91, 50] width 108 height 14
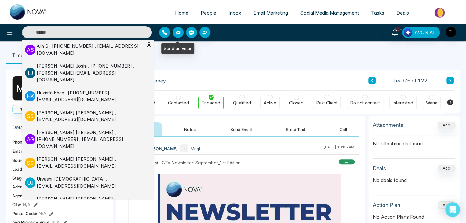
click at [186, 48] on div "Send an Email" at bounding box center [177, 48] width 33 height 10
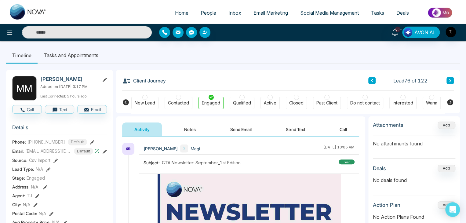
click at [83, 34] on input "text" at bounding box center [87, 32] width 130 height 12
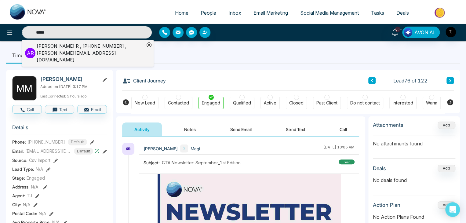
type input "*****"
click at [81, 49] on div "Aaron R , +16474665851 , arunansh@mmnovatech.com" at bounding box center [91, 53] width 108 height 21
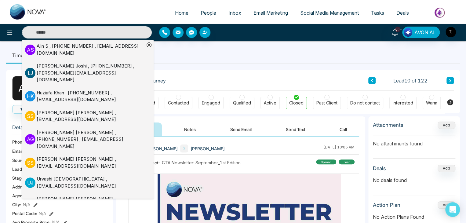
click at [191, 49] on ul "Timeline Tasks and Appointments" at bounding box center [233, 55] width 454 height 17
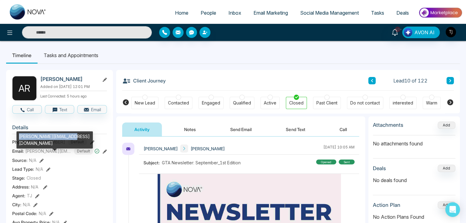
drag, startPoint x: 76, startPoint y: 137, endPoint x: 19, endPoint y: 136, distance: 57.8
click at [19, 136] on div "arunansh@mmnovatech.com" at bounding box center [55, 139] width 76 height 17
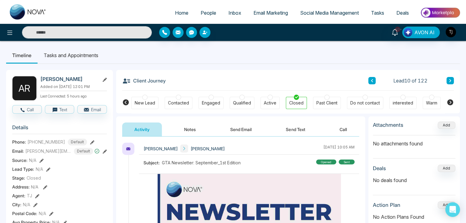
copy div "arunansh@mmnovatech.com"
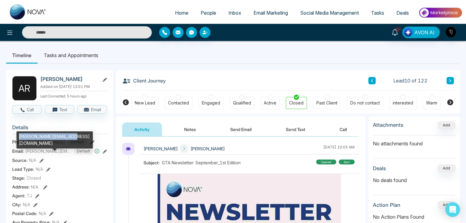
copy div "arunansh@mmnovatech.com"
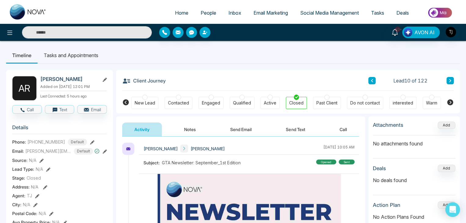
click at [115, 30] on input "text" at bounding box center [87, 32] width 130 height 12
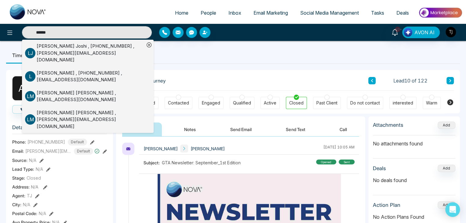
type input "******"
click at [106, 47] on div "Lokesh Joshi , +918421020309 , lokesh@mmnovatech.com" at bounding box center [91, 53] width 108 height 21
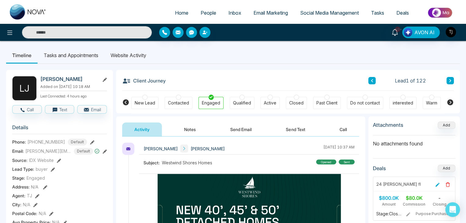
click at [90, 37] on input "text" at bounding box center [87, 32] width 130 height 12
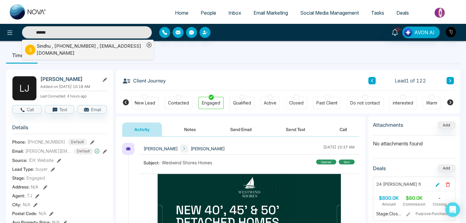
type input "******"
click at [89, 47] on div "Sindhu , +919930924545 , sindhu@mmnovatech.com" at bounding box center [91, 50] width 108 height 14
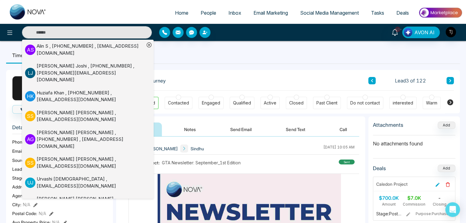
click at [198, 57] on ul "Timeline Tasks and Appointments" at bounding box center [233, 55] width 454 height 17
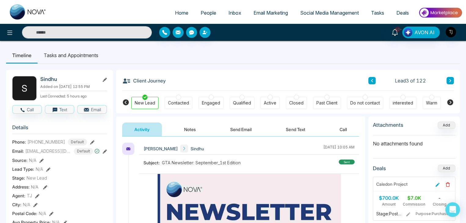
click at [78, 32] on input "text" at bounding box center [87, 32] width 130 height 12
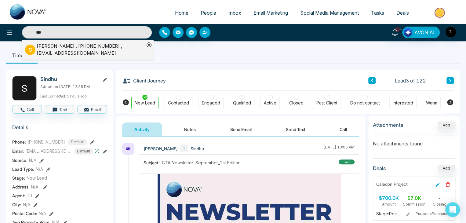
type input "***"
click at [78, 43] on div "S Sam , +12267245091 , sm35work@gmail.com" at bounding box center [85, 50] width 120 height 14
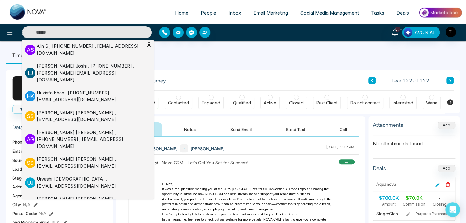
click at [188, 50] on ul "Timeline Tasks and Appointments" at bounding box center [233, 55] width 454 height 17
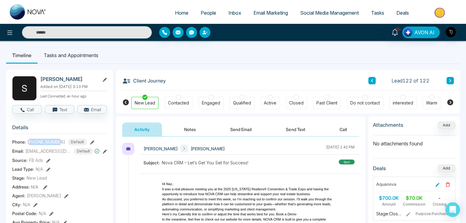
drag, startPoint x: 61, startPoint y: 142, endPoint x: 30, endPoint y: 140, distance: 30.6
click at [30, 140] on div "+12267245091 Default" at bounding box center [58, 142] width 60 height 7
click at [178, 52] on ul "Timeline Tasks and Appointments" at bounding box center [233, 55] width 454 height 17
click at [95, 28] on input "text" at bounding box center [87, 32] width 130 height 12
type input "*****"
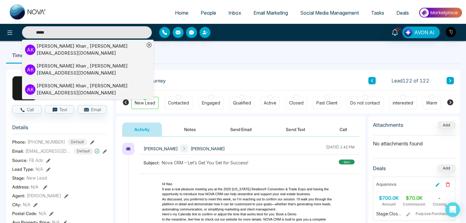
click at [88, 63] on div "Adnan Khan , adnan@mmnovatech.com" at bounding box center [91, 70] width 108 height 14
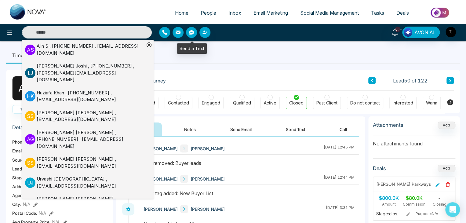
click at [201, 48] on div "Send a Text" at bounding box center [192, 48] width 30 height 10
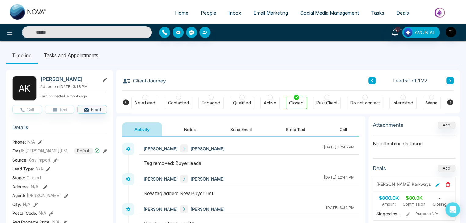
click at [113, 34] on input "text" at bounding box center [87, 32] width 130 height 12
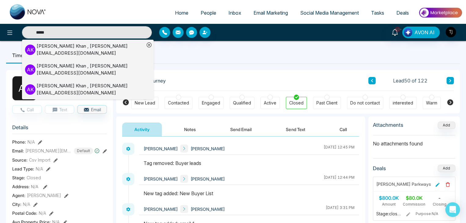
type input "*****"
click at [98, 46] on div "Adnan Khan , adnan@okaydevelopers.com" at bounding box center [91, 50] width 108 height 14
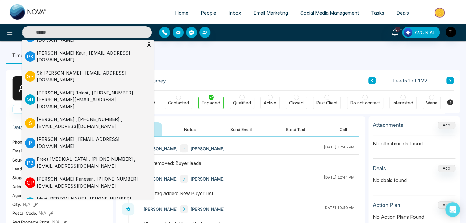
scroll to position [301, 0]
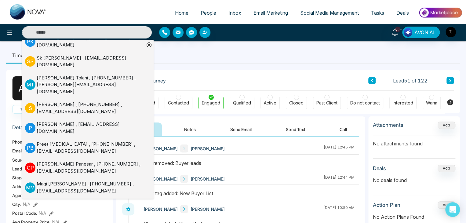
click at [116, 181] on div "Magi Mannepalli , +16472175256 , magimannepalli@gmail.com" at bounding box center [91, 188] width 108 height 14
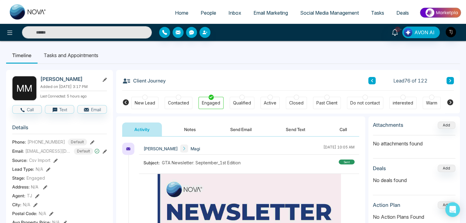
click at [175, 11] on span "Home" at bounding box center [181, 13] width 13 height 6
select select "*"
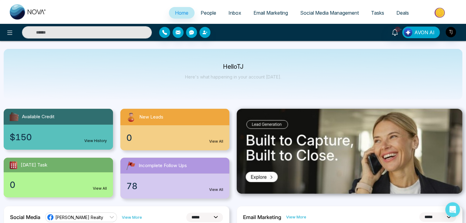
click at [236, 97] on div "Hello [PERSON_NAME] Here's what happening in your account [DATE]." at bounding box center [233, 74] width 459 height 51
click at [355, 52] on div "Hello [PERSON_NAME] Here's what happening in your account [DATE]." at bounding box center [233, 74] width 459 height 51
click at [6, 34] on icon at bounding box center [9, 32] width 7 height 7
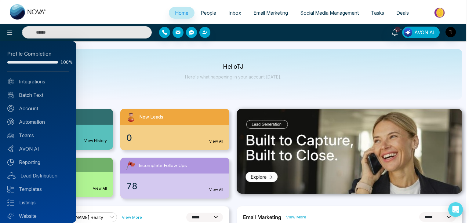
click at [139, 93] on div at bounding box center [234, 111] width 469 height 223
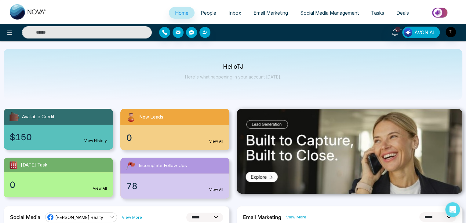
click at [210, 14] on span "People" at bounding box center [209, 13] width 16 height 6
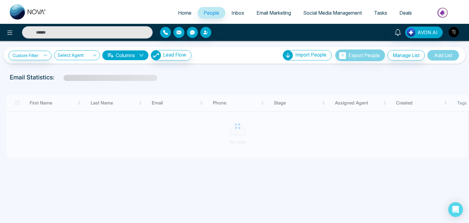
click at [237, 14] on span "Inbox" at bounding box center [238, 13] width 13 height 6
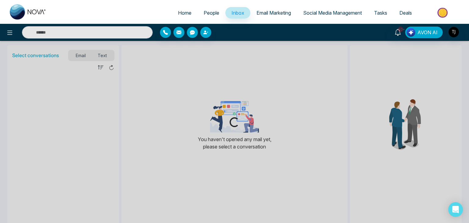
click at [274, 13] on span "Email Marketing" at bounding box center [274, 13] width 35 height 6
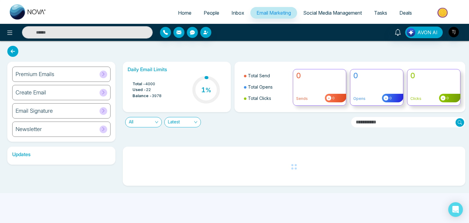
click at [326, 14] on span "Social Media Management" at bounding box center [333, 13] width 59 height 6
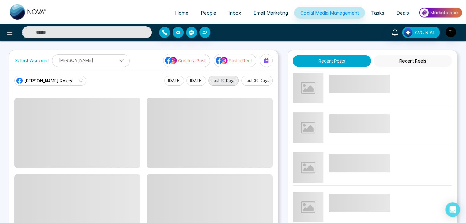
click at [386, 12] on link "Tasks" at bounding box center [377, 13] width 25 height 12
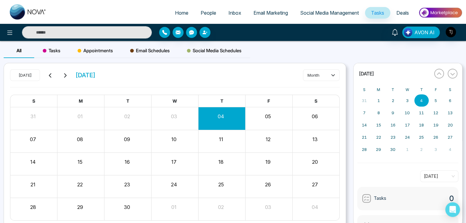
click at [403, 11] on span "Deals" at bounding box center [403, 13] width 13 height 6
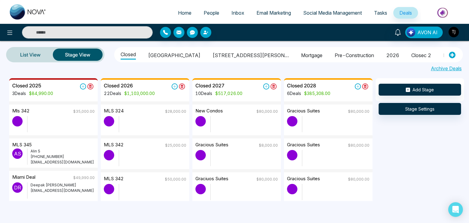
click at [174, 16] on link "Home" at bounding box center [185, 13] width 26 height 12
select select "*"
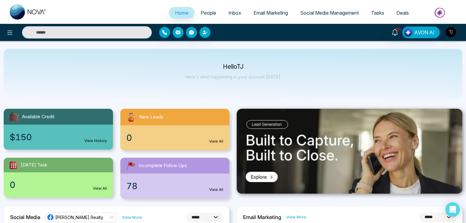
click at [17, 35] on div at bounding box center [84, 32] width 136 height 12
click at [8, 34] on icon at bounding box center [9, 33] width 5 height 4
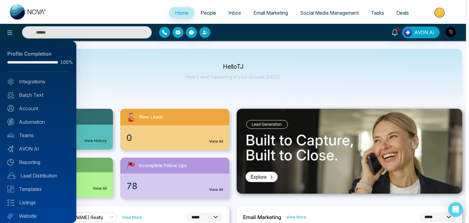
scroll to position [17, 0]
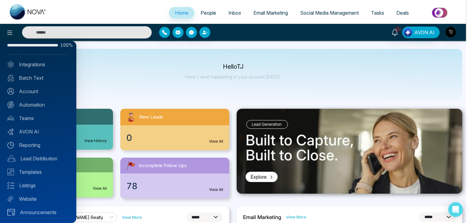
click at [142, 83] on div at bounding box center [234, 111] width 469 height 223
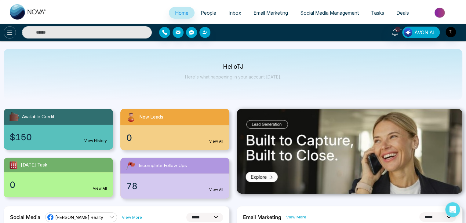
click at [11, 35] on icon at bounding box center [9, 32] width 7 height 7
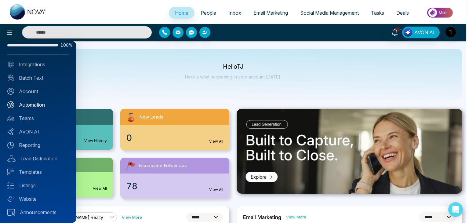
scroll to position [0, 0]
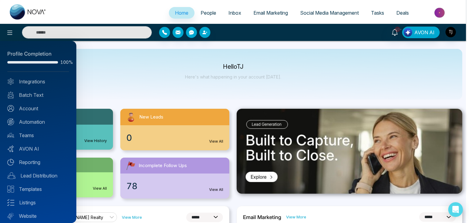
click at [135, 72] on div at bounding box center [234, 111] width 469 height 223
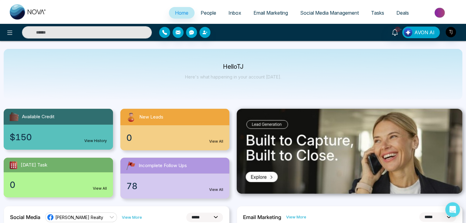
click at [210, 19] on li "People" at bounding box center [209, 13] width 28 height 13
click at [233, 13] on span "Inbox" at bounding box center [235, 13] width 13 height 6
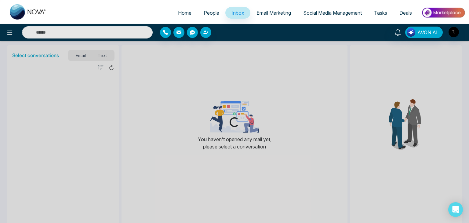
click at [274, 12] on span "Email Marketing" at bounding box center [274, 13] width 35 height 6
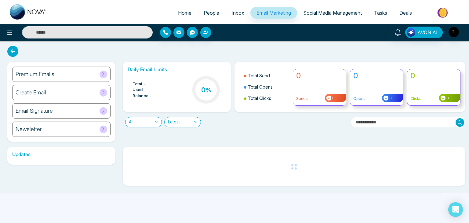
click at [331, 13] on span "Social Media Management" at bounding box center [333, 13] width 59 height 6
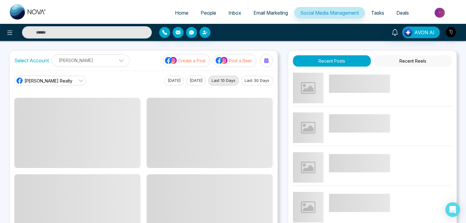
click at [396, 10] on link "Deals" at bounding box center [403, 13] width 25 height 12
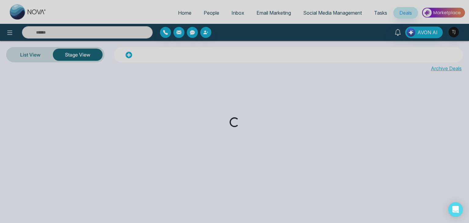
click at [378, 11] on div "Loading..." at bounding box center [234, 111] width 469 height 223
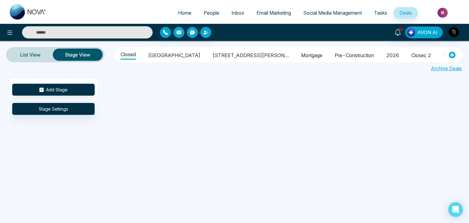
click at [378, 11] on span "Tasks" at bounding box center [380, 13] width 13 height 6
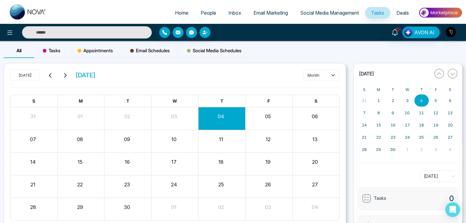
click at [254, 12] on span "Email Marketing" at bounding box center [271, 13] width 35 height 6
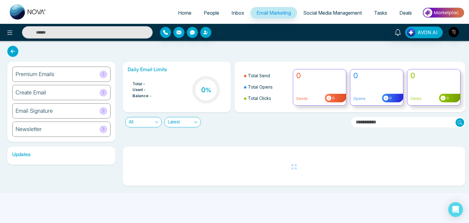
click at [226, 12] on link "Inbox" at bounding box center [238, 13] width 25 height 12
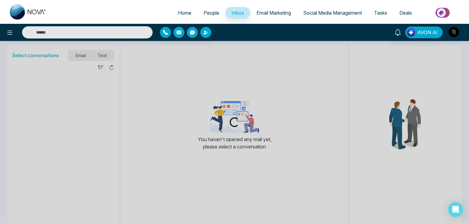
click at [180, 10] on span "Home" at bounding box center [184, 13] width 13 height 6
select select "*"
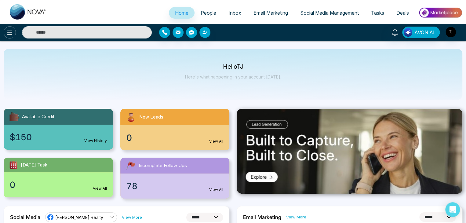
click at [5, 34] on button at bounding box center [10, 32] width 12 height 12
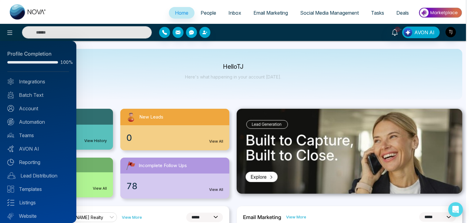
click at [119, 93] on div at bounding box center [234, 111] width 469 height 223
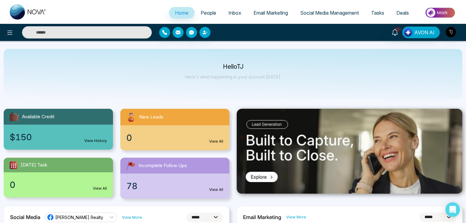
click at [277, 79] on p "Here's what happening in your account [DATE]." at bounding box center [233, 76] width 96 height 5
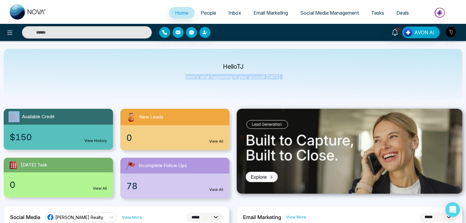
click at [277, 79] on p "Here's what happening in your account [DATE]." at bounding box center [233, 76] width 96 height 5
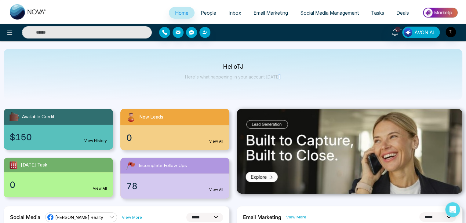
click at [277, 79] on p "Here's what happening in your account [DATE]." at bounding box center [233, 76] width 96 height 5
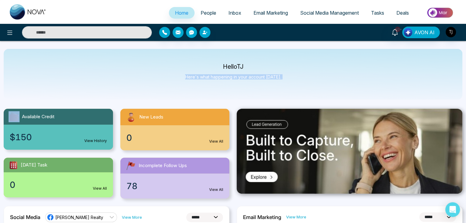
click at [277, 79] on p "Here's what happening in your account [DATE]." at bounding box center [233, 76] width 96 height 5
click at [109, 63] on div "Hello [PERSON_NAME] Here's what happening in your account [DATE]." at bounding box center [233, 74] width 459 height 51
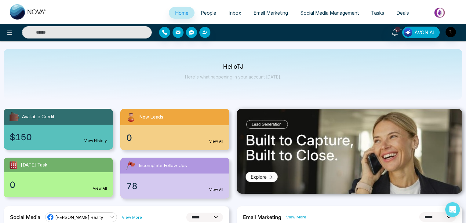
select select "*"
